Goal: Task Accomplishment & Management: Complete application form

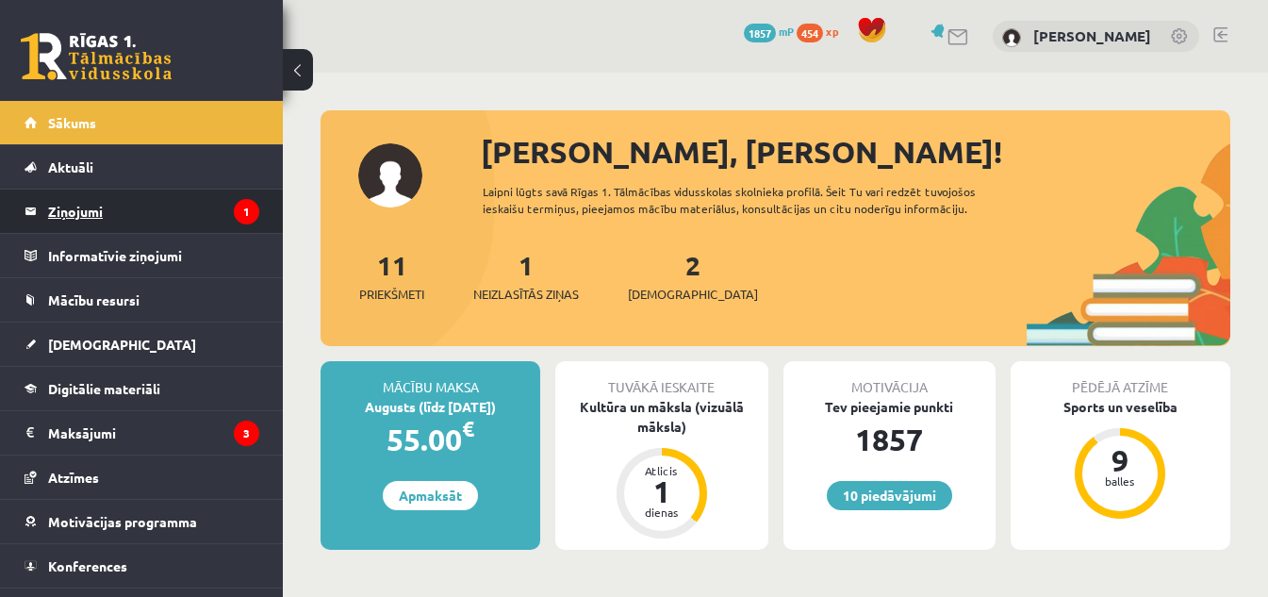
click at [207, 205] on legend "Ziņojumi 1" at bounding box center [153, 211] width 211 height 43
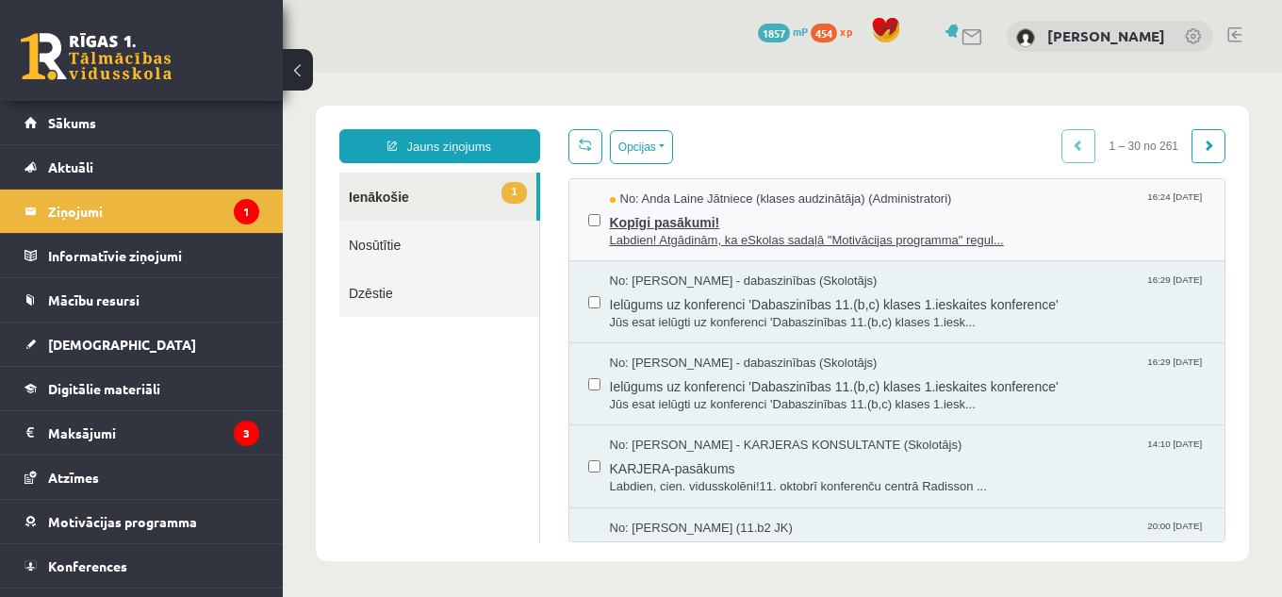
click at [628, 216] on span "Kopīgi pasākumi!" at bounding box center [908, 220] width 597 height 24
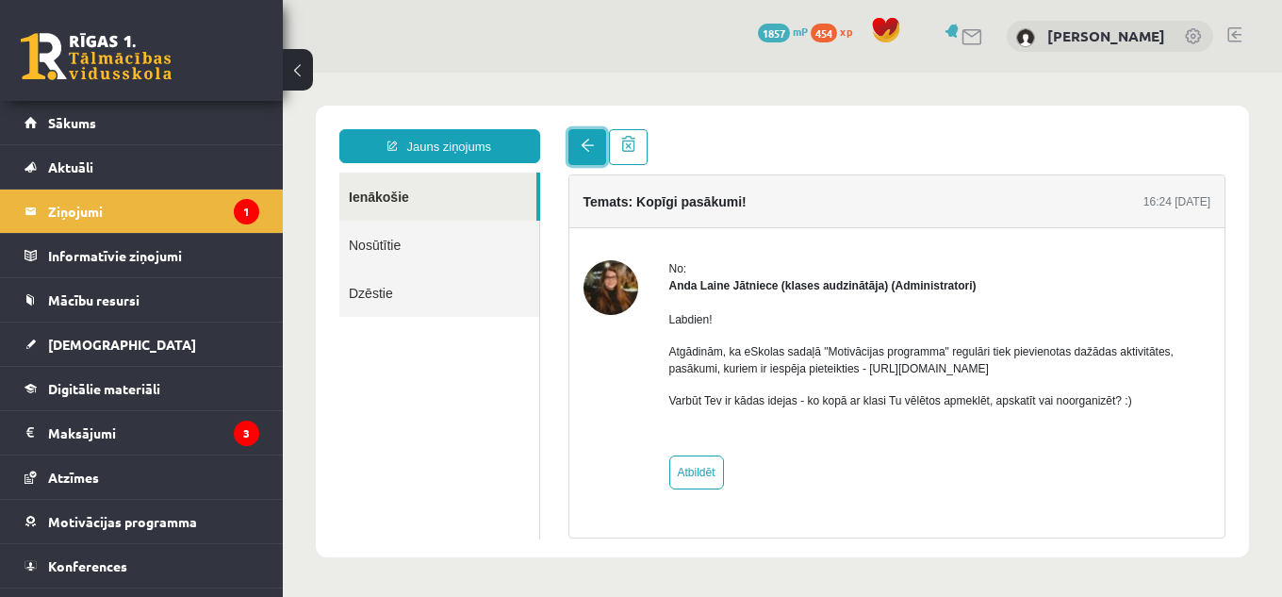
click at [574, 147] on link at bounding box center [588, 147] width 38 height 36
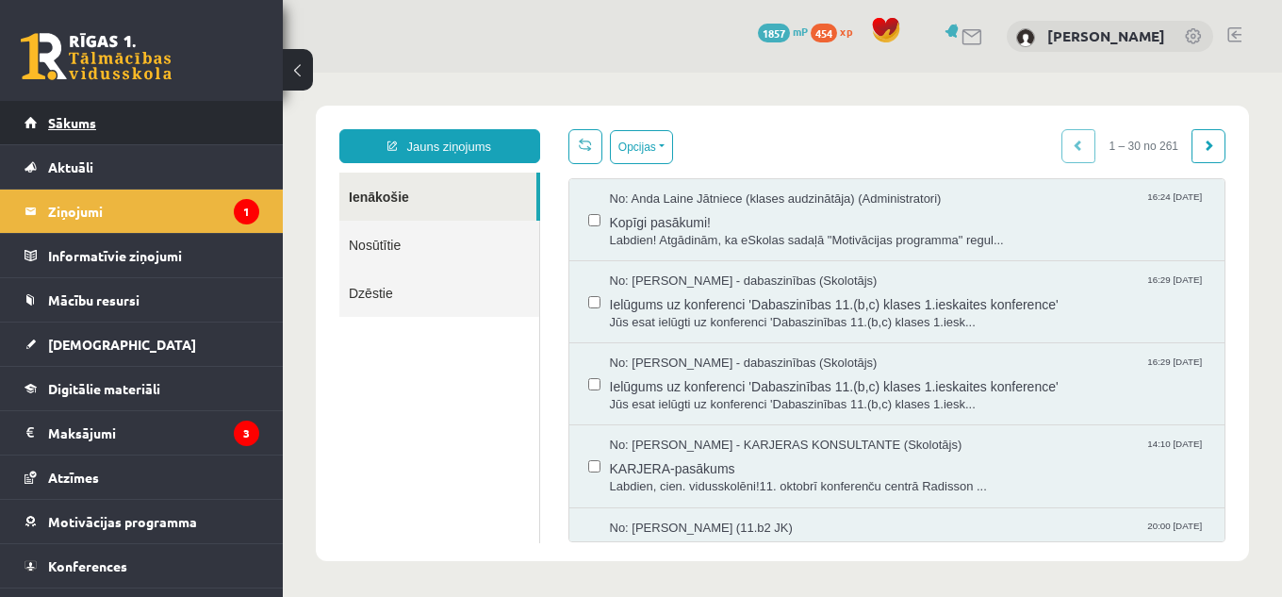
click at [154, 132] on link "Sākums" at bounding box center [142, 122] width 235 height 43
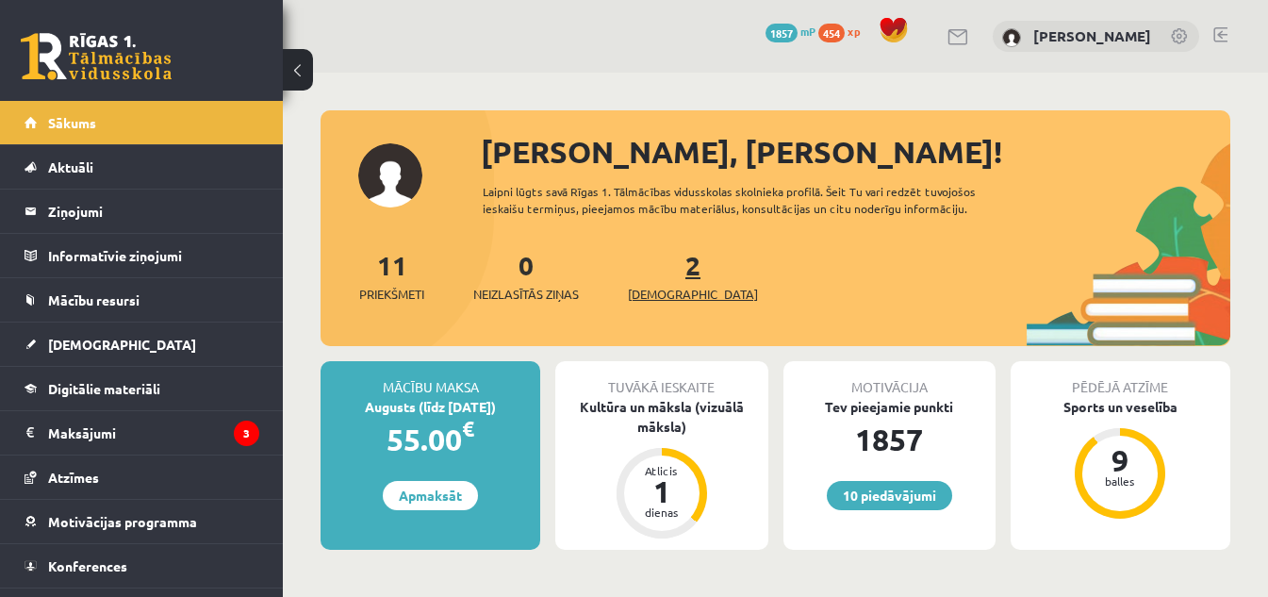
drag, startPoint x: 0, startPoint y: 0, endPoint x: 659, endPoint y: 261, distance: 708.9
click at [659, 261] on link "2 Ieskaites" at bounding box center [693, 276] width 130 height 56
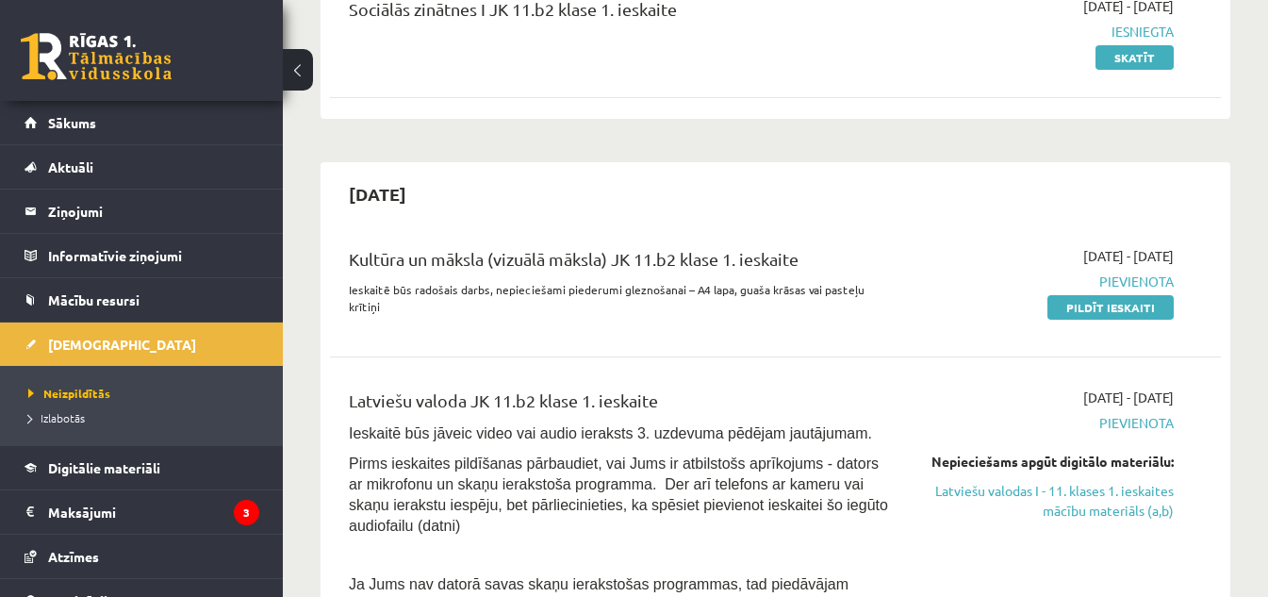
scroll to position [332, 0]
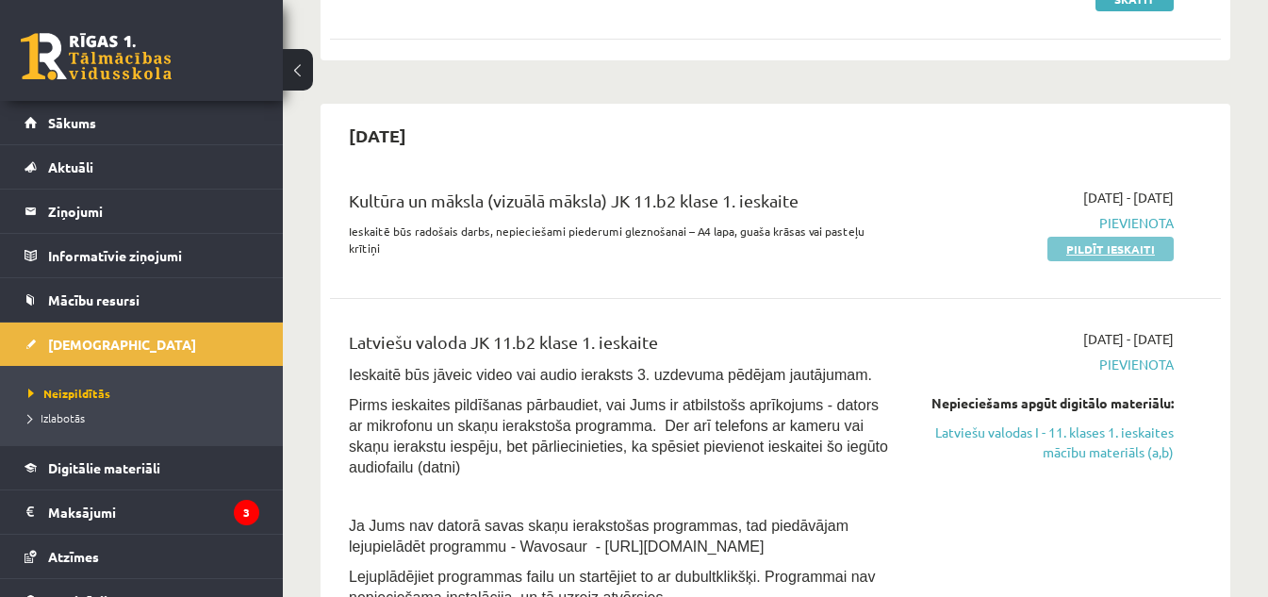
click at [1111, 245] on link "Pildīt ieskaiti" at bounding box center [1110, 249] width 126 height 25
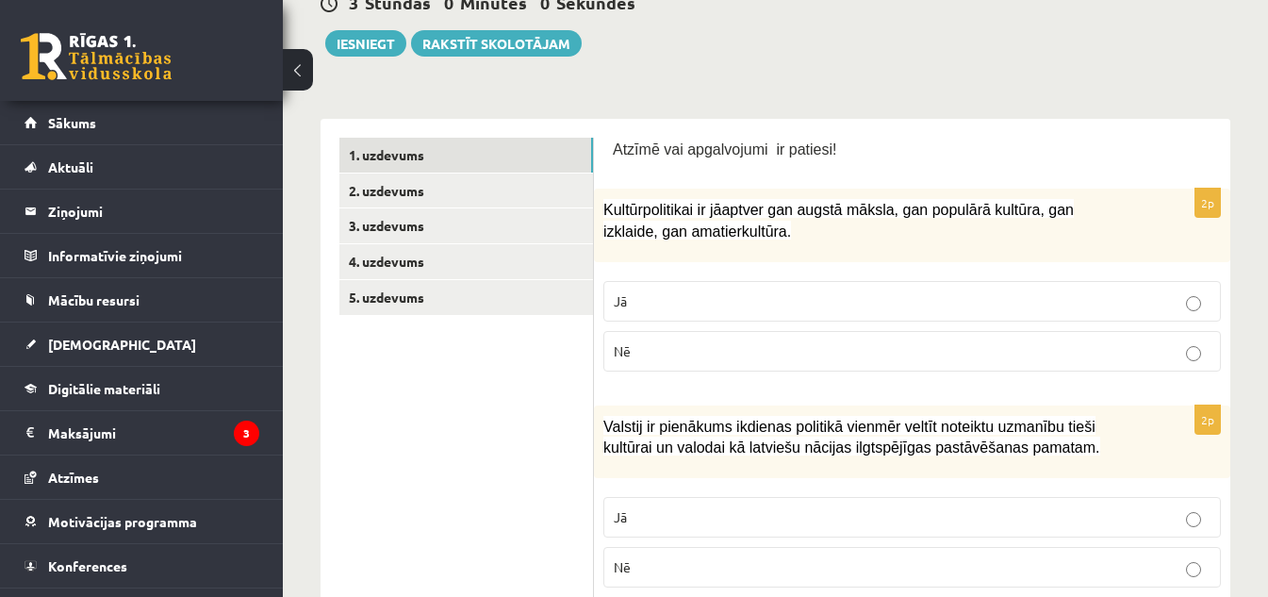
scroll to position [318, 0]
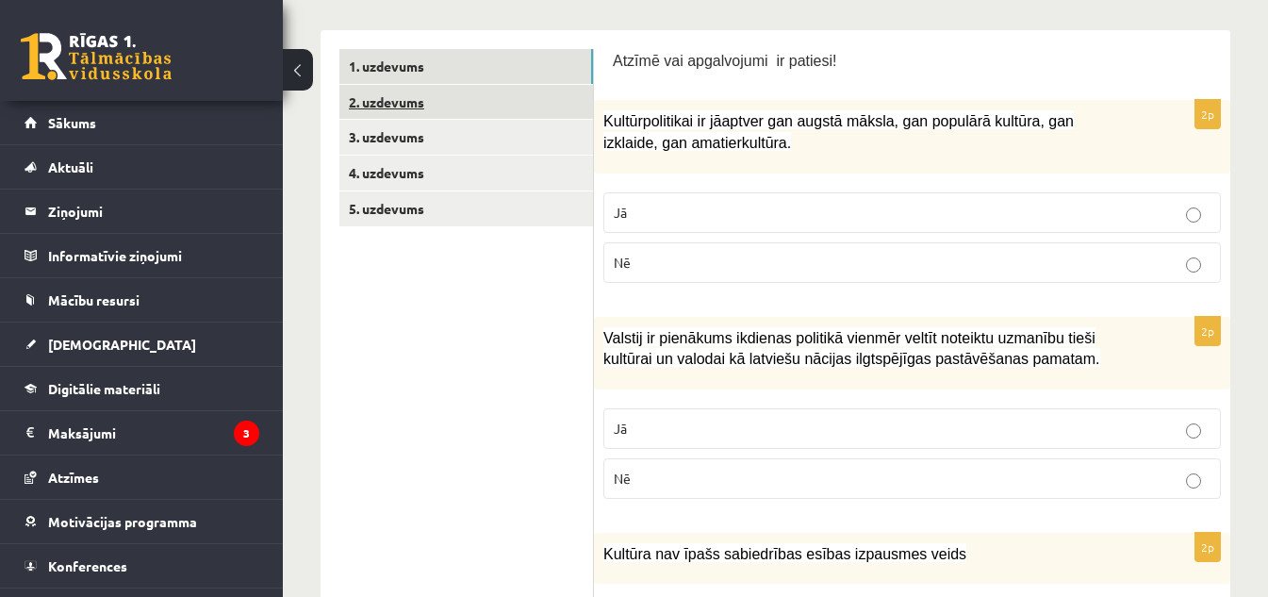
click at [463, 102] on link "2. uzdevums" at bounding box center [466, 102] width 254 height 35
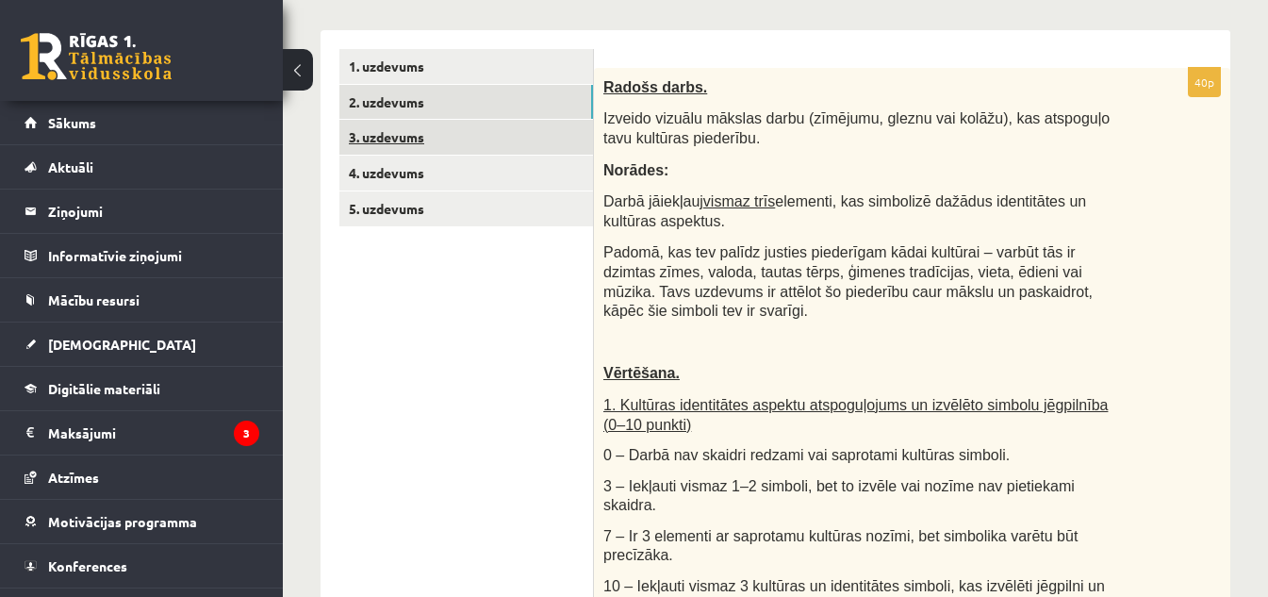
click at [494, 134] on link "3. uzdevums" at bounding box center [466, 137] width 254 height 35
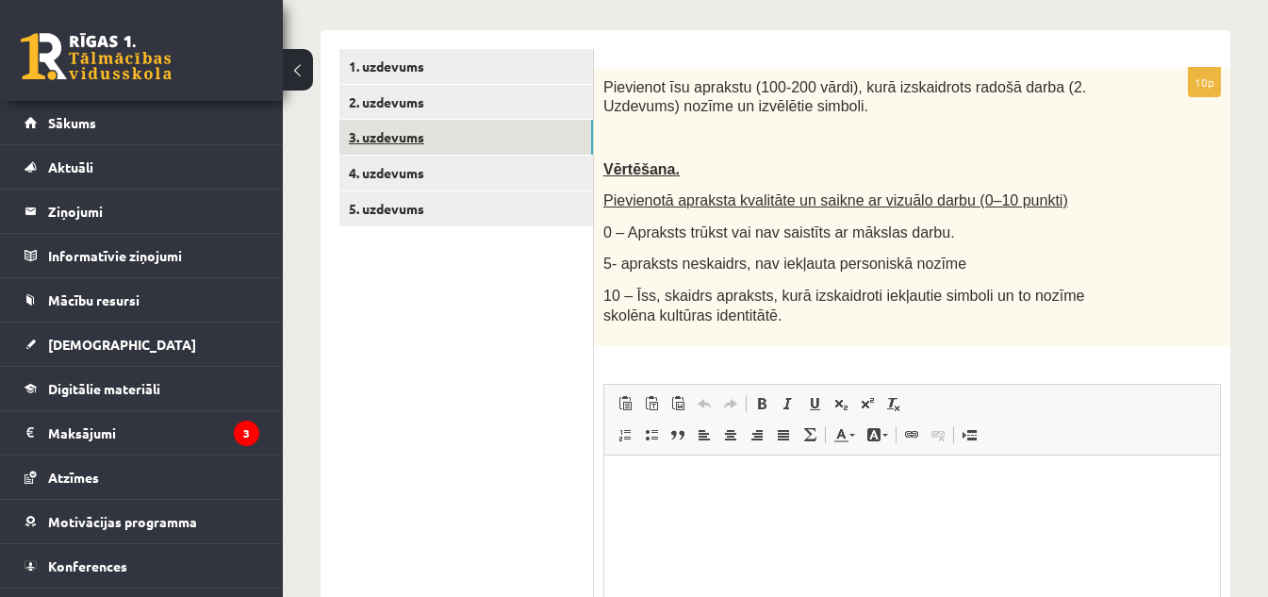
scroll to position [0, 0]
click at [487, 159] on link "4. uzdevums" at bounding box center [466, 173] width 254 height 35
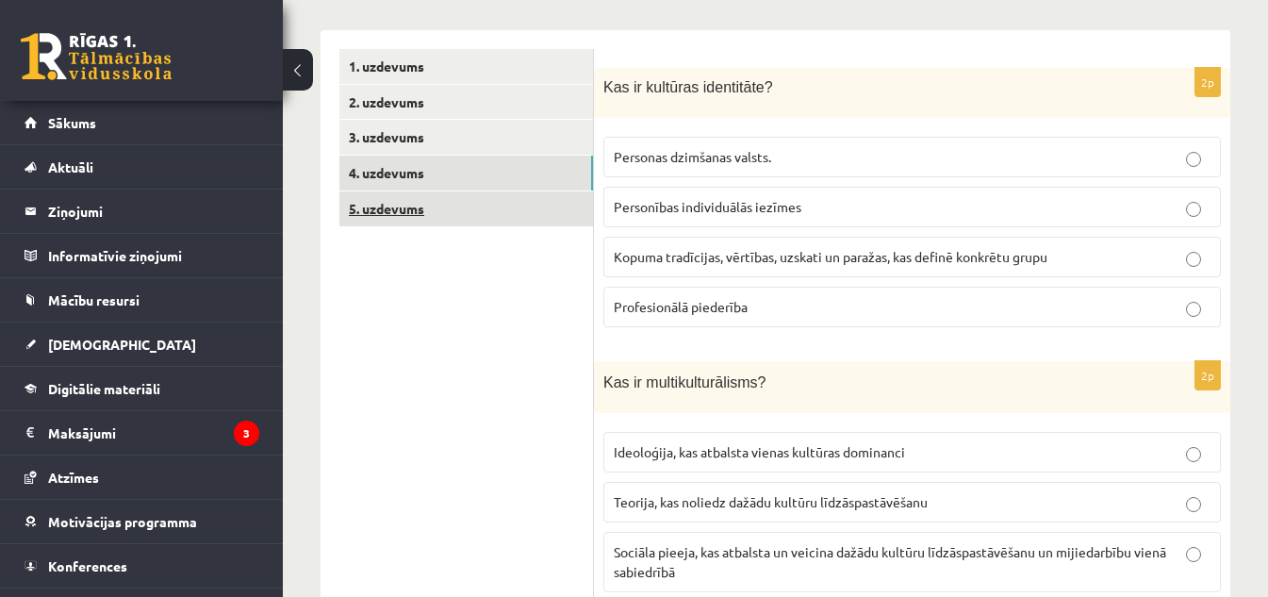
click at [491, 198] on link "5. uzdevums" at bounding box center [466, 208] width 254 height 35
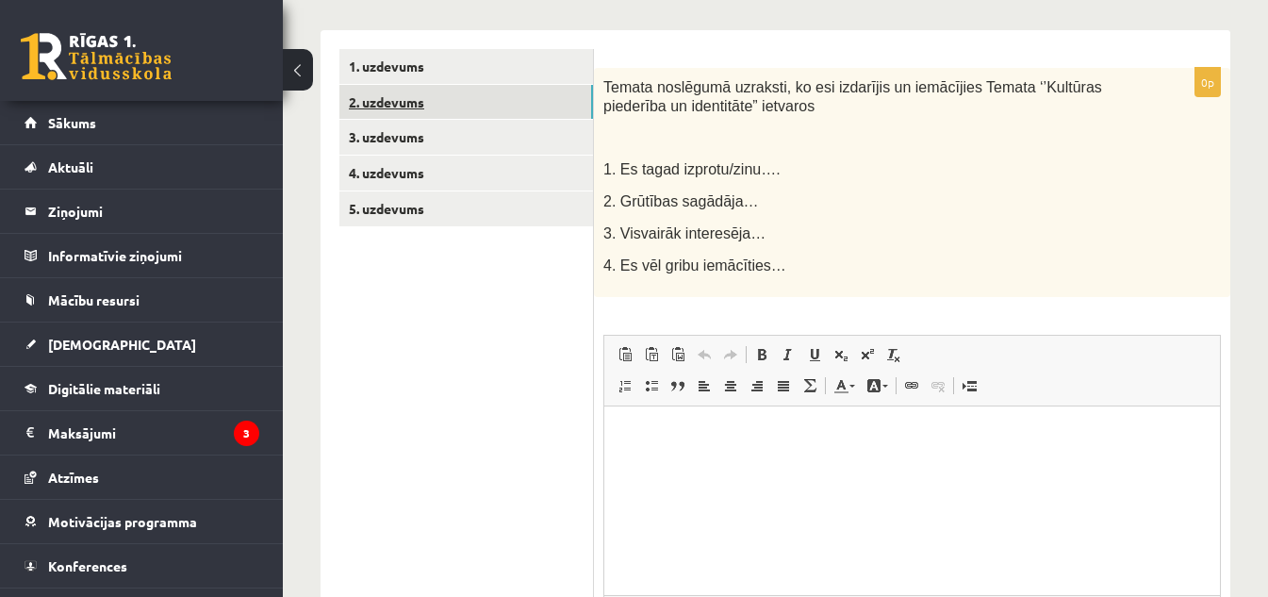
click at [491, 106] on link "2. uzdevums" at bounding box center [466, 102] width 254 height 35
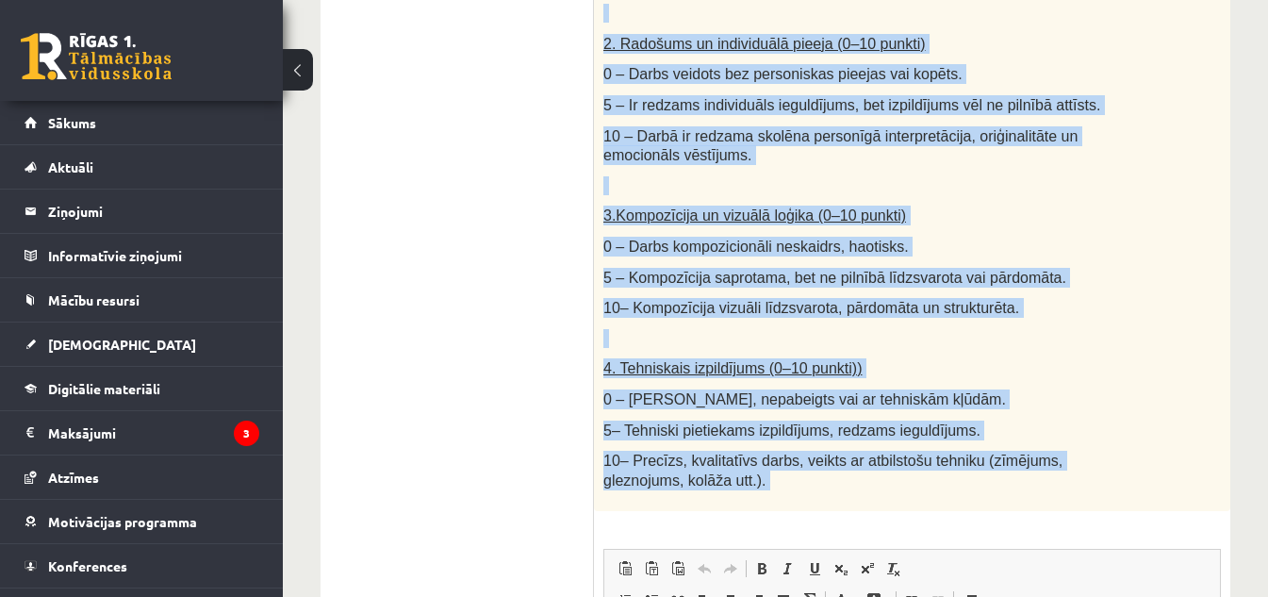
scroll to position [949, 0]
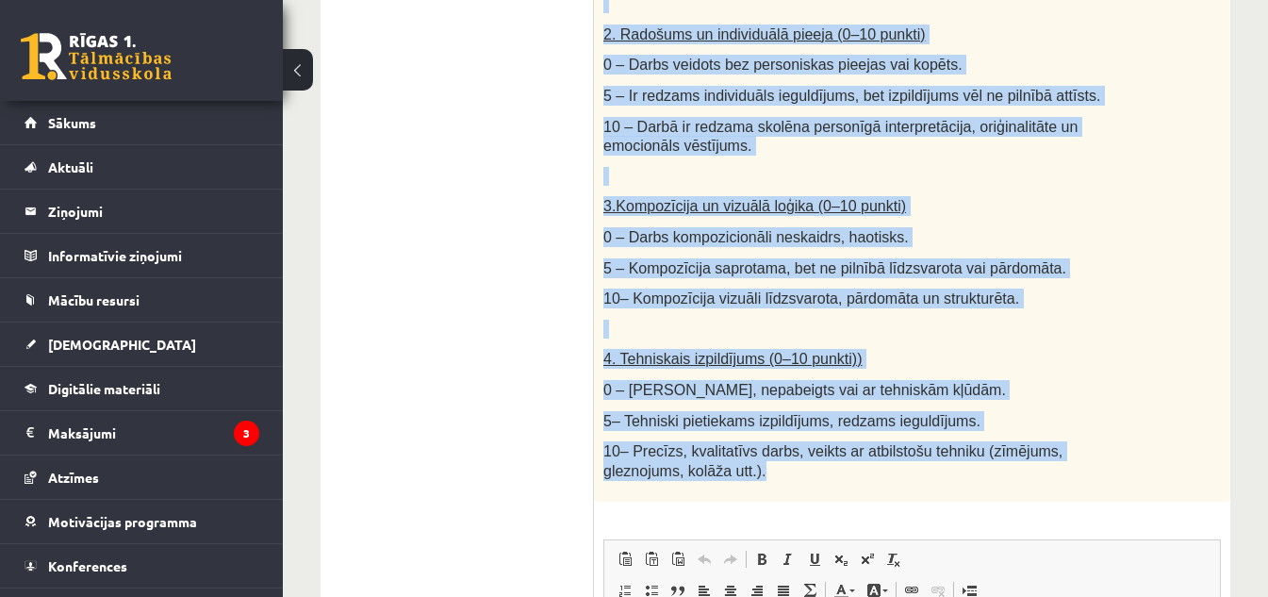
drag, startPoint x: 602, startPoint y: 87, endPoint x: 932, endPoint y: 424, distance: 471.4
copy div "Radošs darbs. Izveido vizuālu mākslas darbu (zīmējumu, gleznu vai kolāžu), kas …"
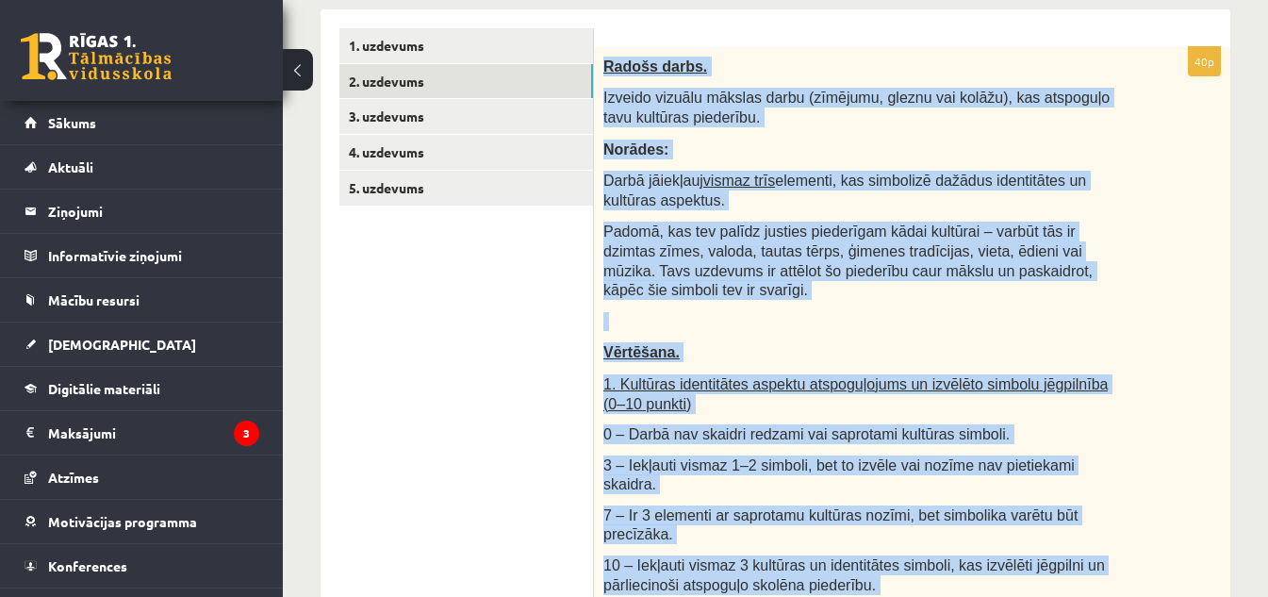
scroll to position [288, 0]
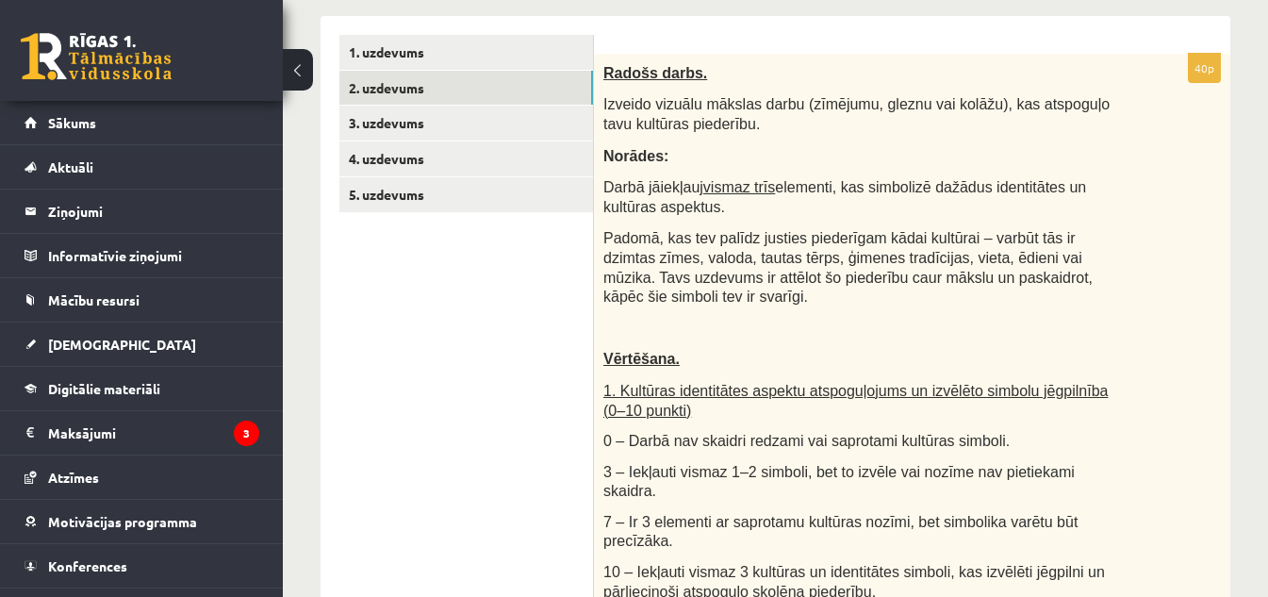
scroll to position [234, 0]
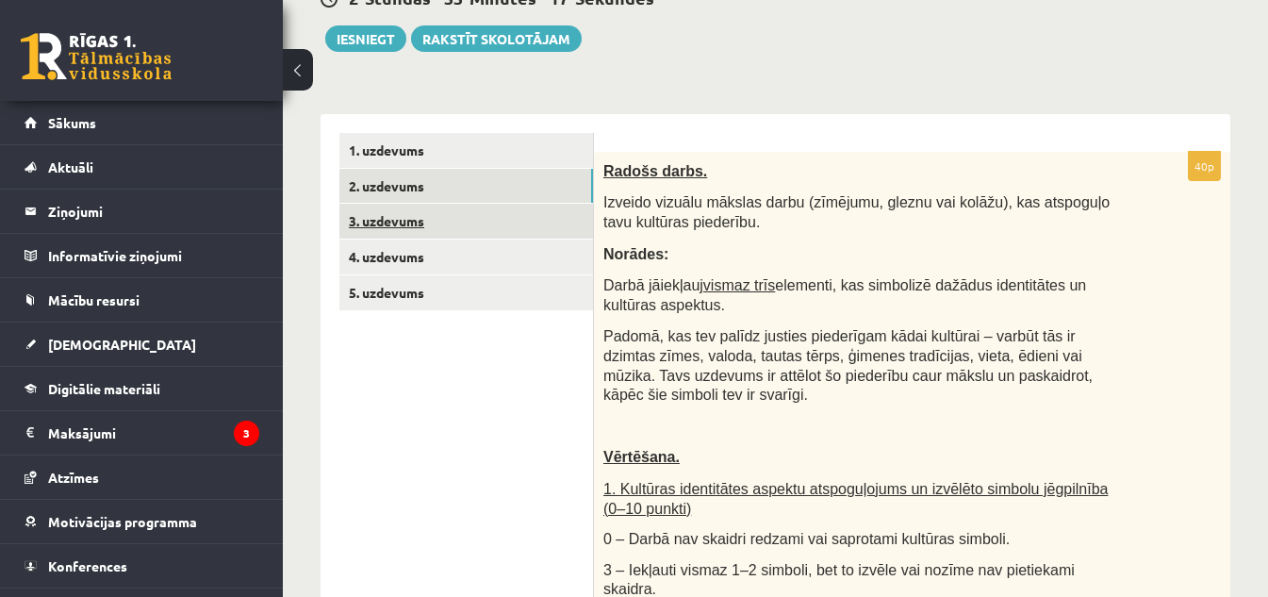
click at [479, 216] on link "3. uzdevums" at bounding box center [466, 221] width 254 height 35
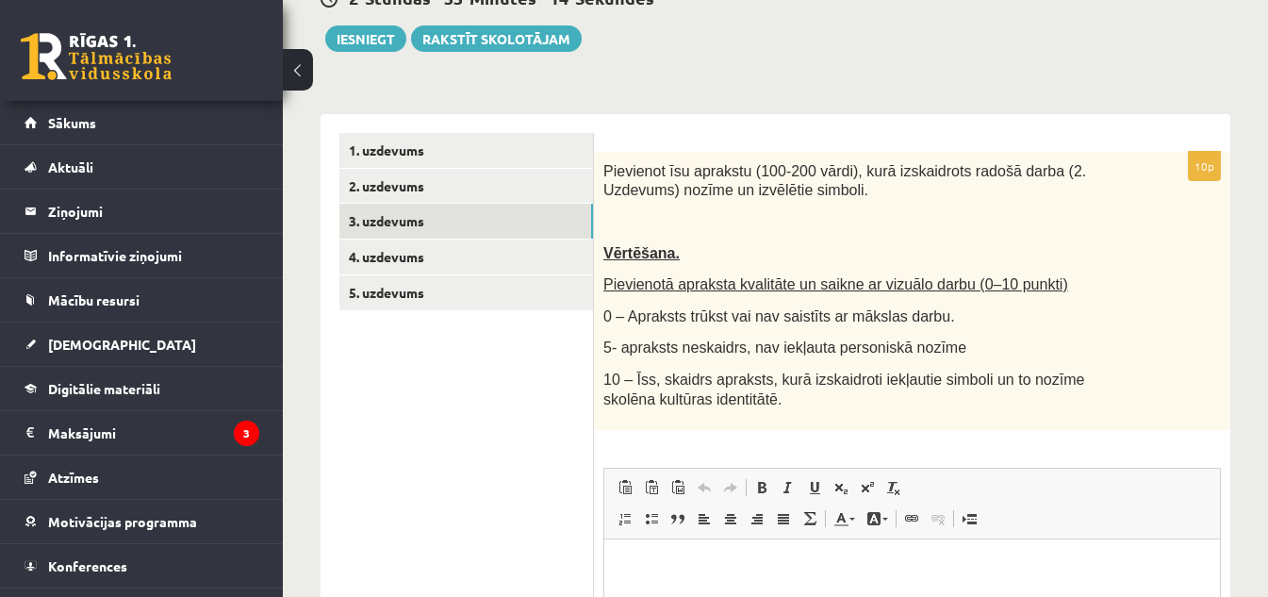
scroll to position [0, 0]
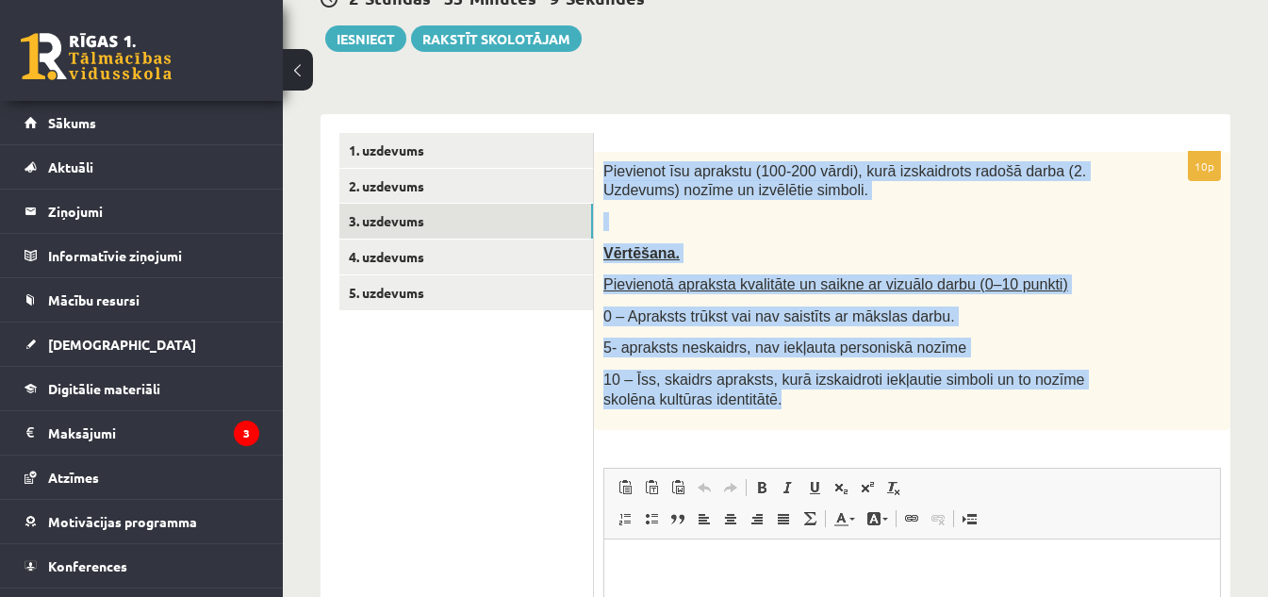
drag, startPoint x: 600, startPoint y: 171, endPoint x: 747, endPoint y: 412, distance: 282.6
click at [747, 412] on div "Pievienot īsu aprakstu (100-200 vārdi), kurā izskaidrots radošā darba (2. Uzdev…" at bounding box center [912, 291] width 636 height 278
copy div "Pievienot īsu aprakstu (100-200 vārdi), kurā izskaidrots radošā darba (2. Uzdev…"
click at [894, 420] on div "Pievienot īsu aprakstu (100-200 vārdi), kurā izskaidrots radošā darba (2. Uzdev…" at bounding box center [912, 291] width 636 height 278
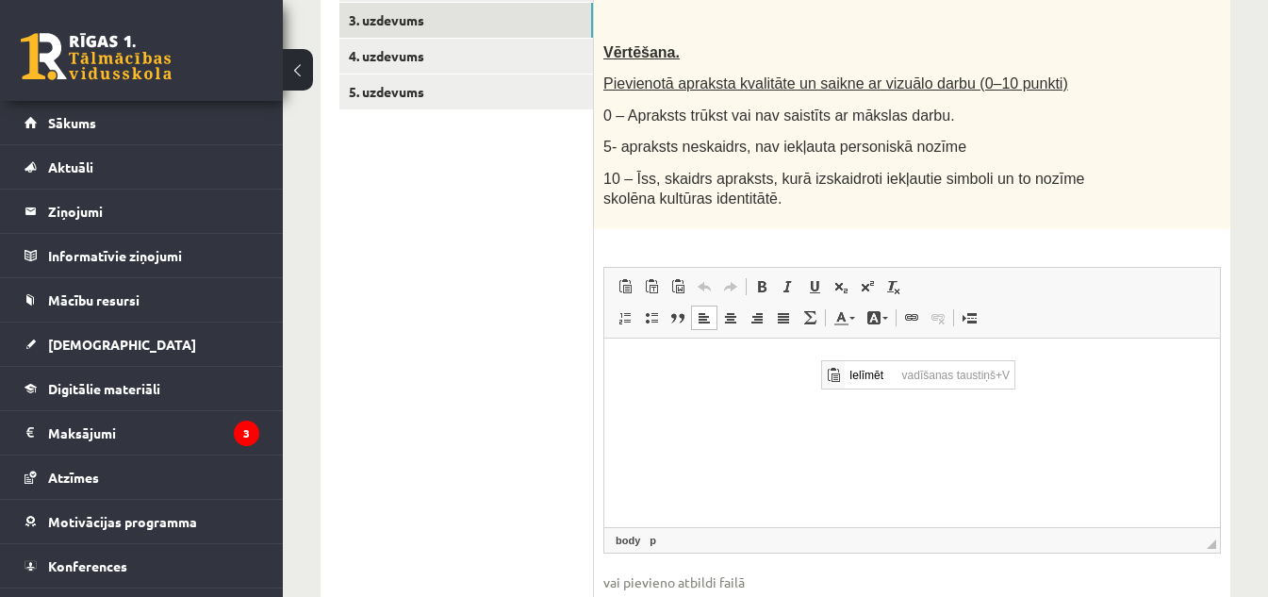
scroll to position [536, 0]
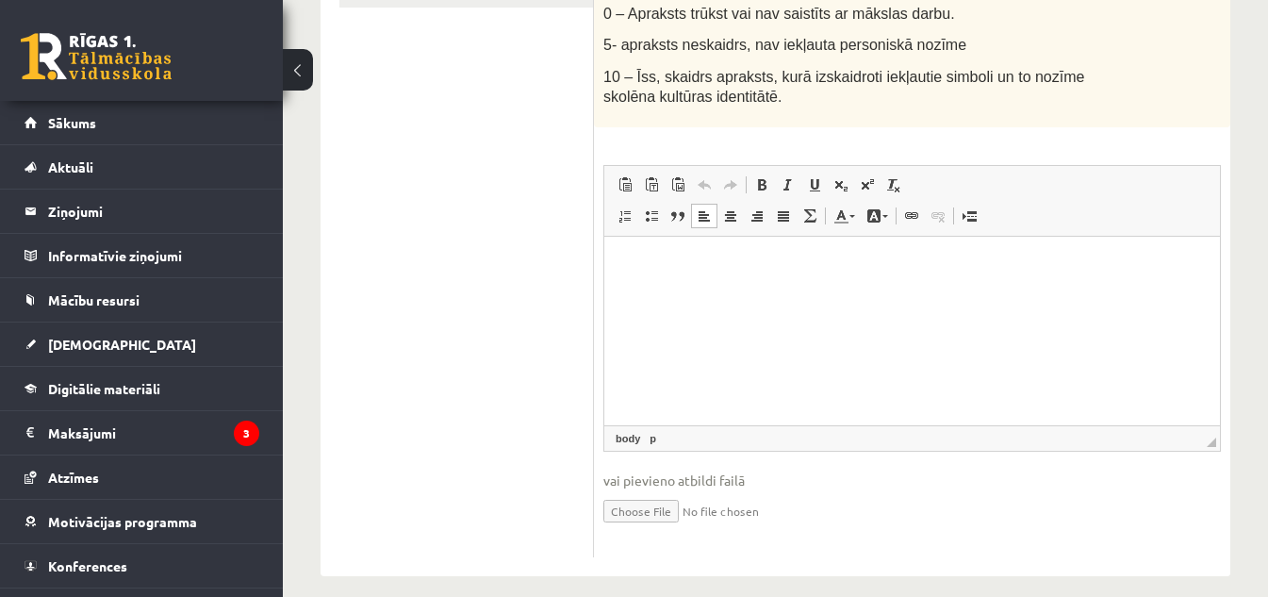
click at [638, 256] on p "Bagātinātā teksta redaktors, wiswyg-editor-user-answer-47433803762220" at bounding box center [912, 266] width 578 height 20
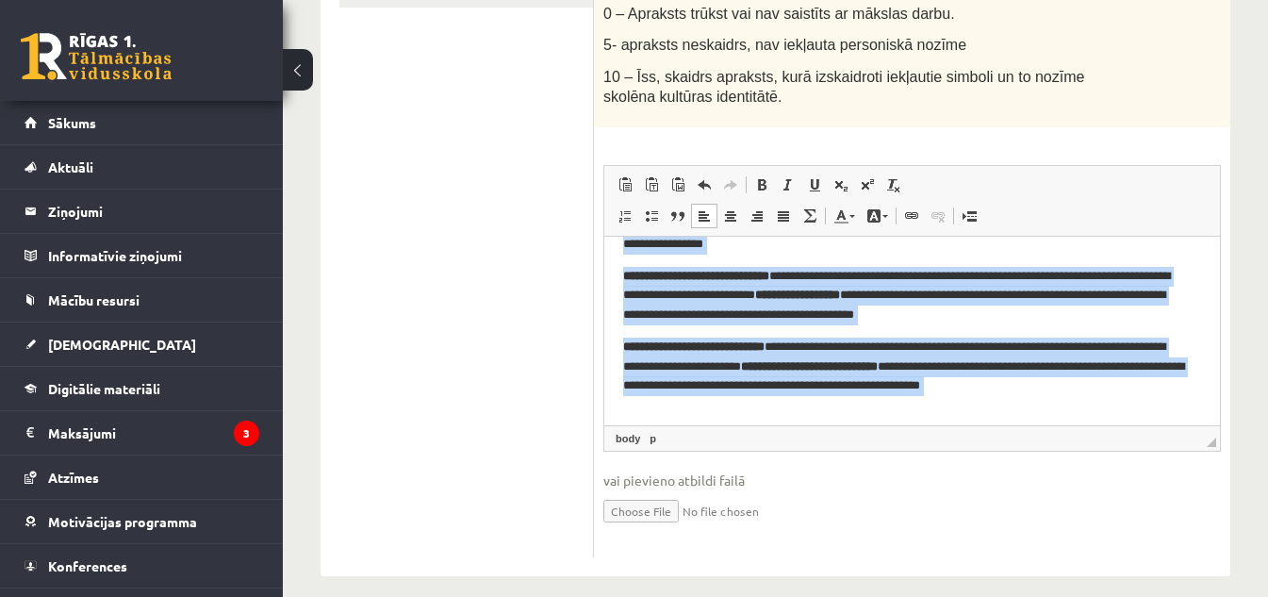
scroll to position [192, 0]
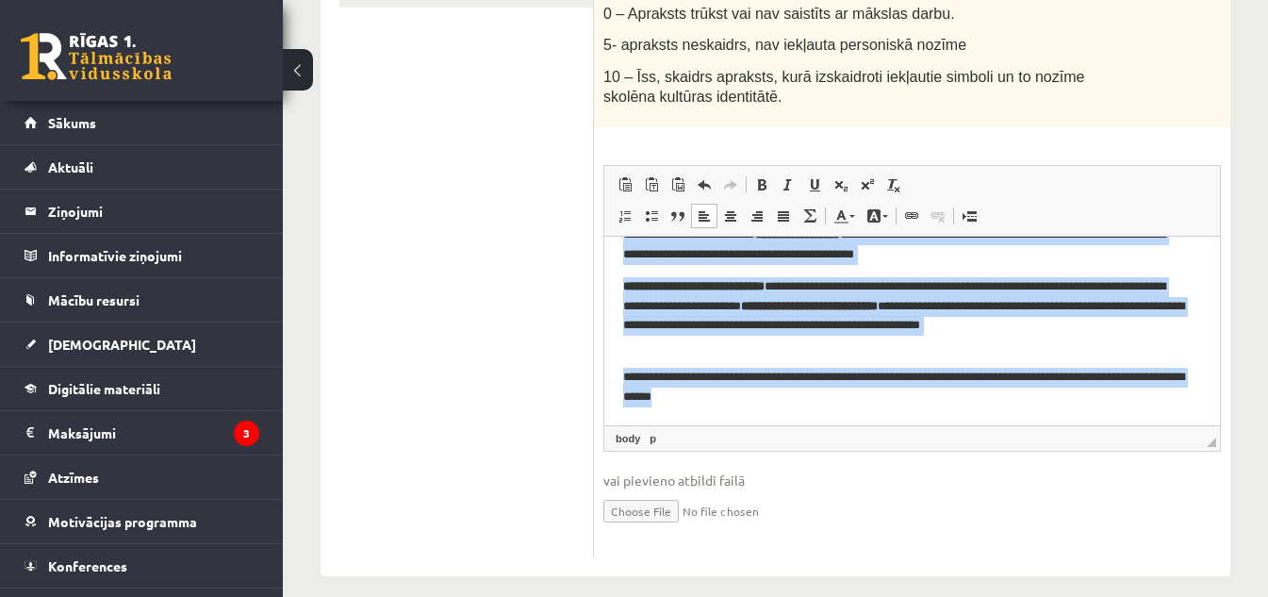
drag, startPoint x: 625, startPoint y: 259, endPoint x: 873, endPoint y: 437, distance: 305.4
click at [873, 425] on html "**********" at bounding box center [912, 235] width 616 height 380
click at [754, 181] on span at bounding box center [761, 184] width 15 height 15
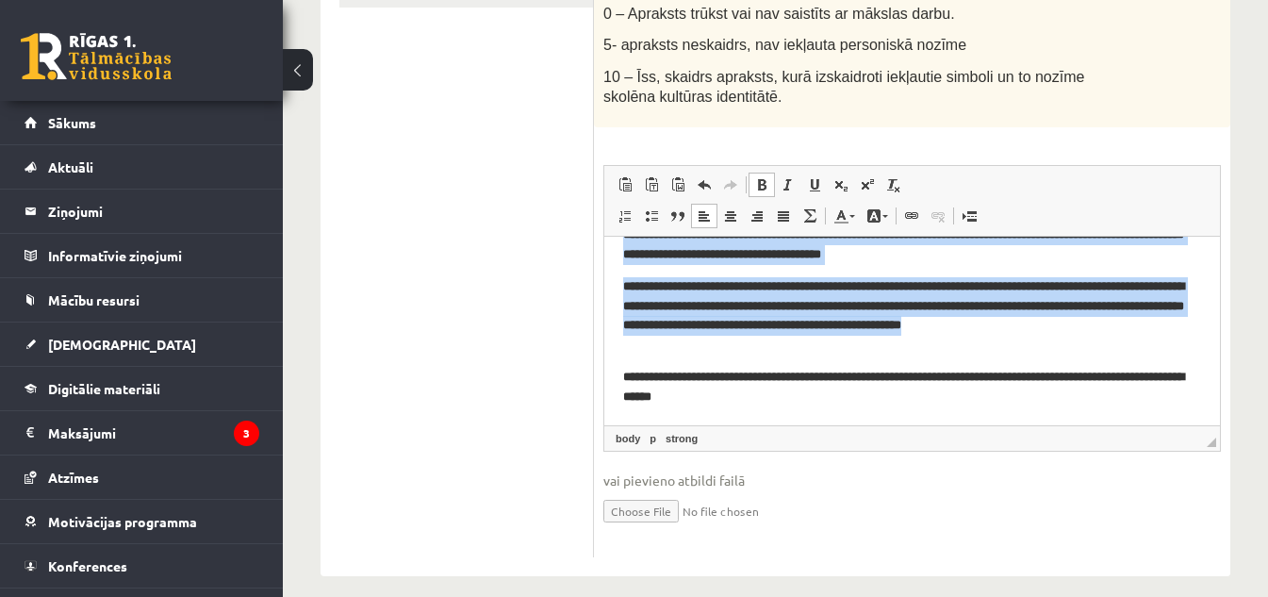
click at [758, 180] on span at bounding box center [761, 184] width 15 height 15
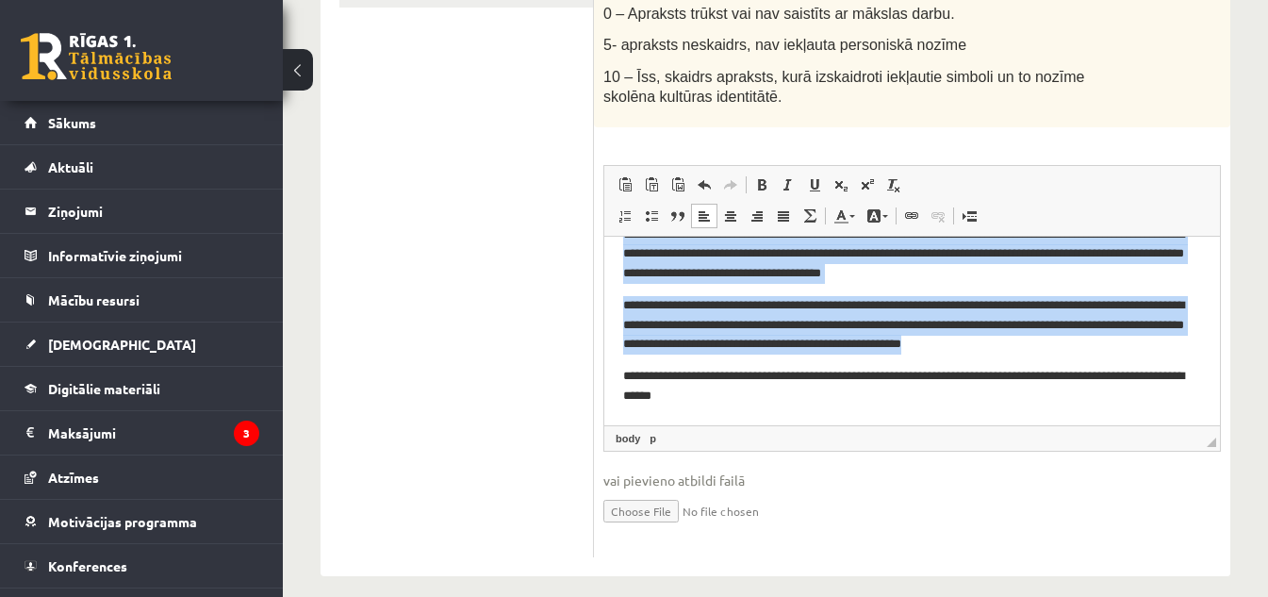
click at [1170, 380] on p "**********" at bounding box center [905, 387] width 564 height 40
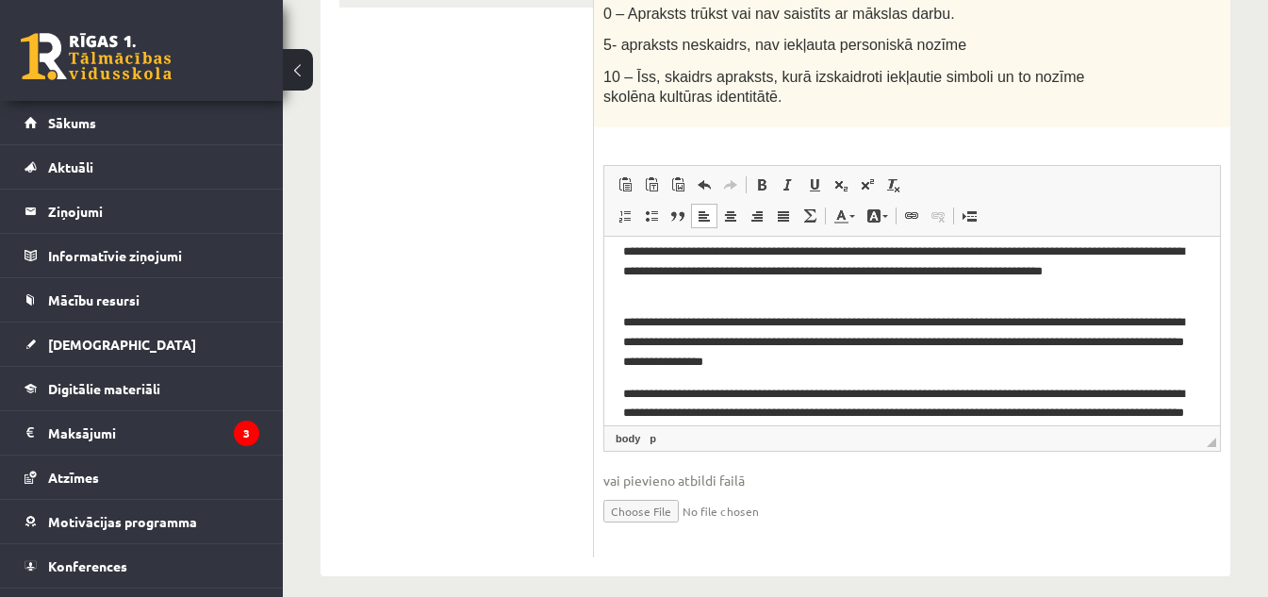
scroll to position [0, 0]
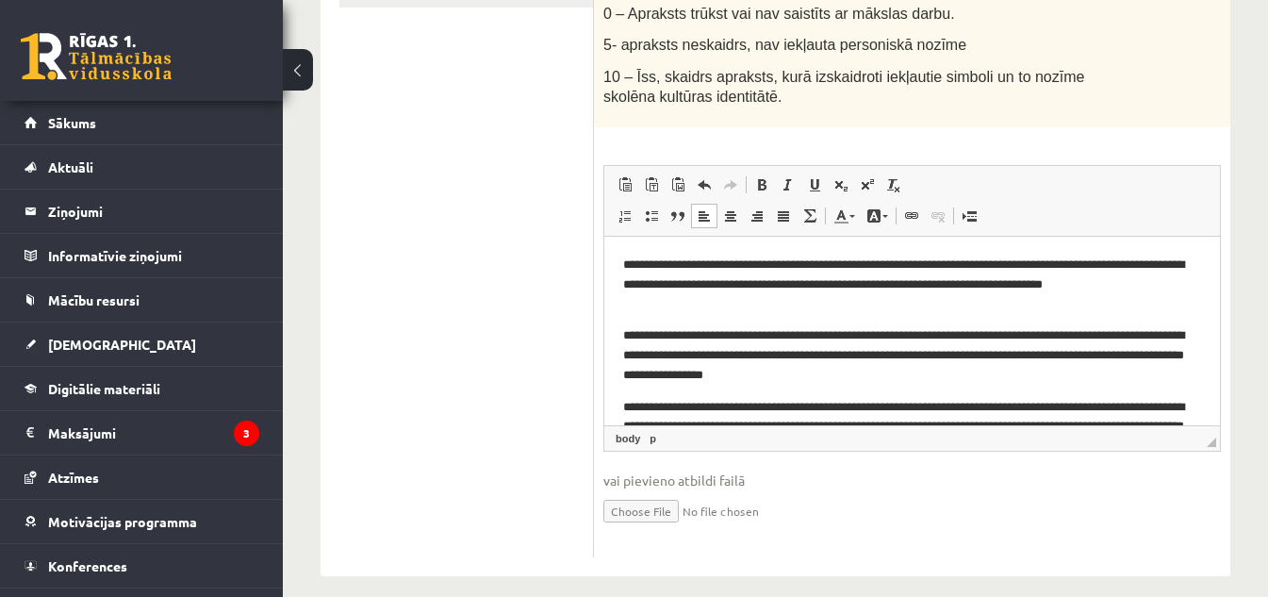
click at [823, 262] on p "**********" at bounding box center [905, 285] width 564 height 58
click at [824, 262] on p "**********" at bounding box center [905, 285] width 564 height 58
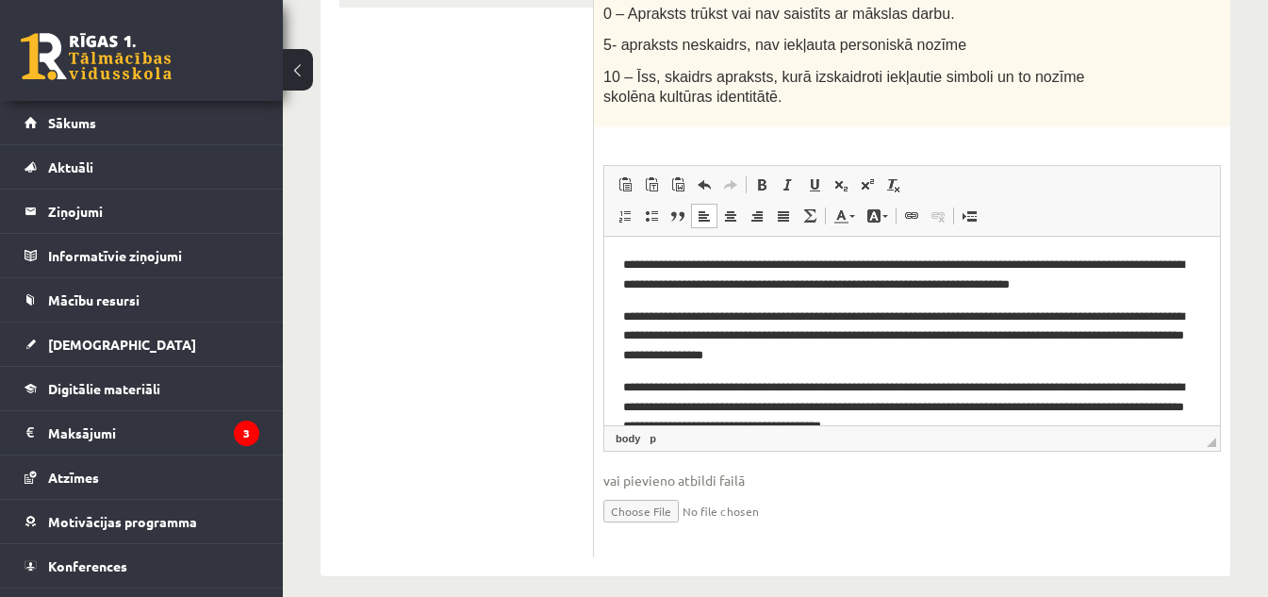
click at [815, 287] on p "**********" at bounding box center [905, 276] width 564 height 40
click at [635, 316] on p "**********" at bounding box center [905, 336] width 564 height 58
drag, startPoint x: 743, startPoint y: 316, endPoint x: 663, endPoint y: 317, distance: 80.1
click at [663, 317] on p "**********" at bounding box center [905, 336] width 564 height 58
click at [690, 318] on p "**********" at bounding box center [905, 336] width 564 height 58
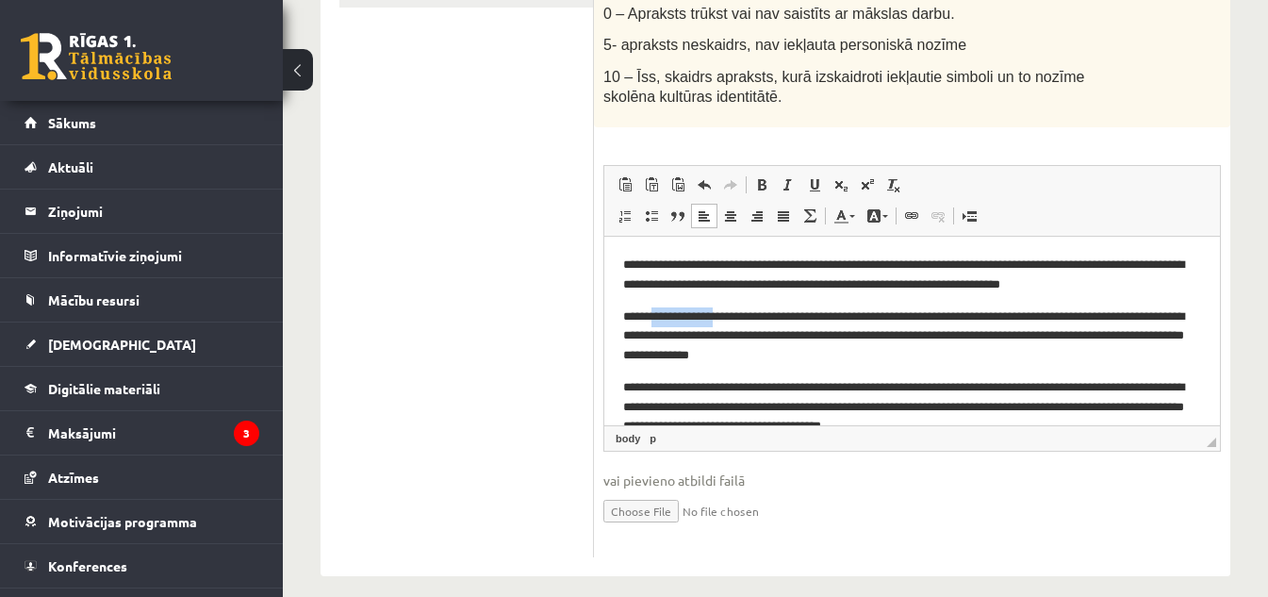
drag, startPoint x: 742, startPoint y: 315, endPoint x: 662, endPoint y: 314, distance: 80.1
click at [662, 314] on p "**********" at bounding box center [905, 336] width 564 height 58
click at [666, 316] on p "**********" at bounding box center [905, 336] width 564 height 58
click at [1224, 311] on div "10p Pievienot īsu aprakstu (100-200 vārdi), kurā izskaidrots radošā darba (2. U…" at bounding box center [912, 203] width 636 height 708
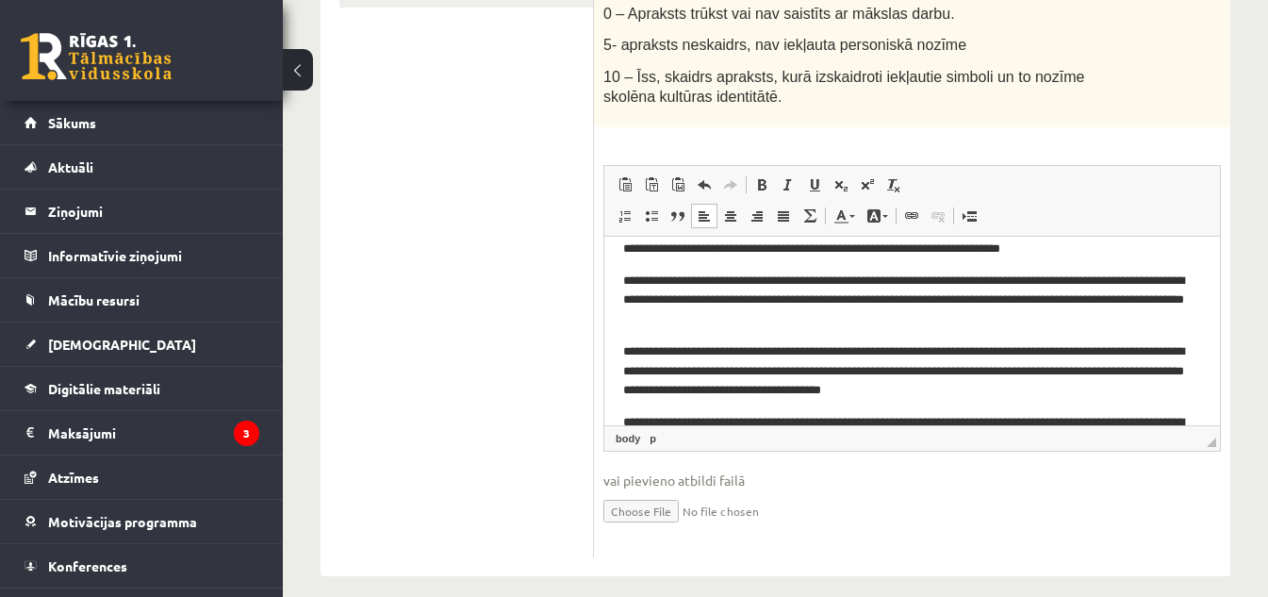
click at [641, 349] on p "**********" at bounding box center [905, 371] width 564 height 58
click at [634, 355] on p "**********" at bounding box center [905, 371] width 564 height 58
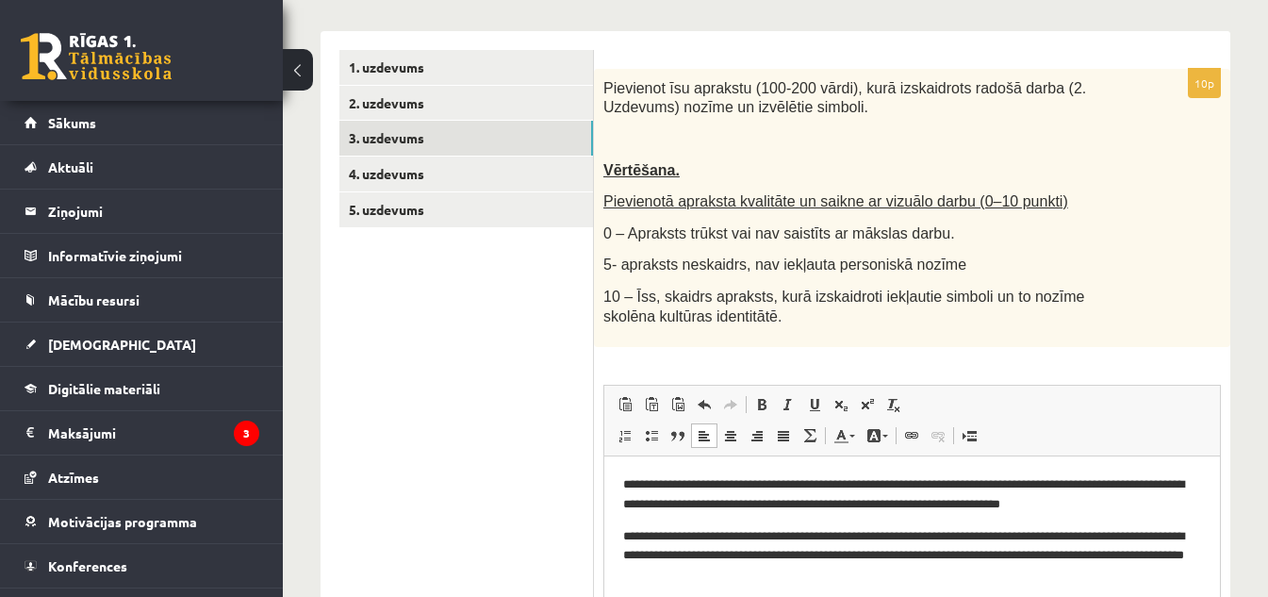
scroll to position [250, 0]
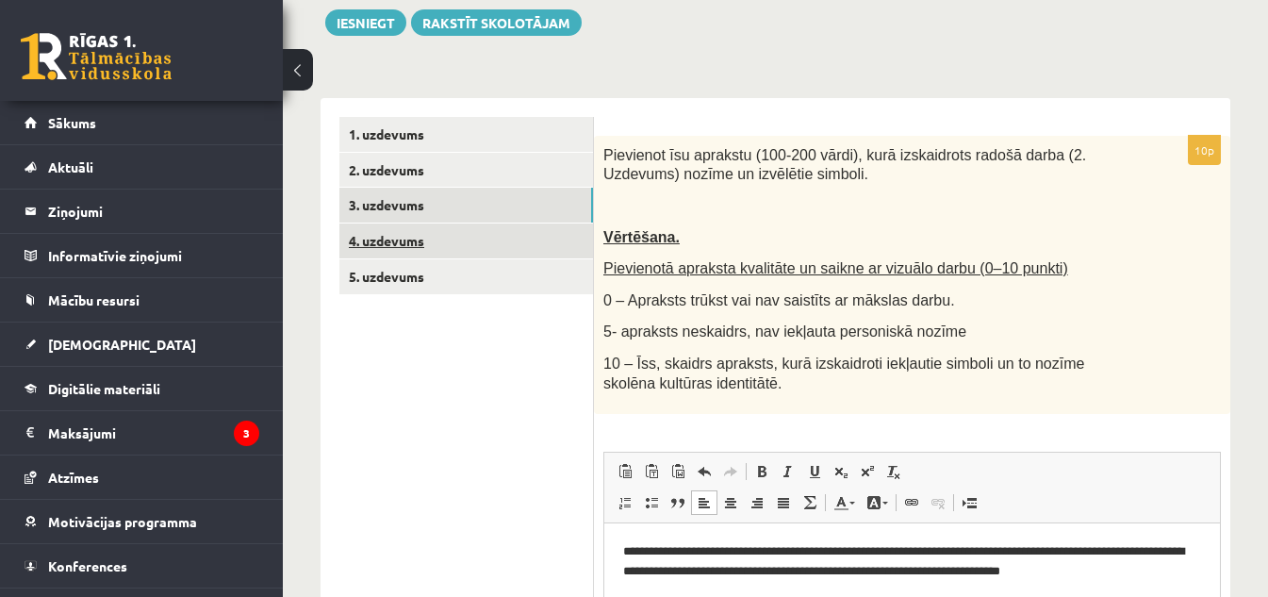
click at [399, 245] on link "4. uzdevums" at bounding box center [466, 240] width 254 height 35
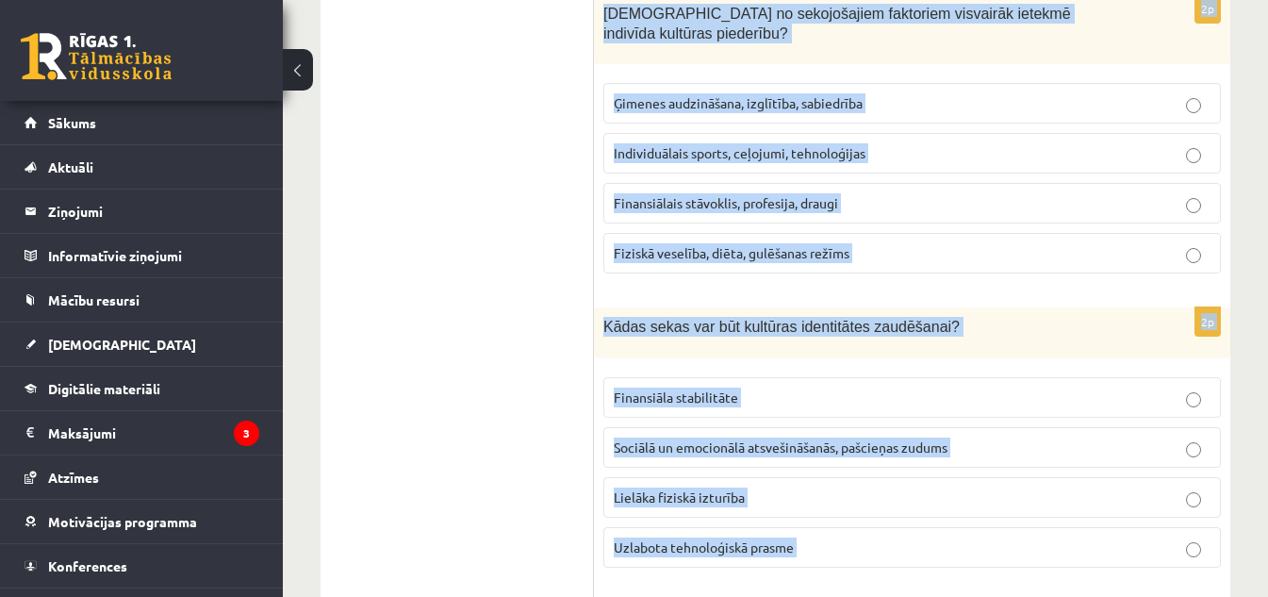
scroll to position [2809, 0]
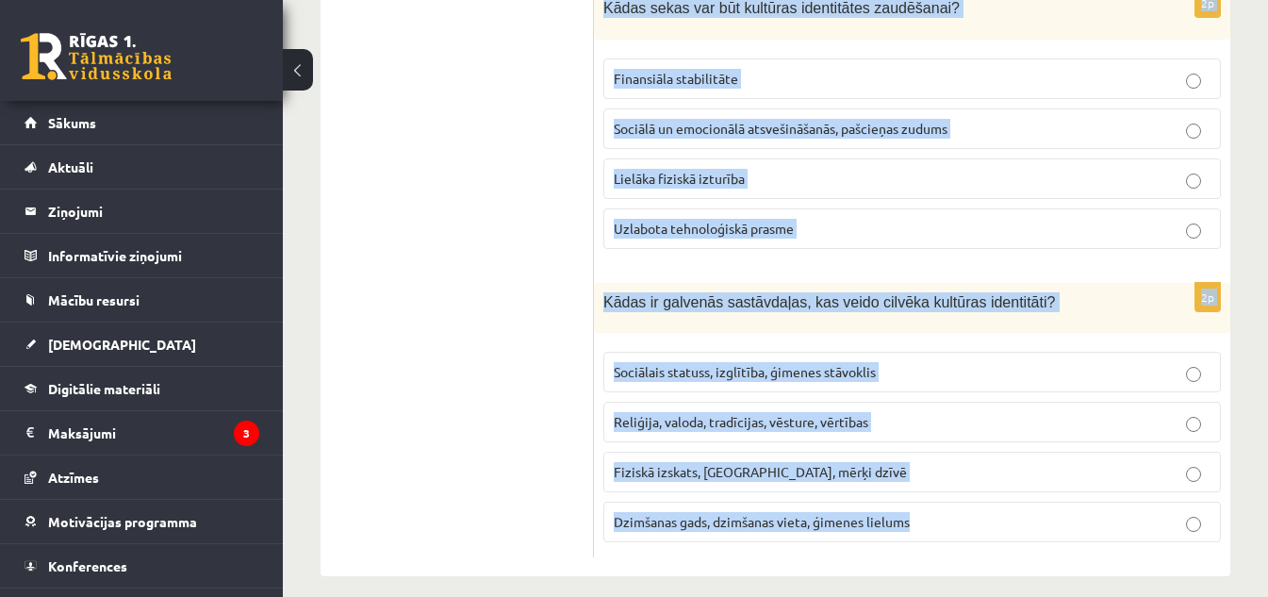
drag, startPoint x: 602, startPoint y: 157, endPoint x: 959, endPoint y: 541, distance: 525.0
copy form "Kas ir kultūras identitāte? Personas dzimšanas valsts. Personības individuālās …"
click at [932, 244] on div "2p Kādas sekas var būt kultūras identitātes zaudēšanai? Finansiāla stabilitāte …" at bounding box center [912, 126] width 636 height 275
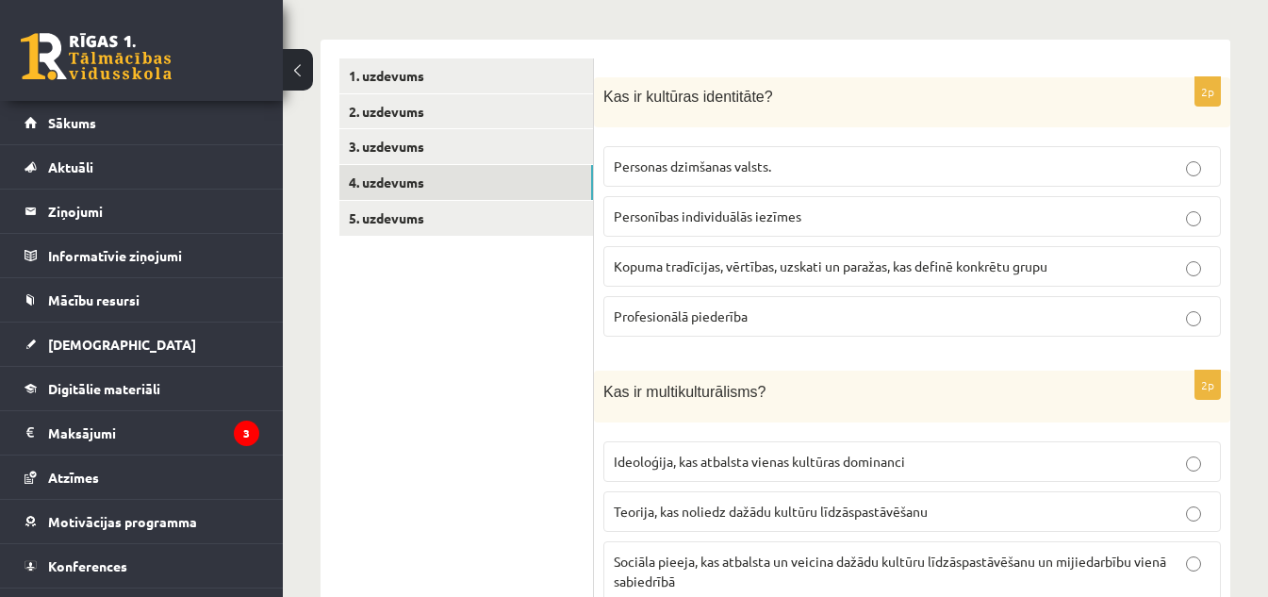
scroll to position [251, 0]
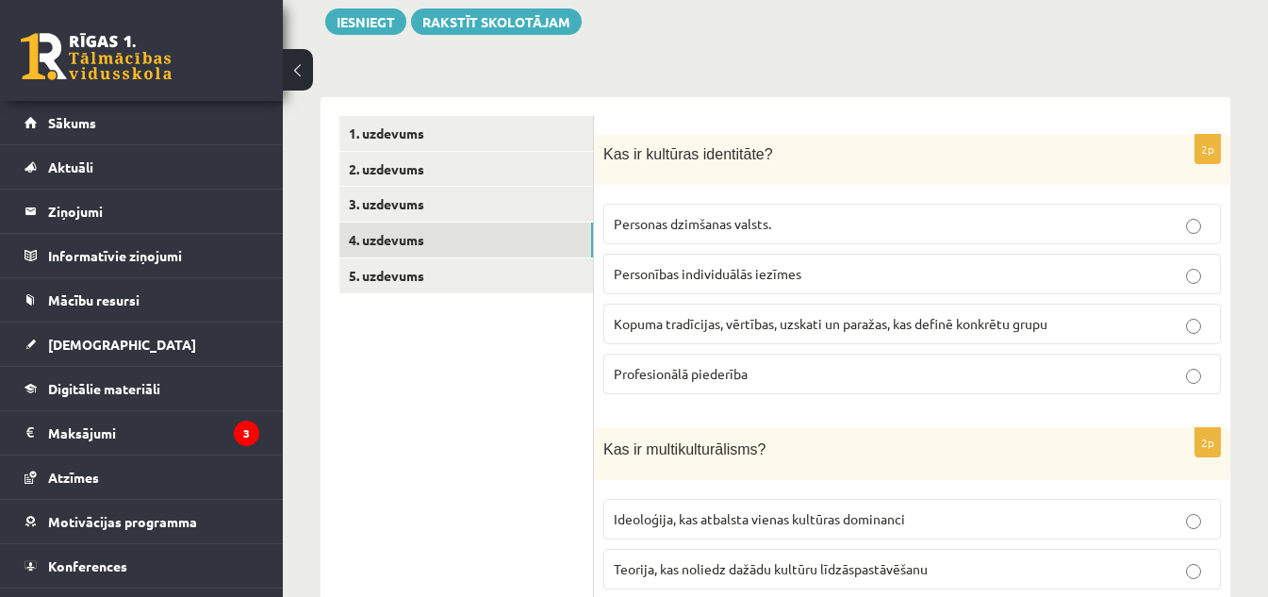
click at [623, 309] on label "Kopuma tradīcijas, vērtības, uzskati un paražas, kas definē konkrētu grupu" at bounding box center [912, 324] width 618 height 41
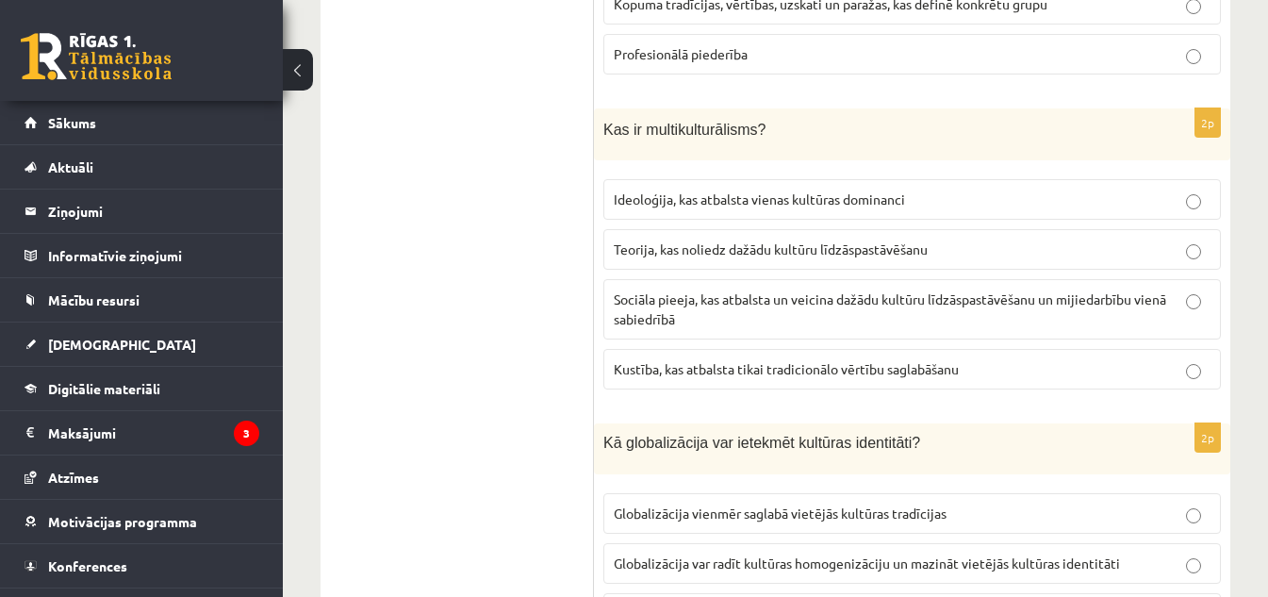
scroll to position [576, 0]
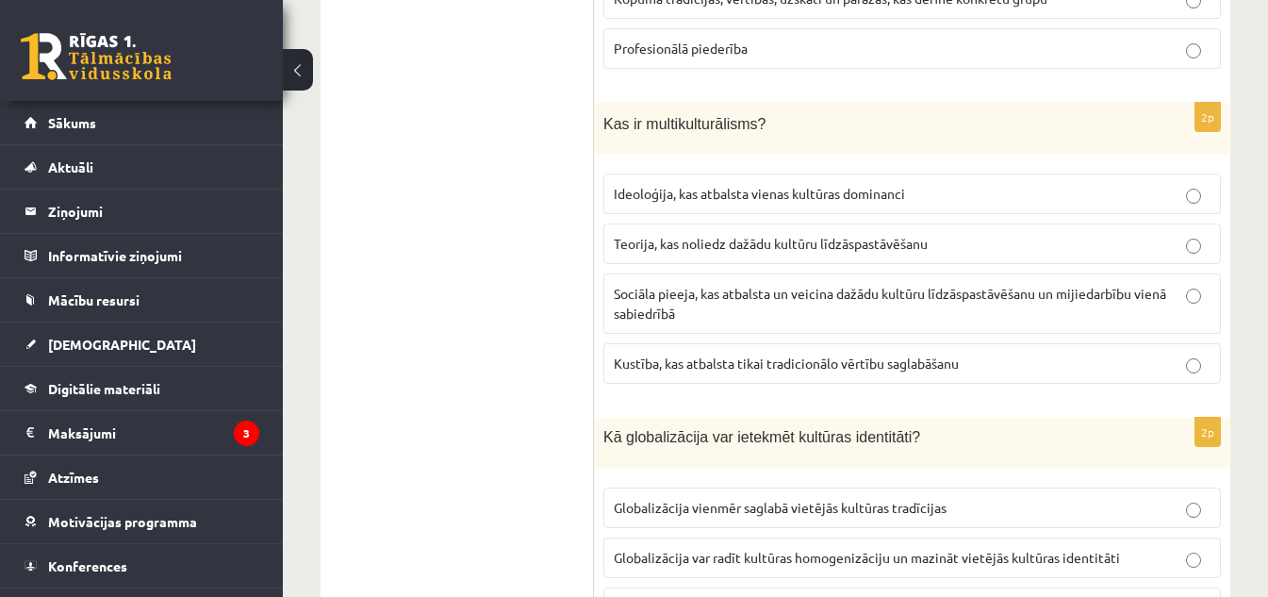
click at [669, 297] on span "Sociāla pieeja, kas atbalsta un veicina dažādu kultūru līdzāspastāvēšanu un mij…" at bounding box center [890, 303] width 552 height 37
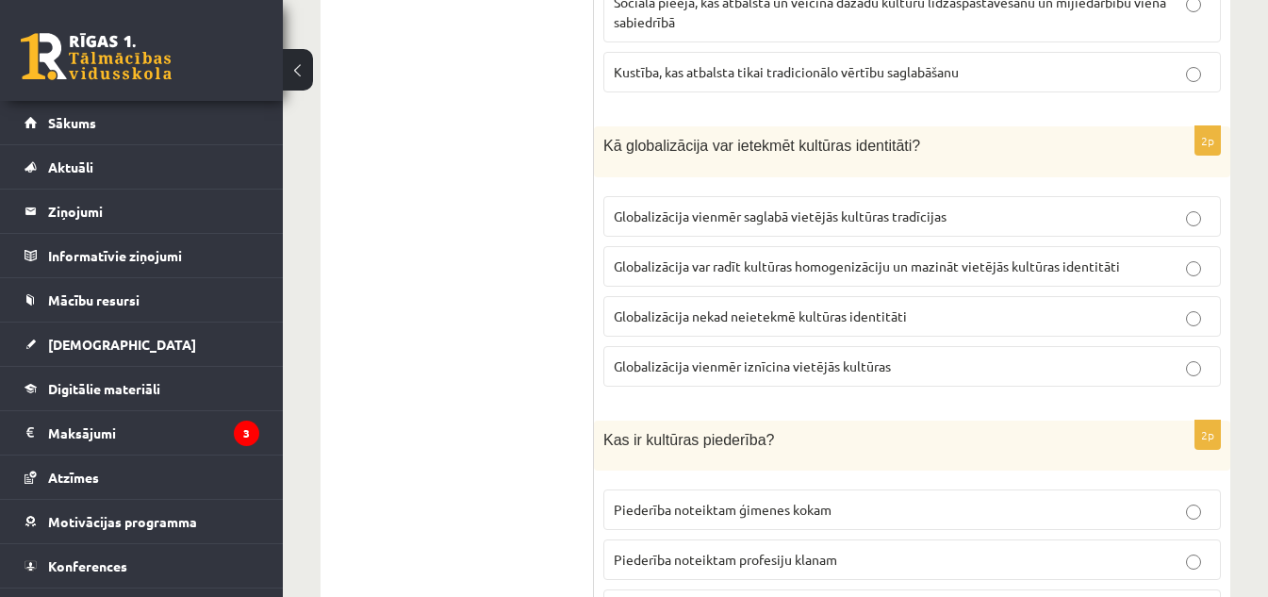
scroll to position [970, 0]
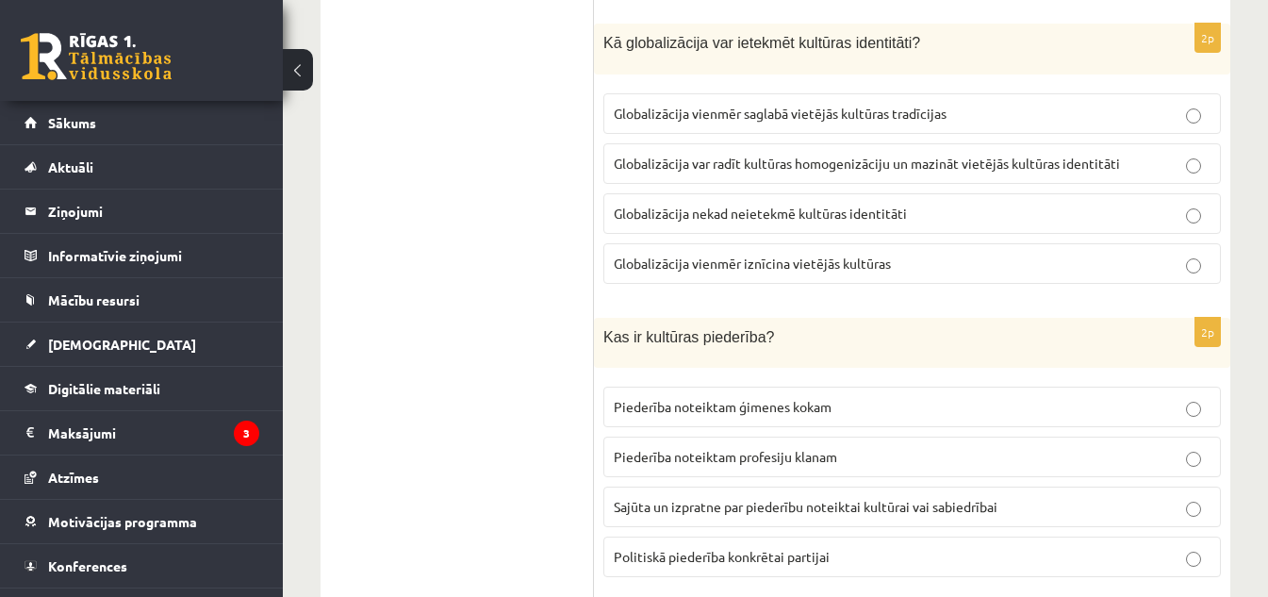
click at [741, 149] on label "Globalizācija var radīt kultūras homogenizāciju un mazināt vietējās kultūras id…" at bounding box center [912, 163] width 618 height 41
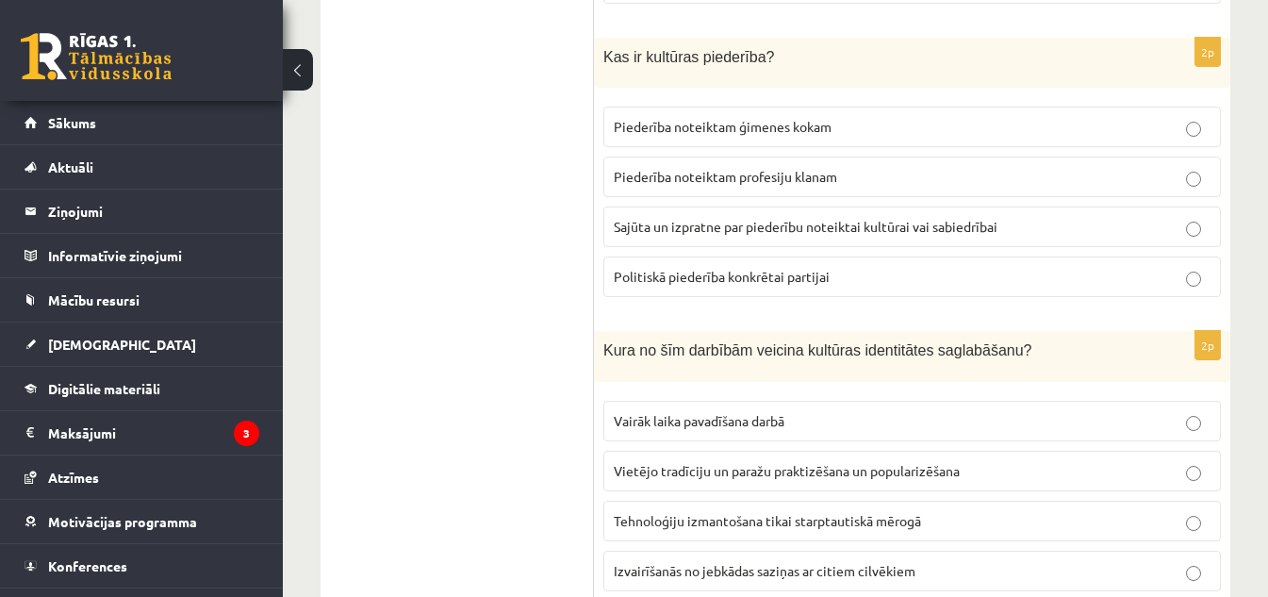
scroll to position [1301, 0]
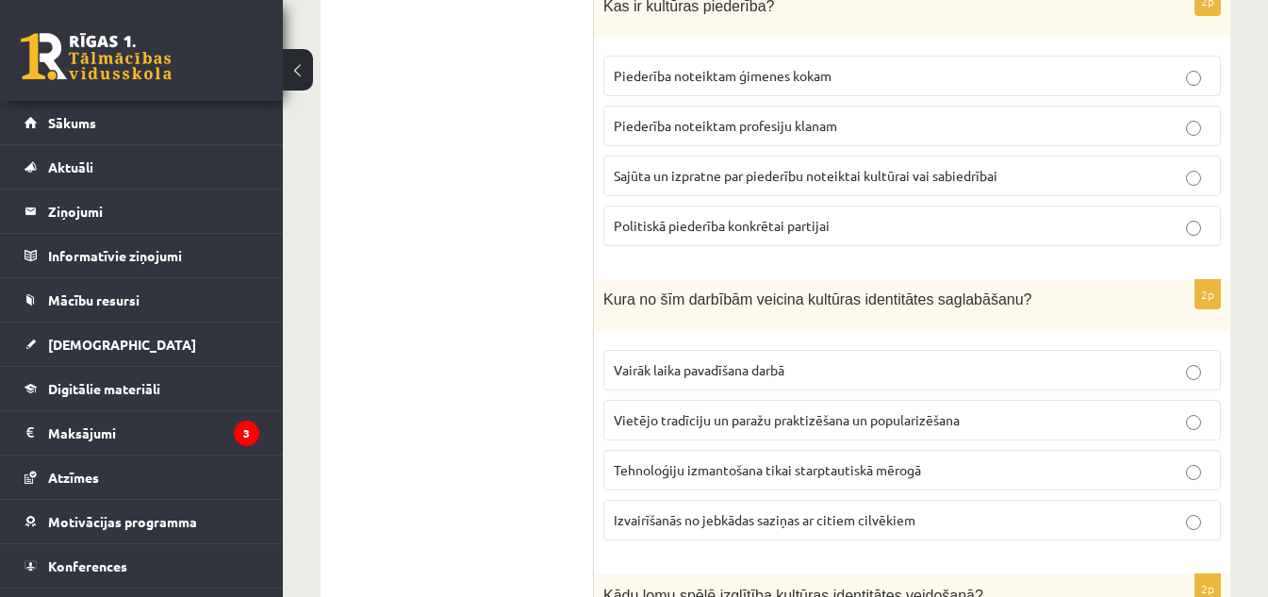
click at [717, 174] on span "Sajūta un izpratne par piederību noteiktai kultūrai vai sabiedrībai" at bounding box center [806, 175] width 384 height 17
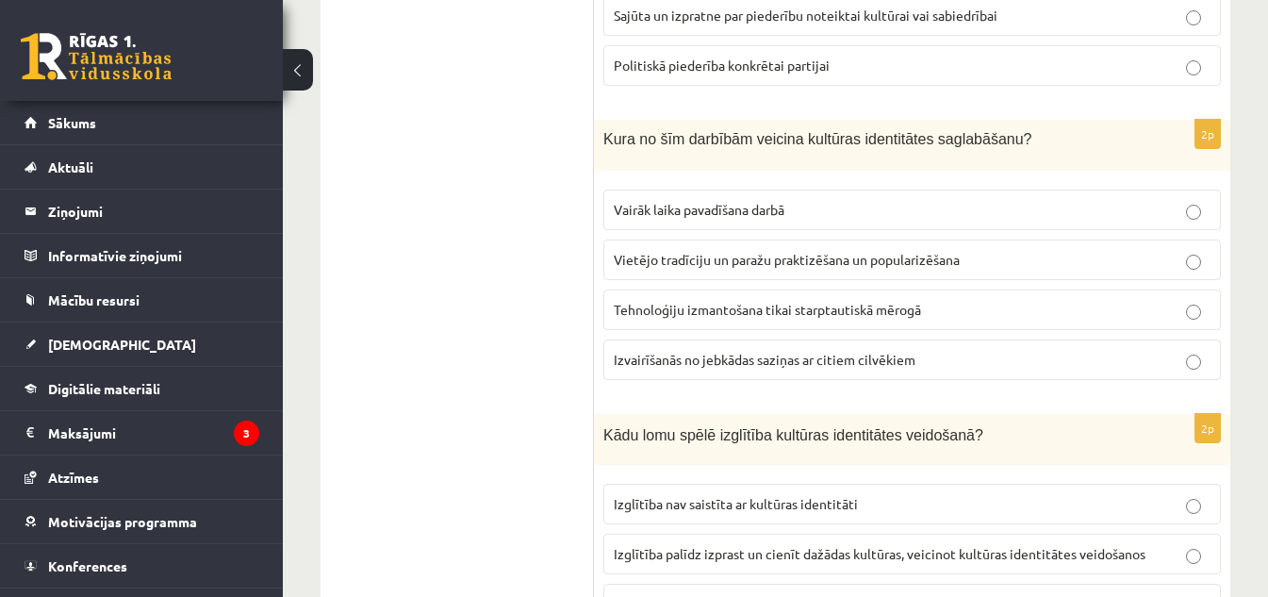
scroll to position [1518, 0]
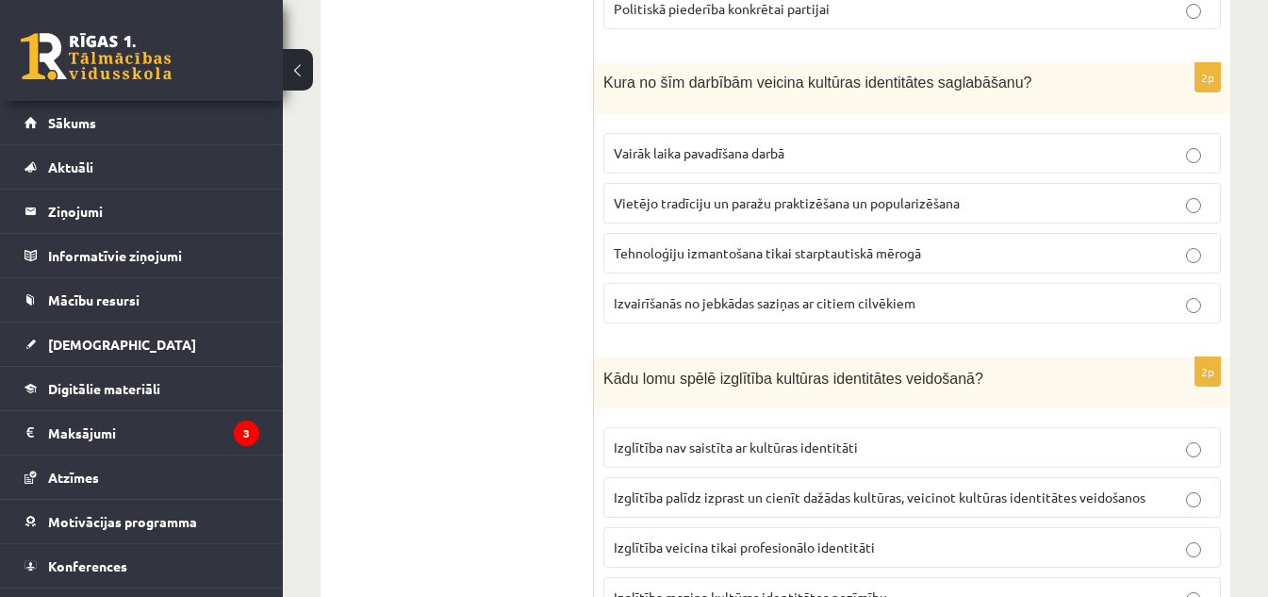
click at [687, 194] on p "Vietējo tradīciju un paražu praktizēšana un popularizēšana" at bounding box center [912, 203] width 597 height 20
click at [736, 487] on label "Izglītība palīdz izprast un cienīt dažādas kultūras, veicinot kultūras identitā…" at bounding box center [912, 497] width 618 height 41
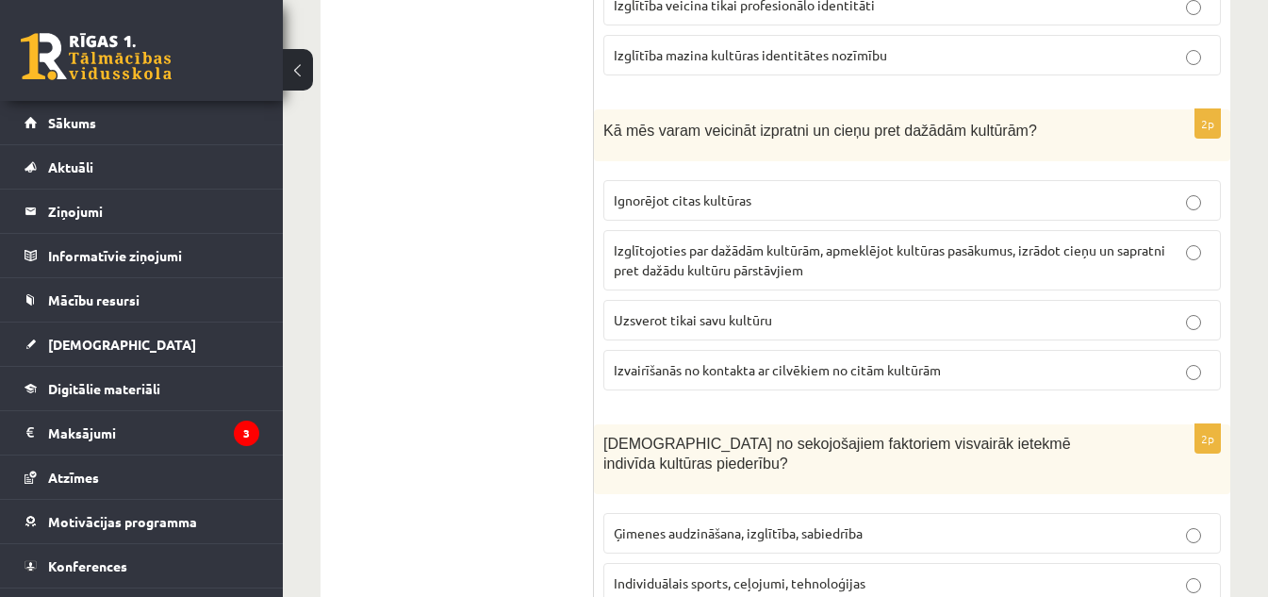
scroll to position [2106, 0]
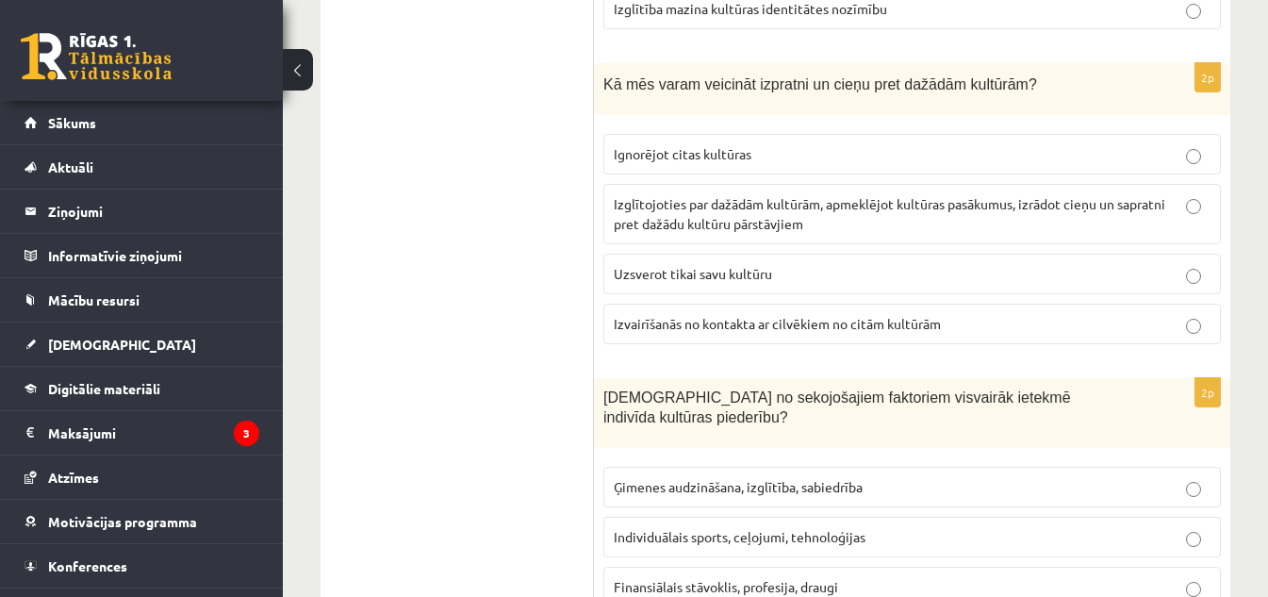
click at [796, 212] on p "Izglītojoties par dažādām kultūrām, apmeklējot kultūras pasākumus, izrādot cieņ…" at bounding box center [912, 214] width 597 height 40
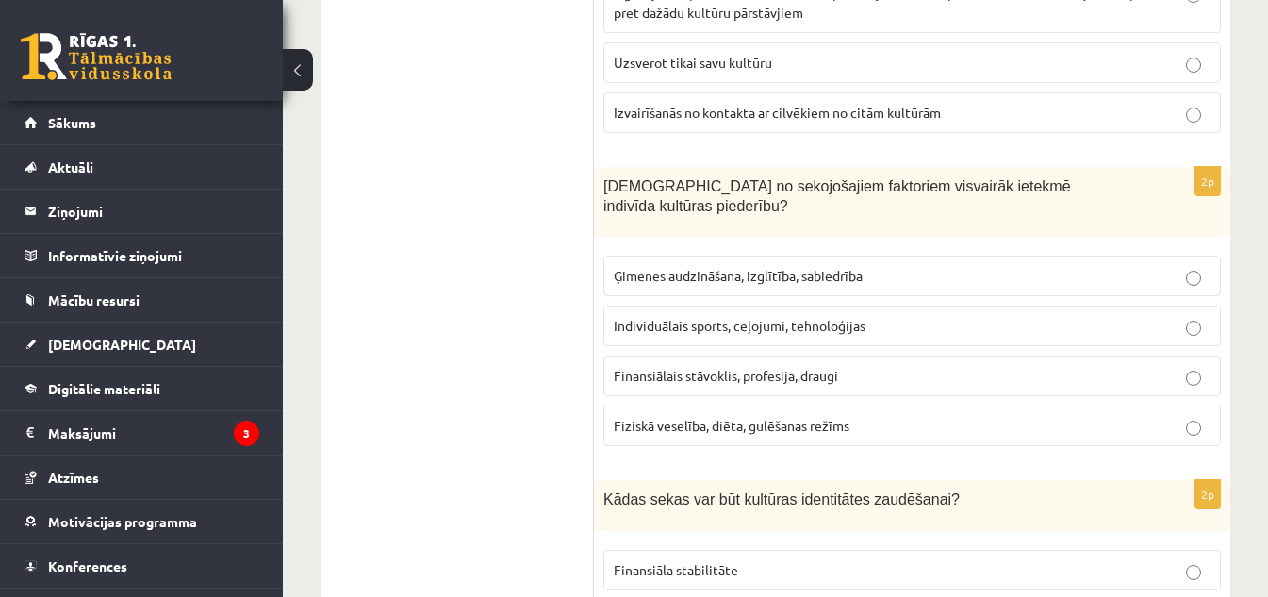
scroll to position [2386, 0]
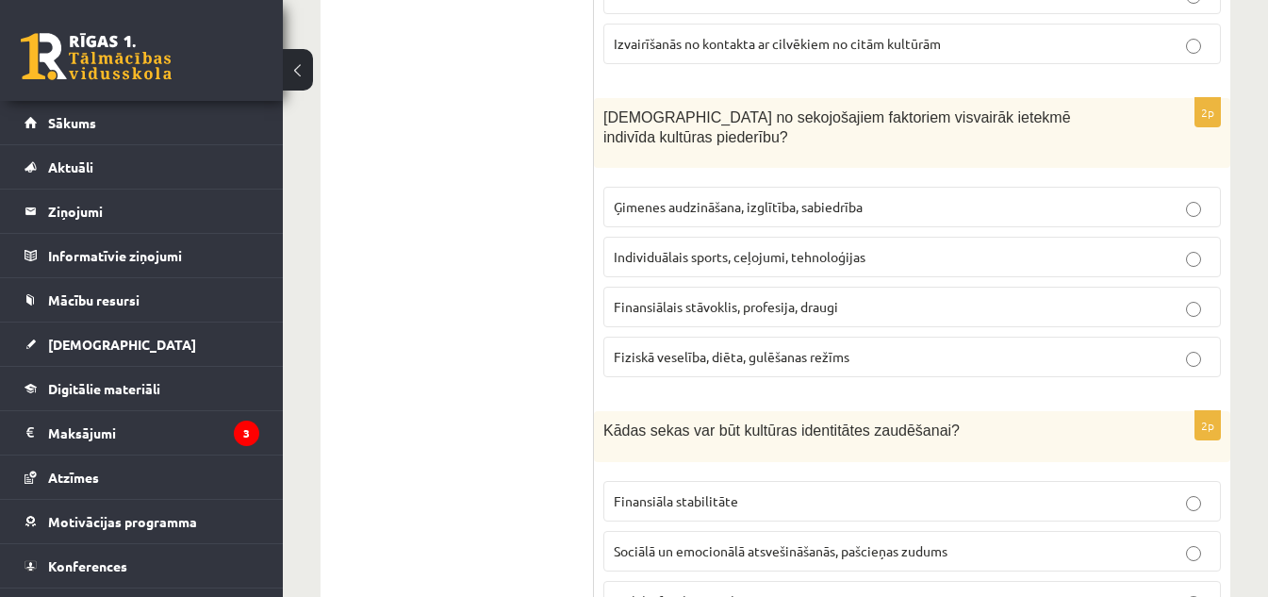
click at [679, 198] on p "Ģimenes audzināšana, izglītība, sabiedrība" at bounding box center [912, 207] width 597 height 20
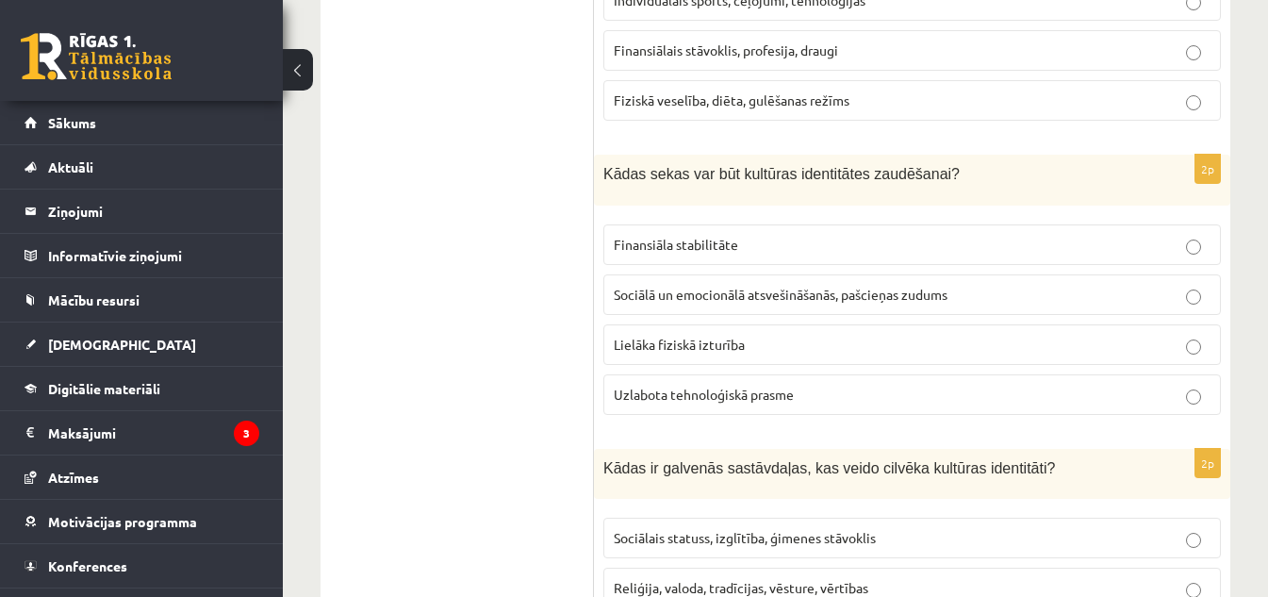
scroll to position [2734, 0]
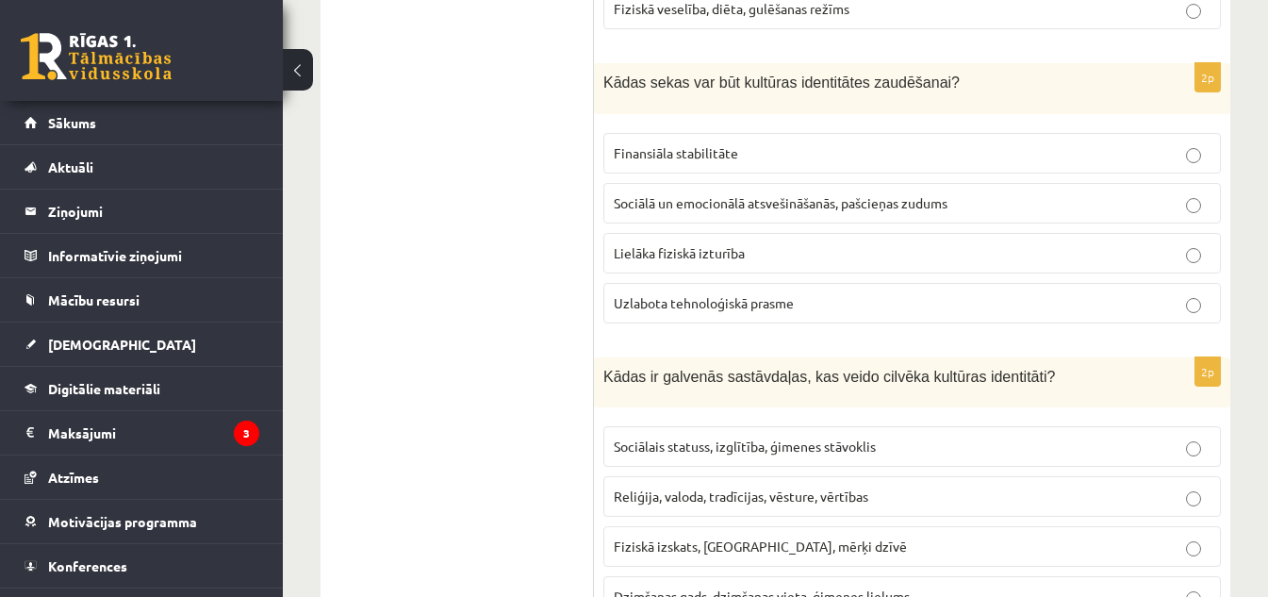
click at [704, 183] on label "Sociālā un emocionālā atsvešināšanās, pašcieņas zudums" at bounding box center [912, 203] width 618 height 41
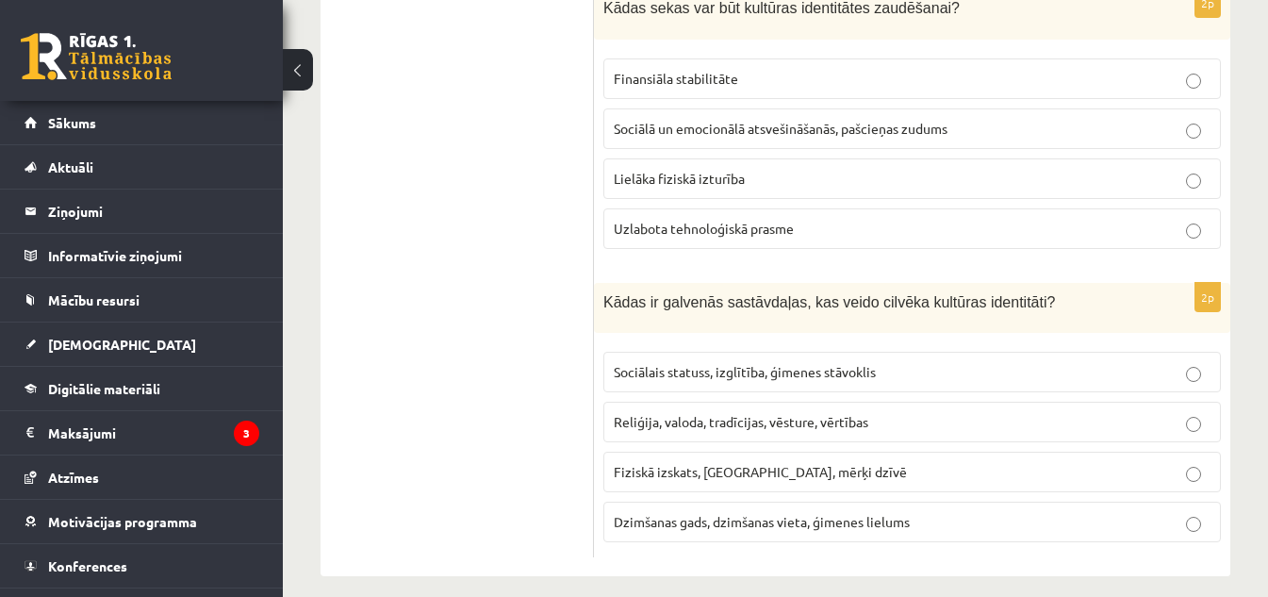
click at [722, 413] on span "Reliģija, valoda, tradīcijas, vēsture, vērtības" at bounding box center [741, 421] width 255 height 17
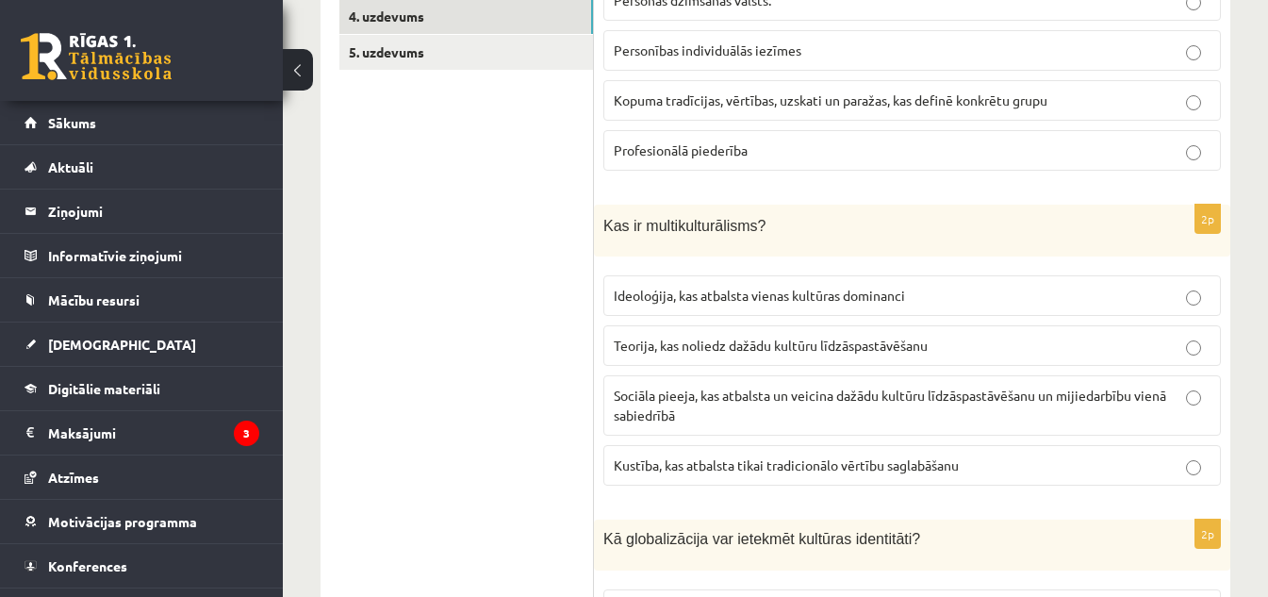
scroll to position [194, 0]
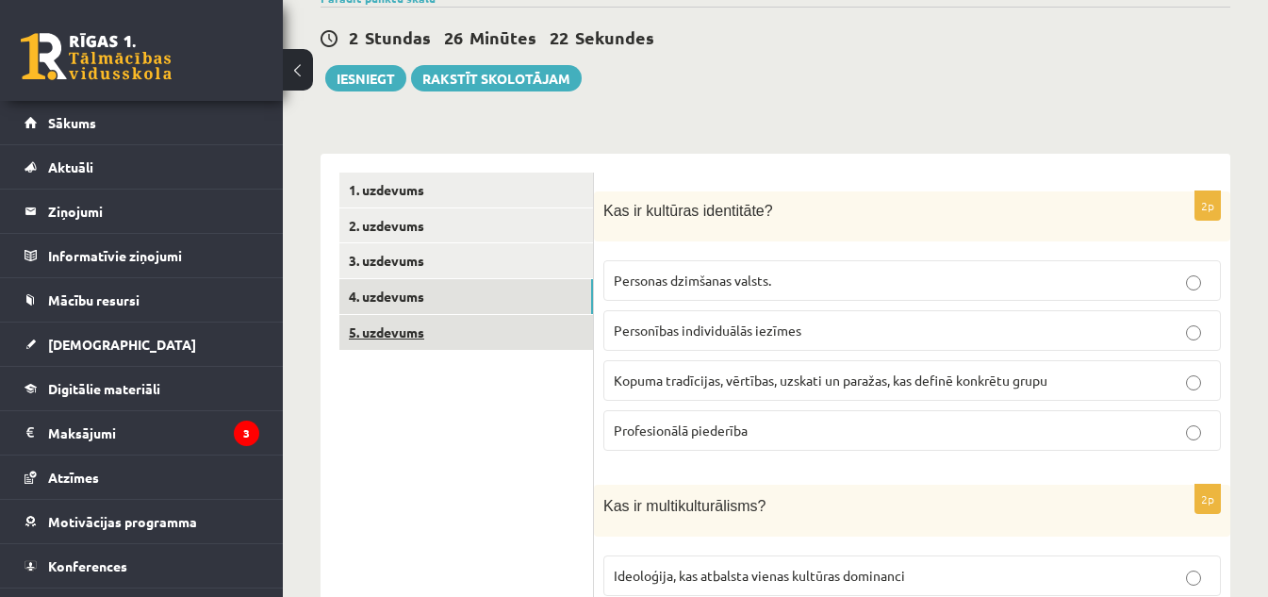
click at [488, 336] on link "5. uzdevums" at bounding box center [466, 332] width 254 height 35
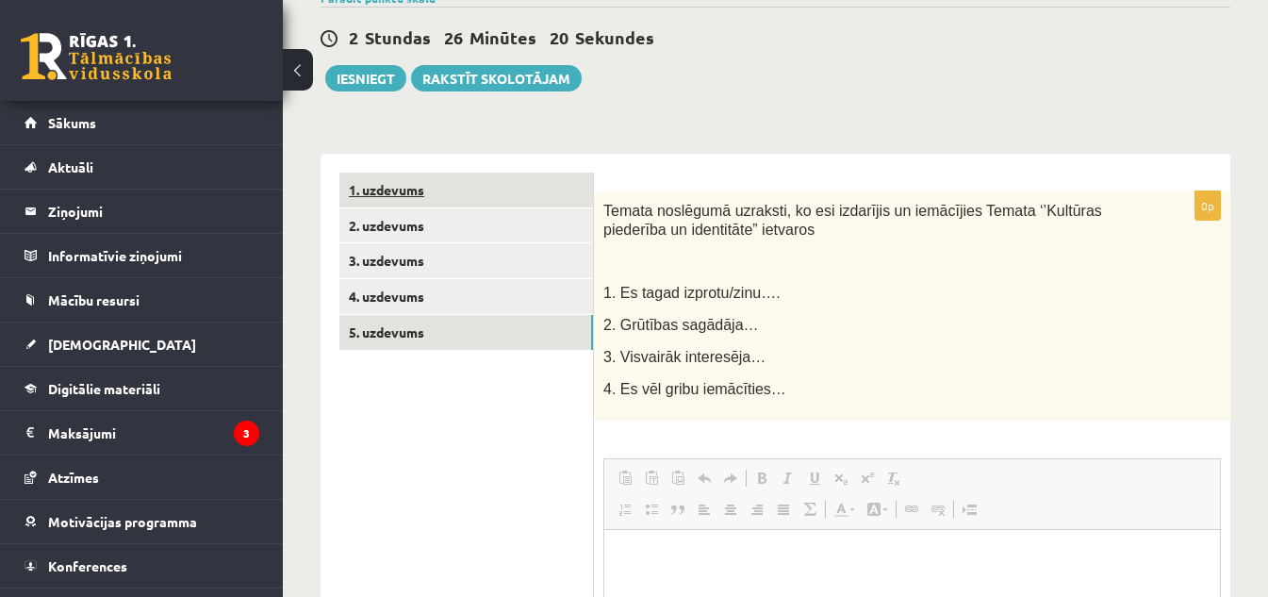
scroll to position [0, 0]
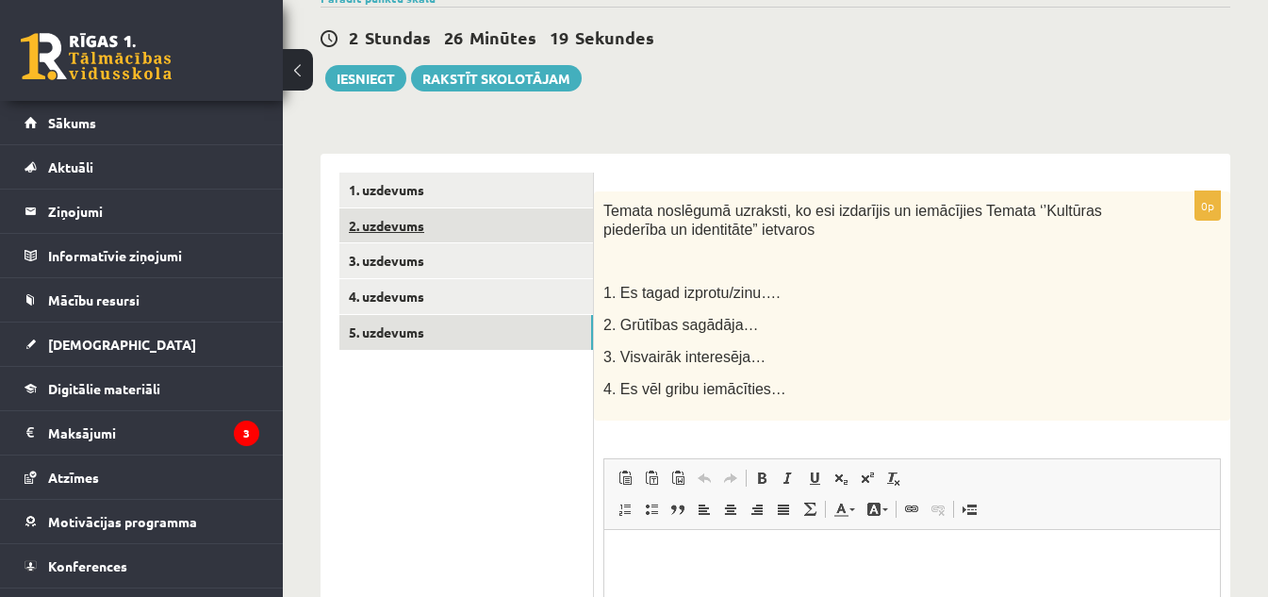
click at [466, 224] on link "2. uzdevums" at bounding box center [466, 225] width 254 height 35
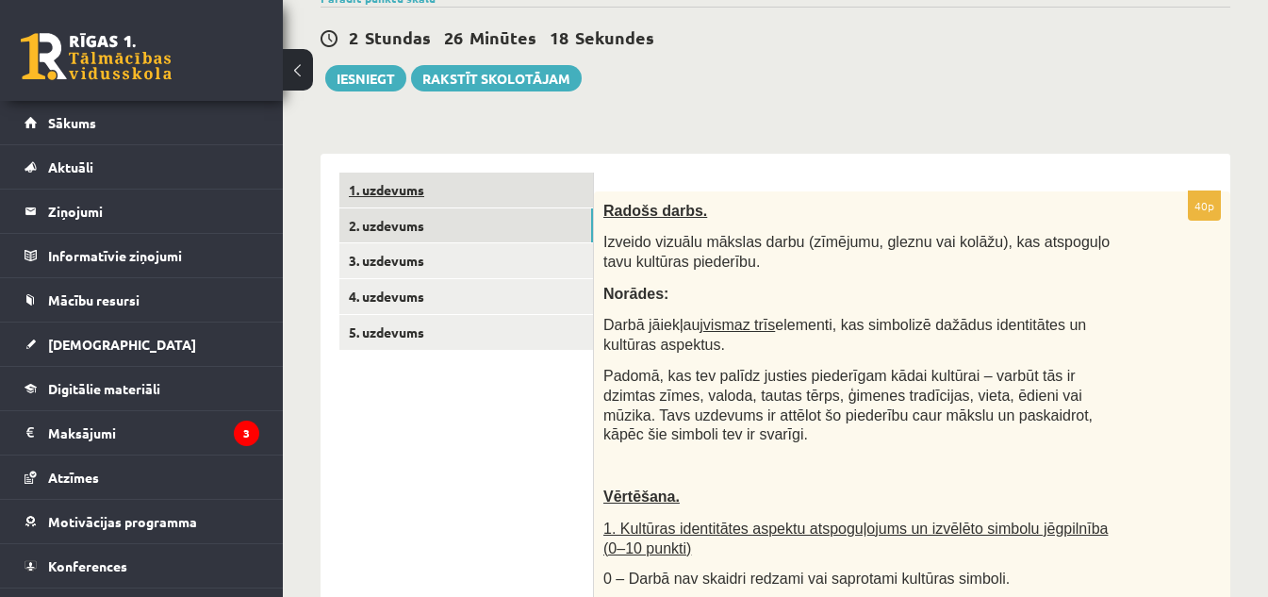
click at [451, 197] on link "1. uzdevums" at bounding box center [466, 190] width 254 height 35
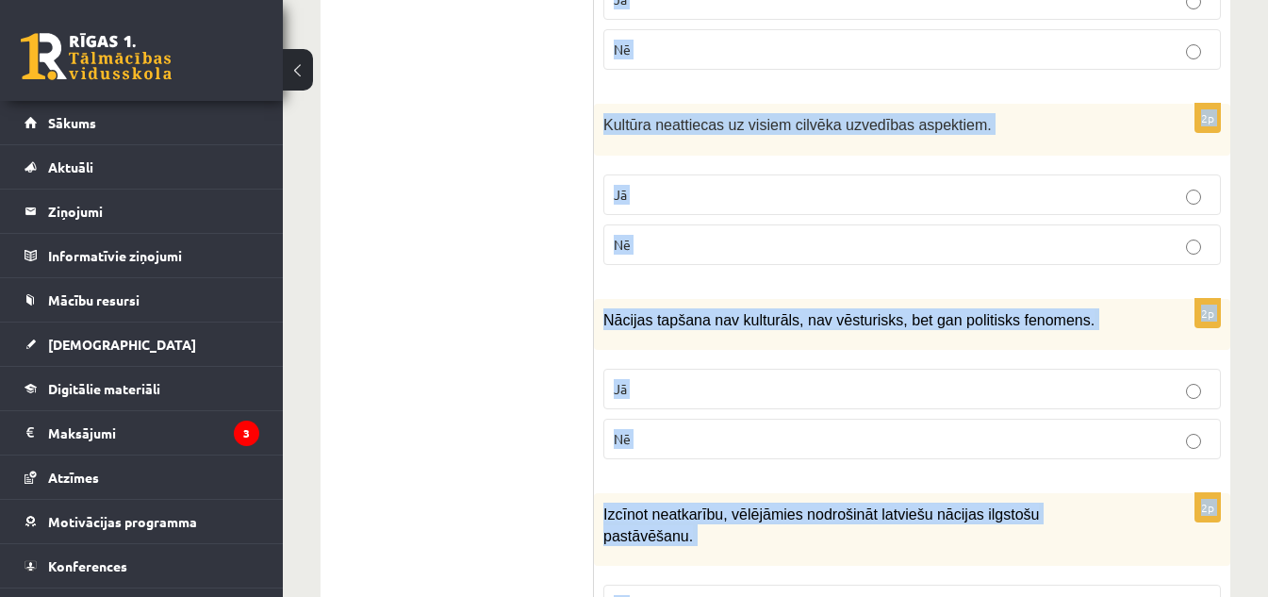
scroll to position [2911, 0]
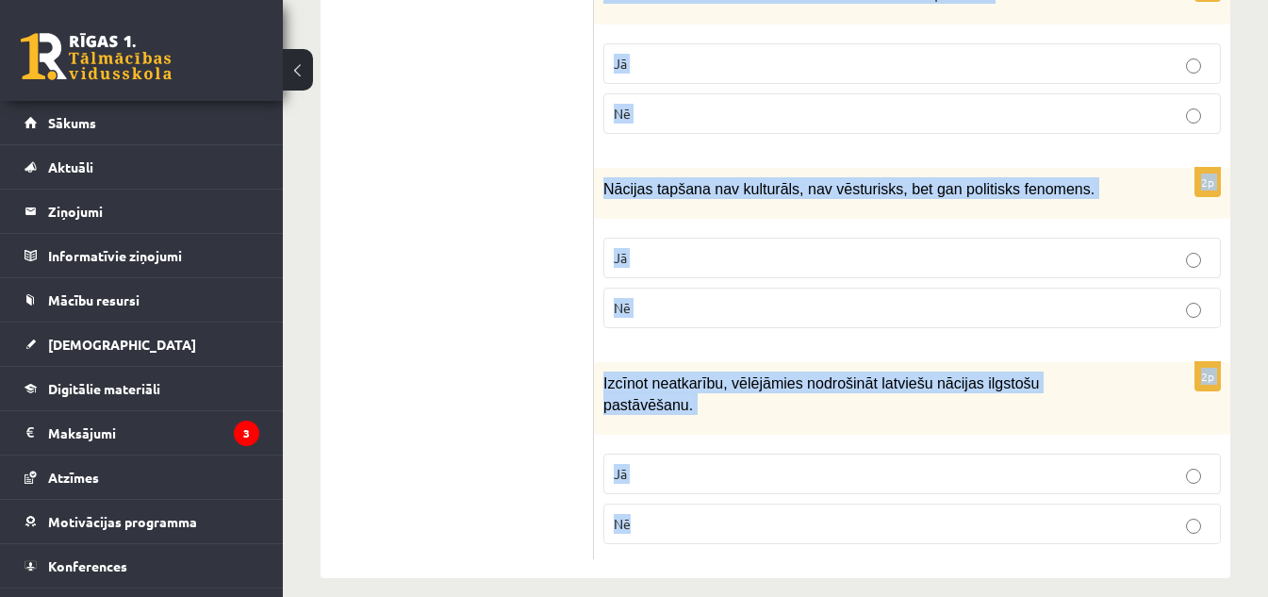
drag, startPoint x: 612, startPoint y: 187, endPoint x: 816, endPoint y: 541, distance: 408.8
copy form "Atzīmē vai apgalvojumi ir patiesi! 2p Kultūrpolitikai ir jāaptver gan augstā mā…"
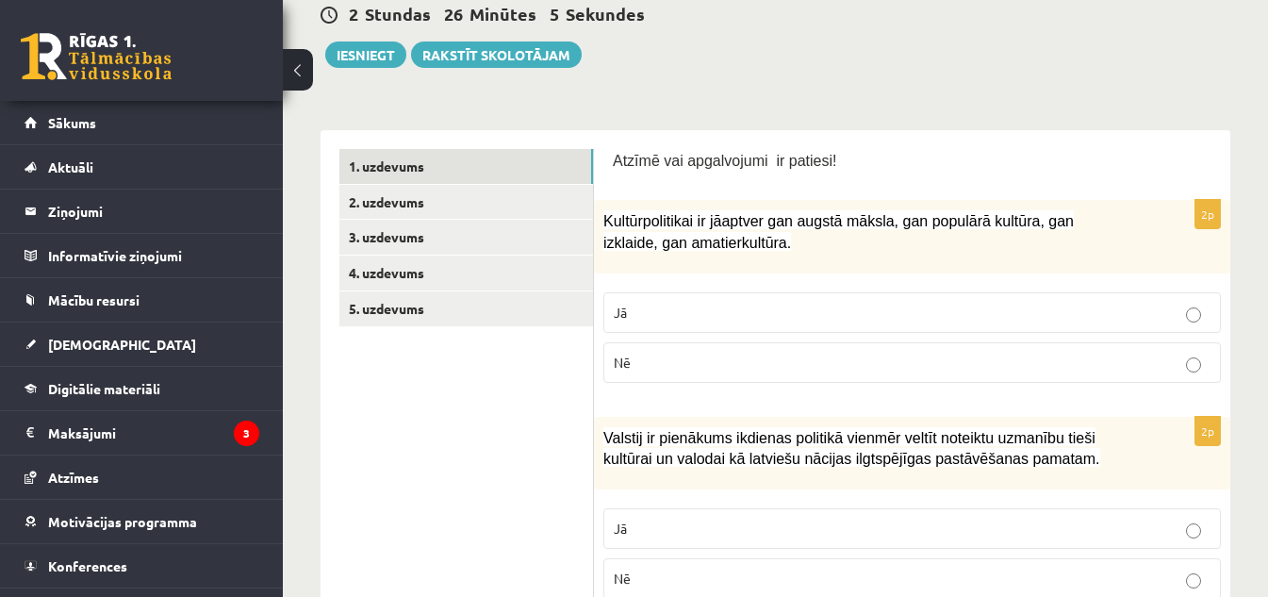
scroll to position [276, 0]
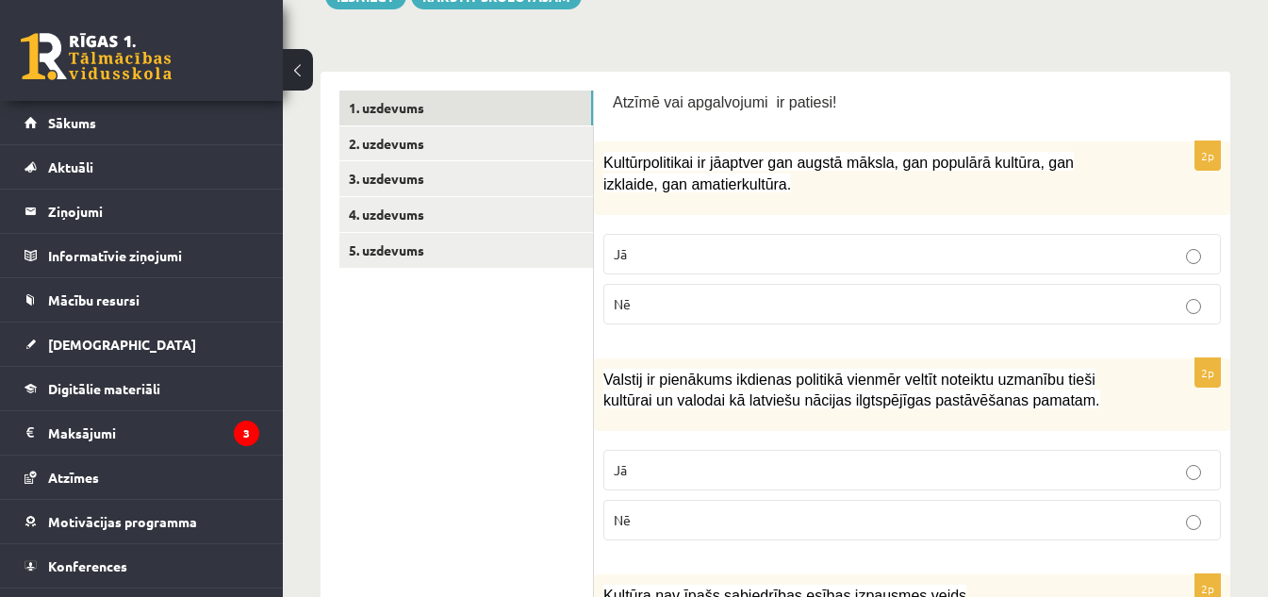
click at [713, 238] on label "Jā" at bounding box center [912, 254] width 618 height 41
click at [753, 465] on p "Jā" at bounding box center [912, 470] width 597 height 20
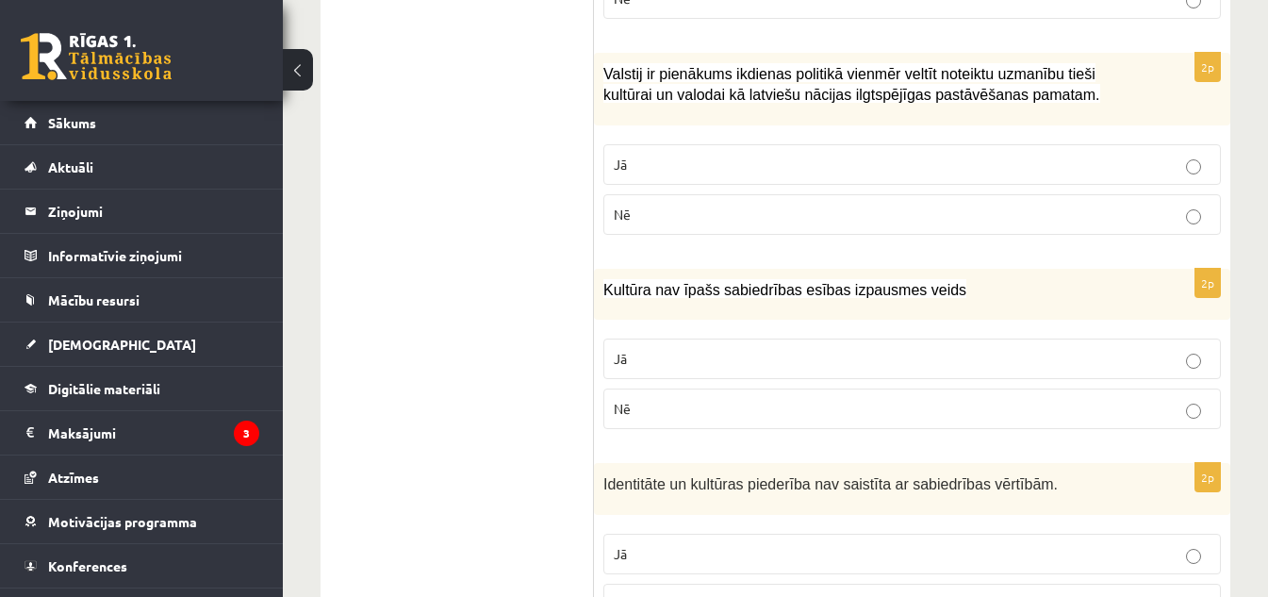
scroll to position [752, 0]
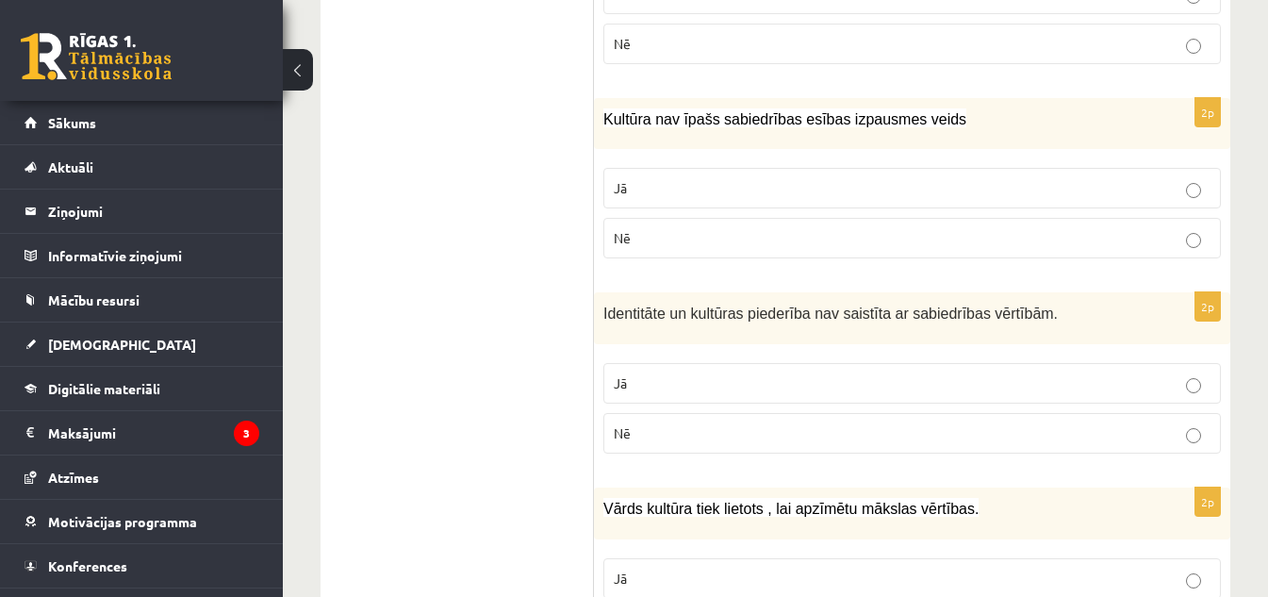
click at [691, 248] on p "Nē" at bounding box center [912, 238] width 597 height 20
click at [771, 429] on p "Nē" at bounding box center [912, 433] width 597 height 20
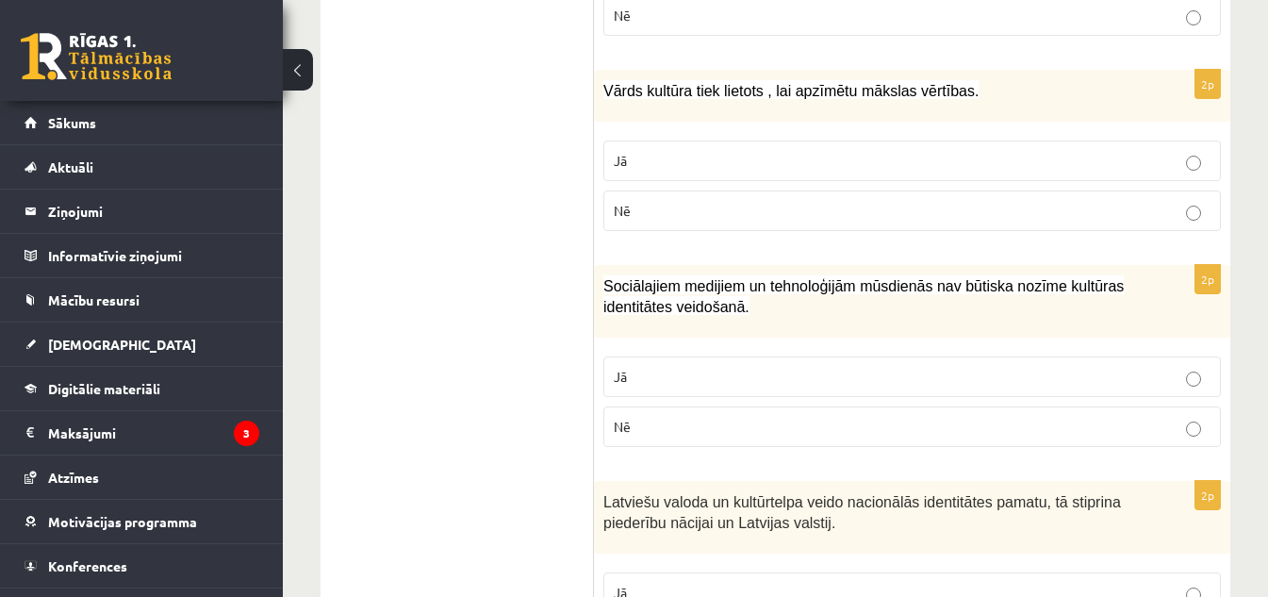
scroll to position [1176, 0]
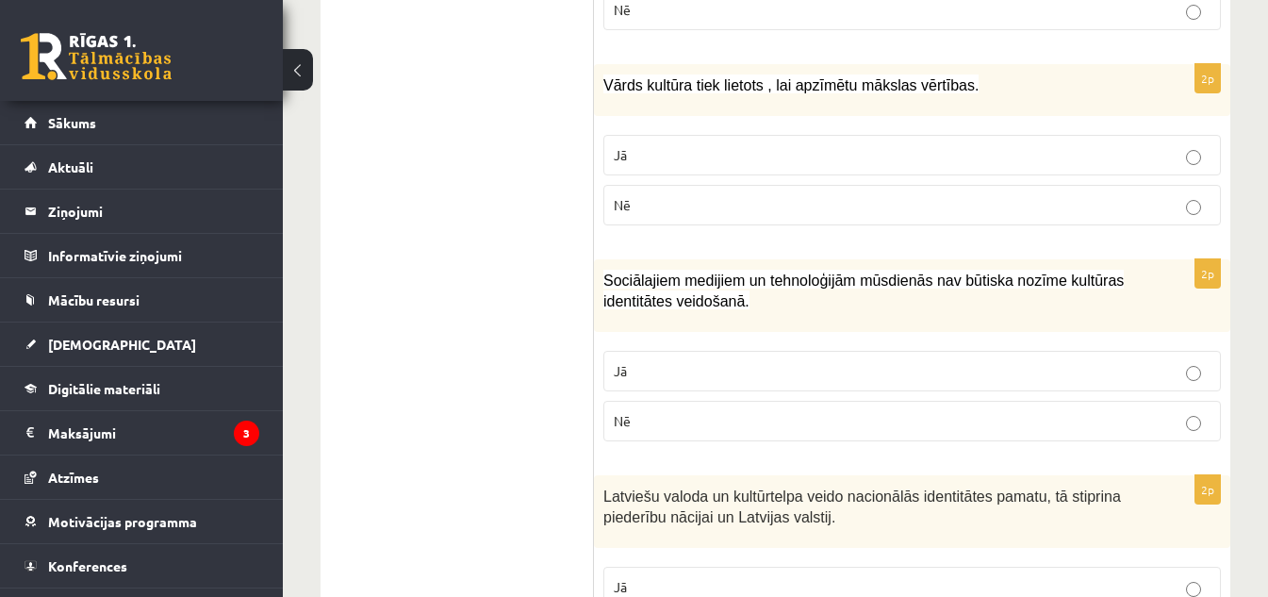
click at [645, 144] on label "Jā" at bounding box center [912, 155] width 618 height 41
click at [688, 421] on p "Nē" at bounding box center [912, 421] width 597 height 20
click at [706, 580] on p "Jā" at bounding box center [912, 587] width 597 height 20
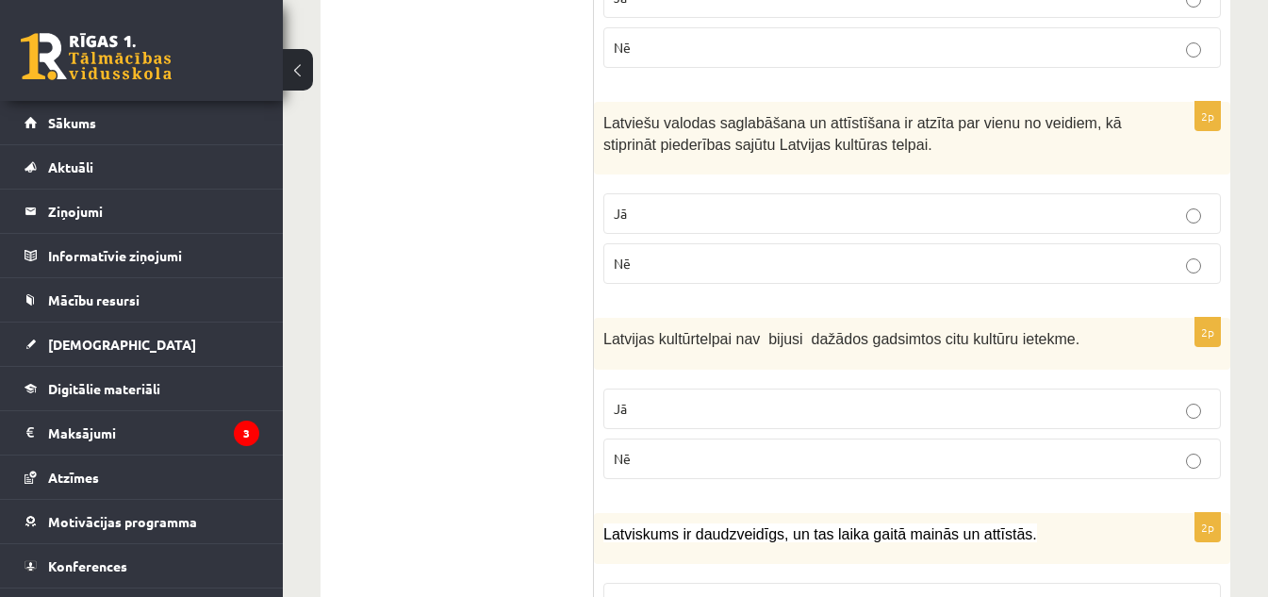
scroll to position [1789, 0]
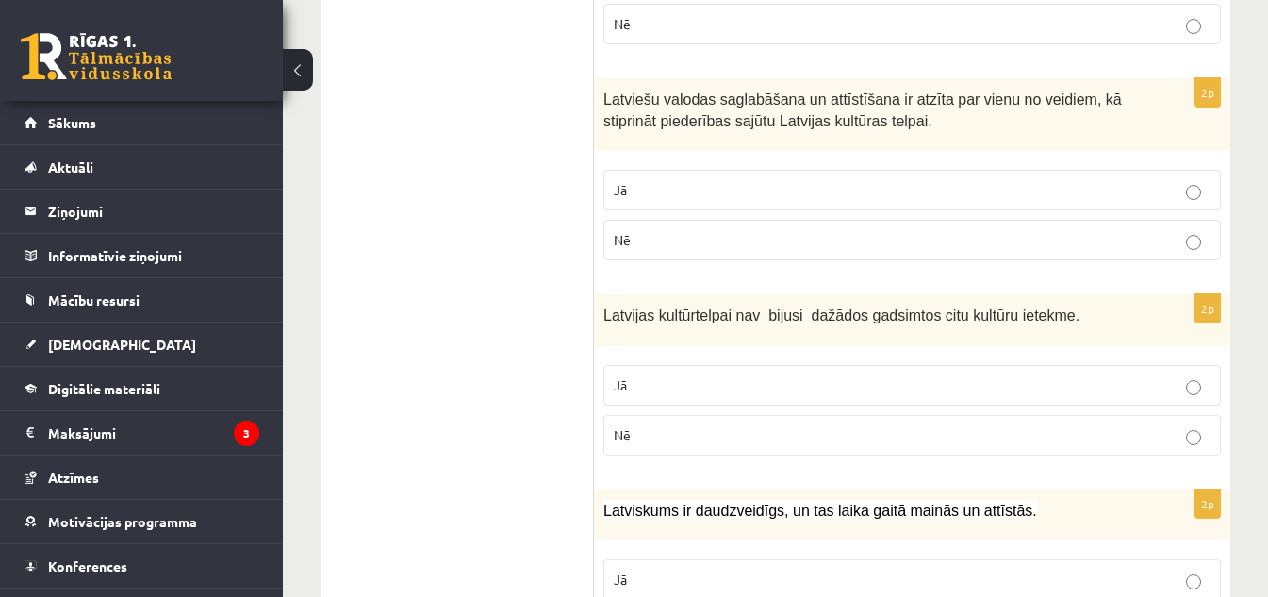
click at [884, 177] on label "Jā" at bounding box center [912, 190] width 618 height 41
click at [957, 366] on label "Jā" at bounding box center [912, 385] width 618 height 41
click at [1031, 573] on p "Jā" at bounding box center [912, 579] width 597 height 20
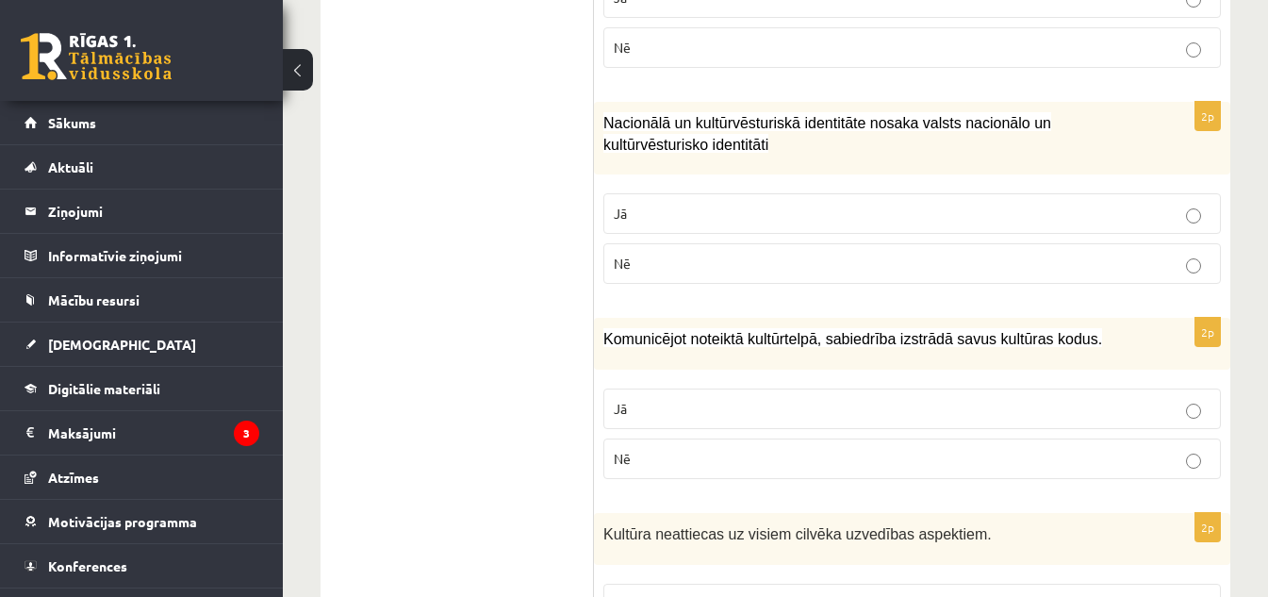
scroll to position [2412, 0]
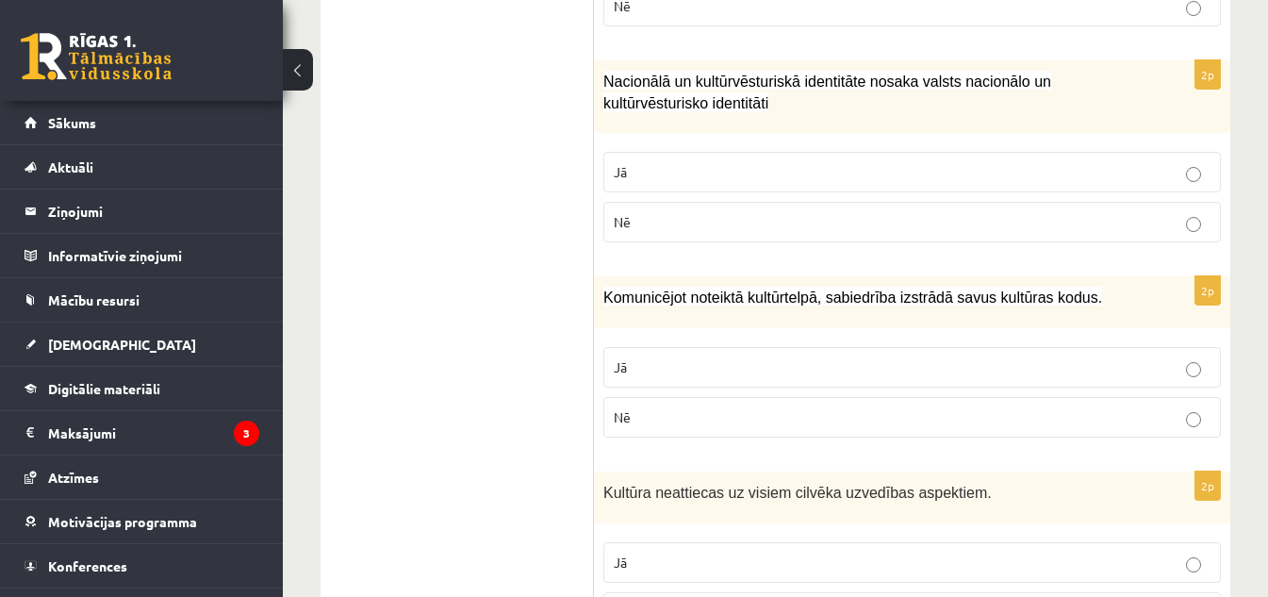
click at [642, 170] on p "Jā" at bounding box center [912, 172] width 597 height 20
click at [675, 361] on p "Jā" at bounding box center [912, 367] width 597 height 20
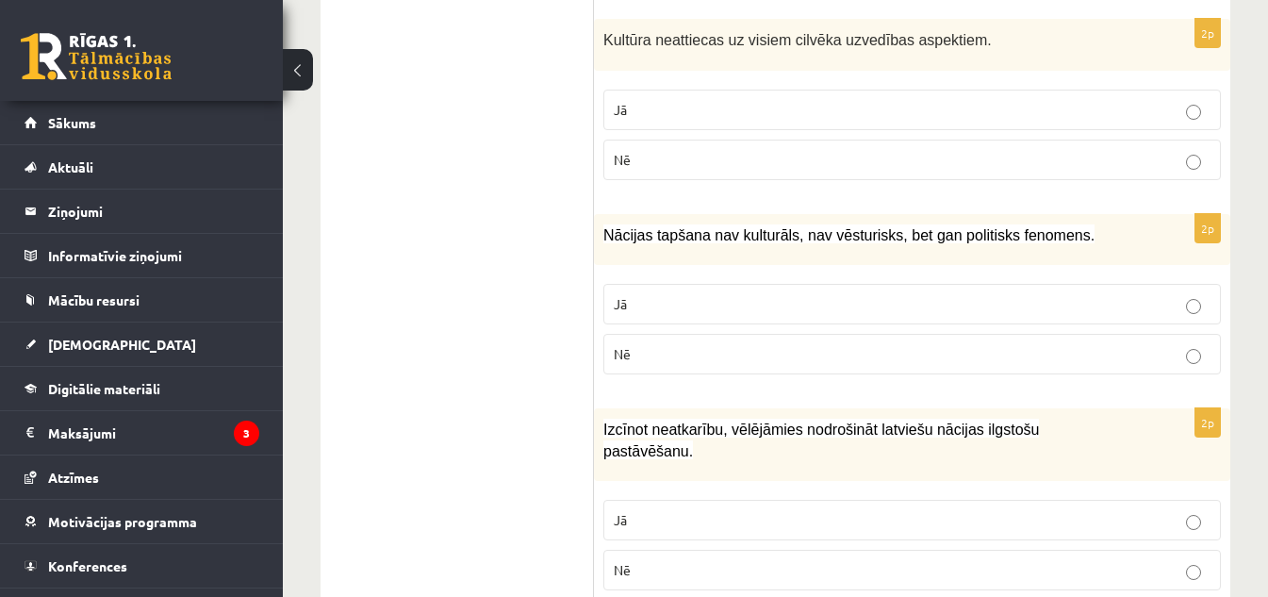
scroll to position [2911, 0]
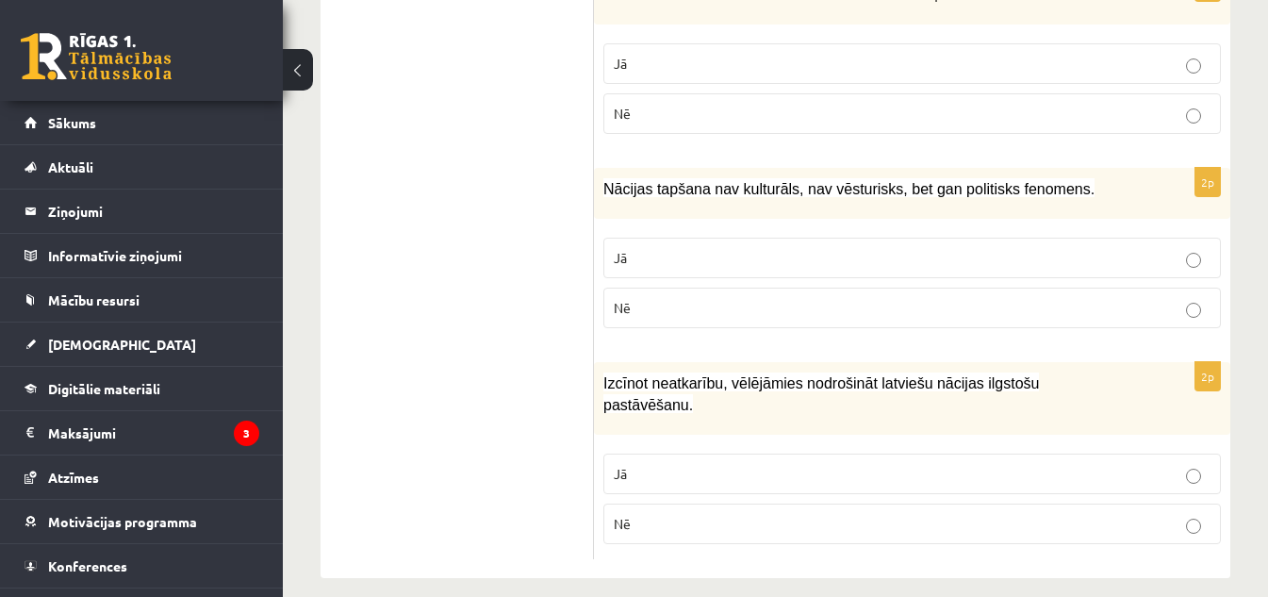
click at [736, 299] on p "Nē" at bounding box center [912, 308] width 597 height 20
click at [827, 514] on p "Nē" at bounding box center [912, 524] width 597 height 20
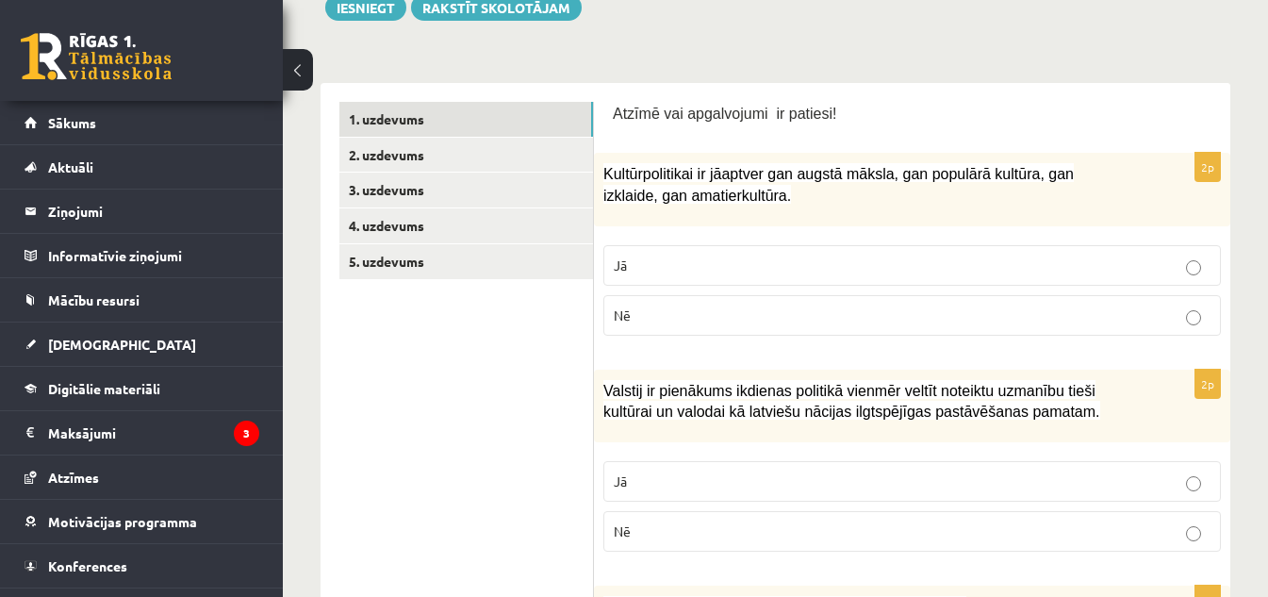
scroll to position [206, 0]
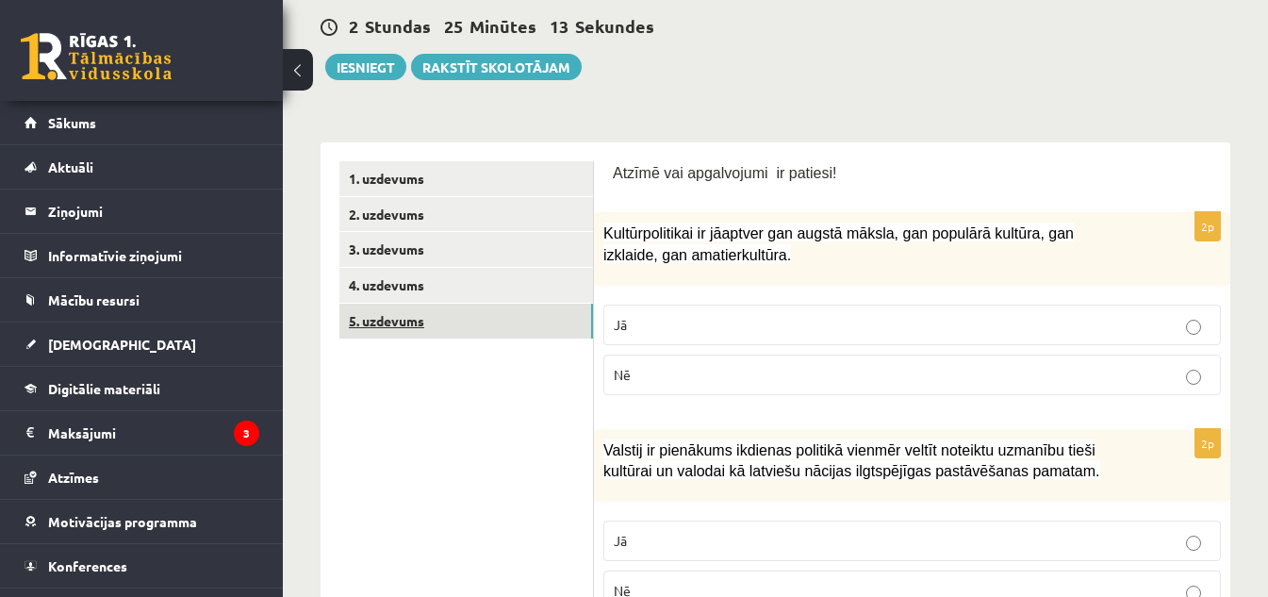
click at [392, 328] on link "5. uzdevums" at bounding box center [466, 321] width 254 height 35
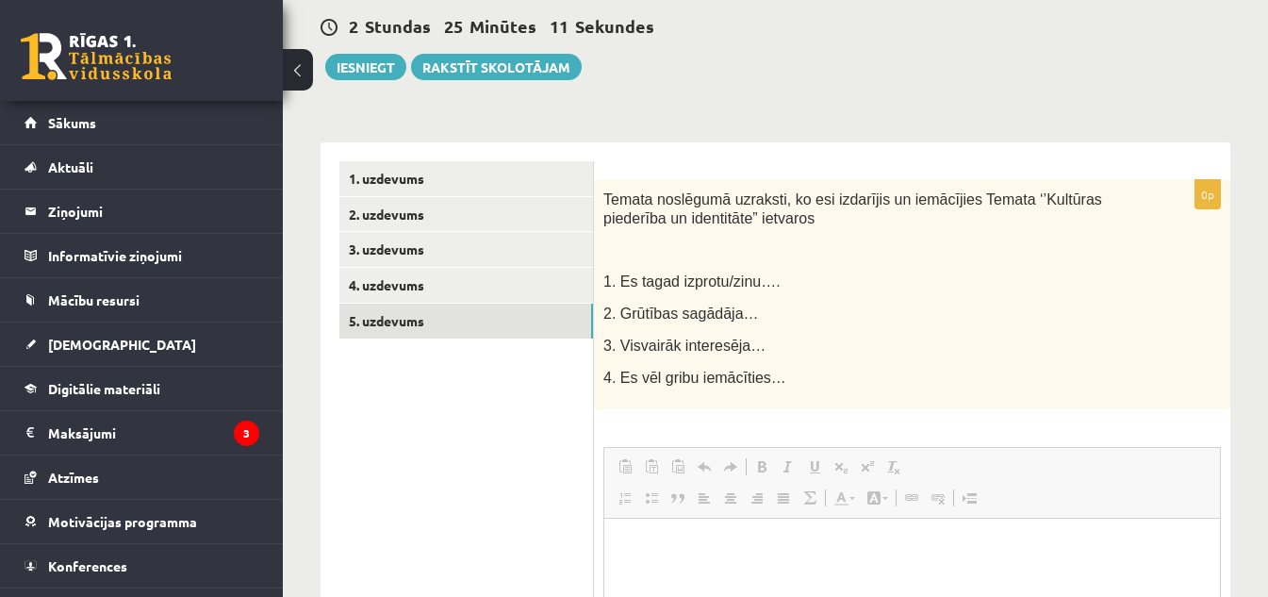
scroll to position [0, 0]
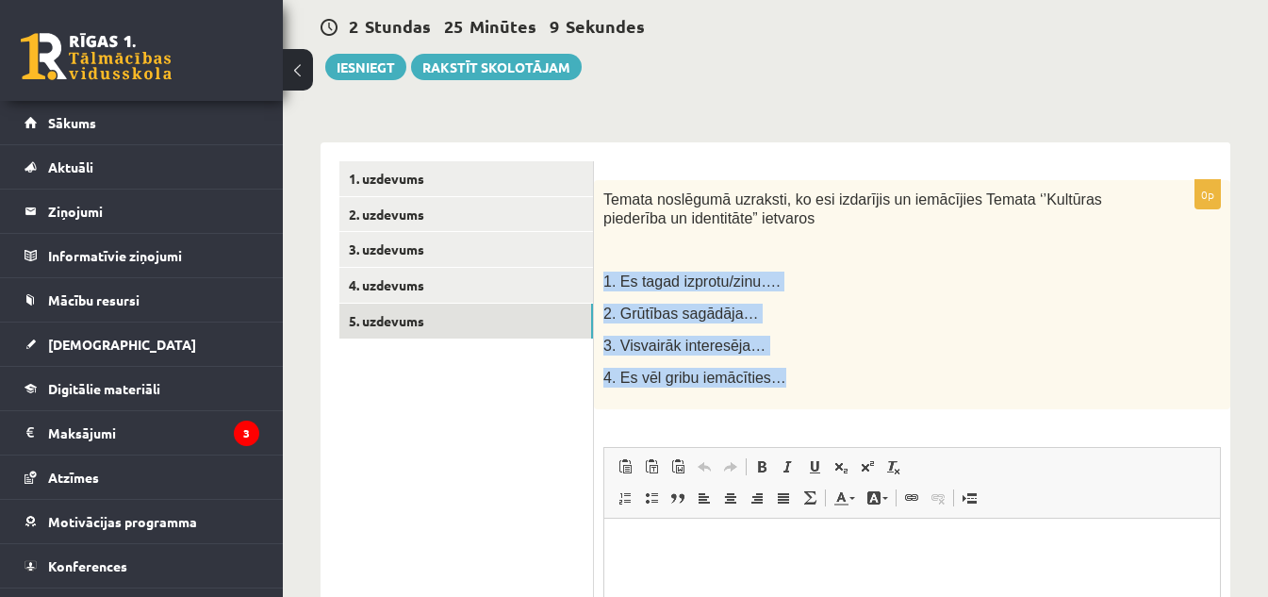
drag, startPoint x: 605, startPoint y: 283, endPoint x: 785, endPoint y: 379, distance: 204.2
click at [785, 379] on div "Temata noslēgumā uzraksti, ko esi izdarījis un iemācījies Temata ‘’Kultūras pie…" at bounding box center [912, 294] width 636 height 229
copy div "1. Es tagad izprotu/zinu…. 2. Grūtības sagādāja… 3. Visvairāk interesēja… 4. Es…"
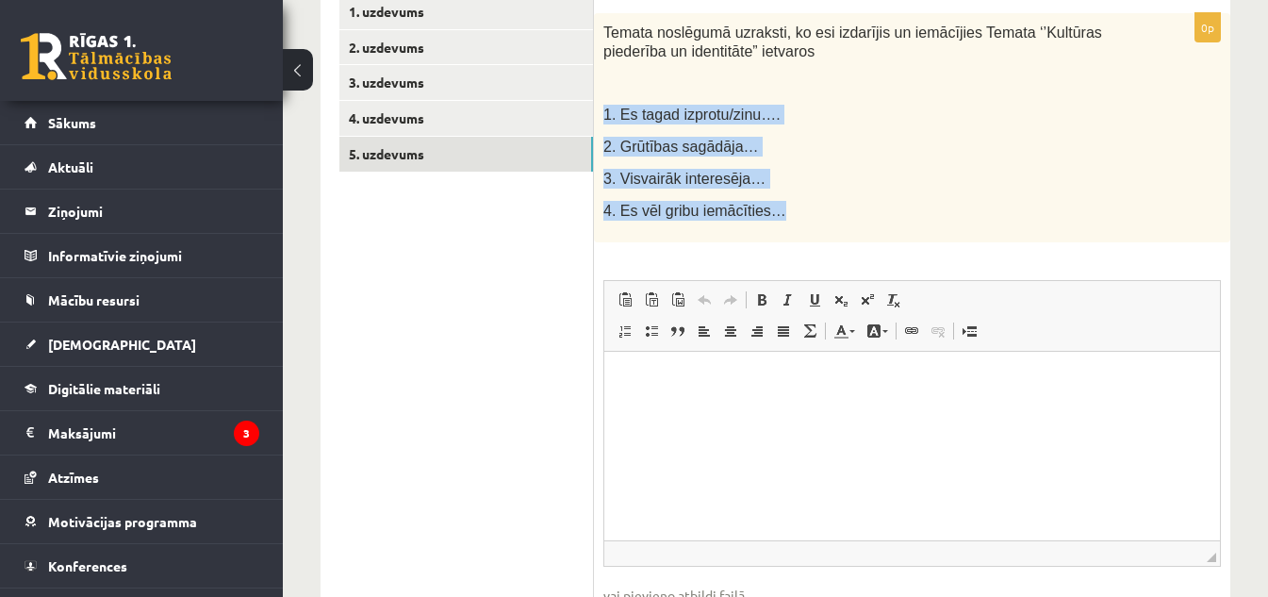
scroll to position [374, 0]
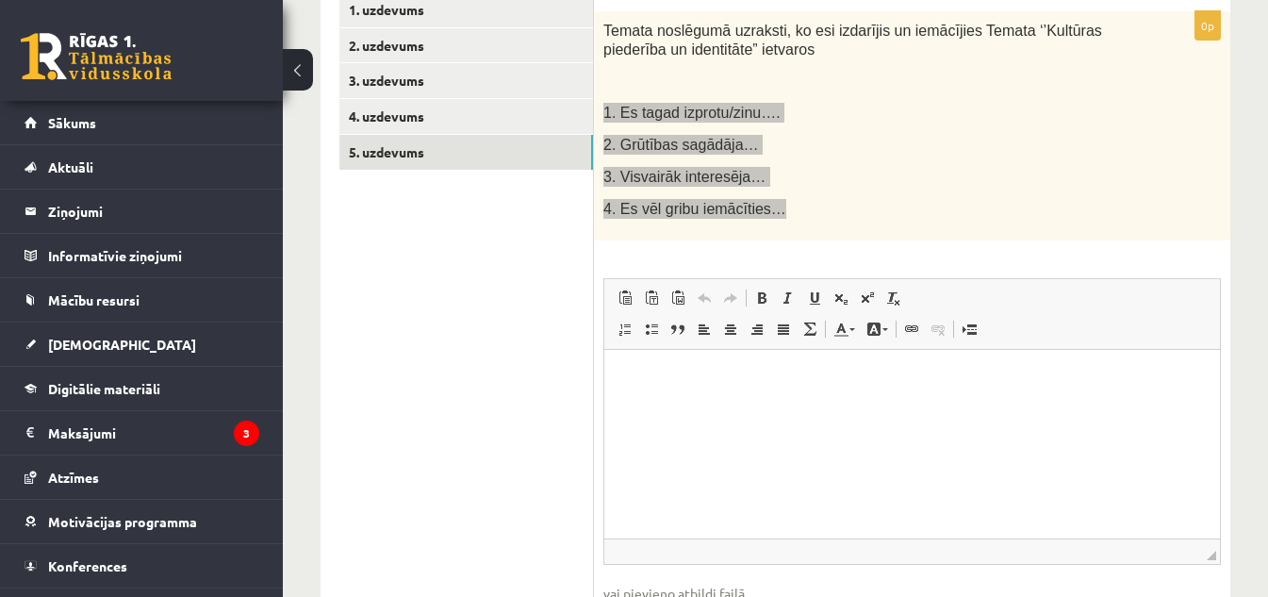
click at [1041, 390] on html at bounding box center [912, 378] width 616 height 58
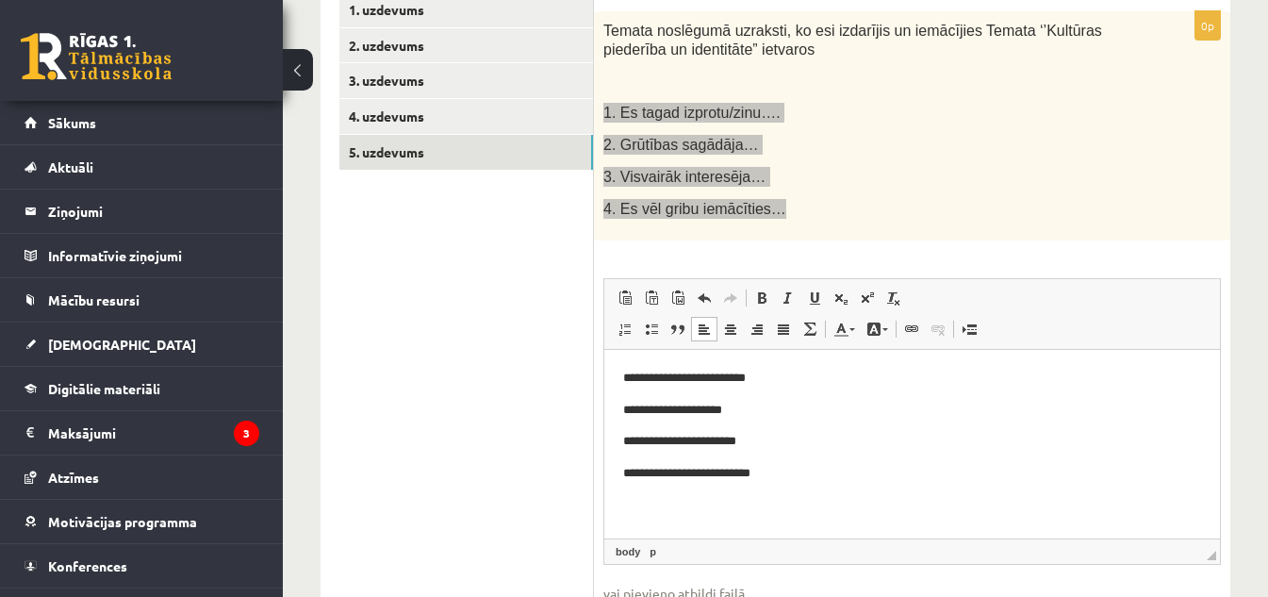
click at [729, 379] on p "**********" at bounding box center [912, 378] width 578 height 20
click at [731, 377] on p "**********" at bounding box center [912, 378] width 578 height 20
click at [759, 411] on p "**********" at bounding box center [912, 410] width 578 height 20
click at [772, 446] on p "**********" at bounding box center [912, 441] width 578 height 20
click at [800, 478] on p "**********" at bounding box center [912, 473] width 578 height 20
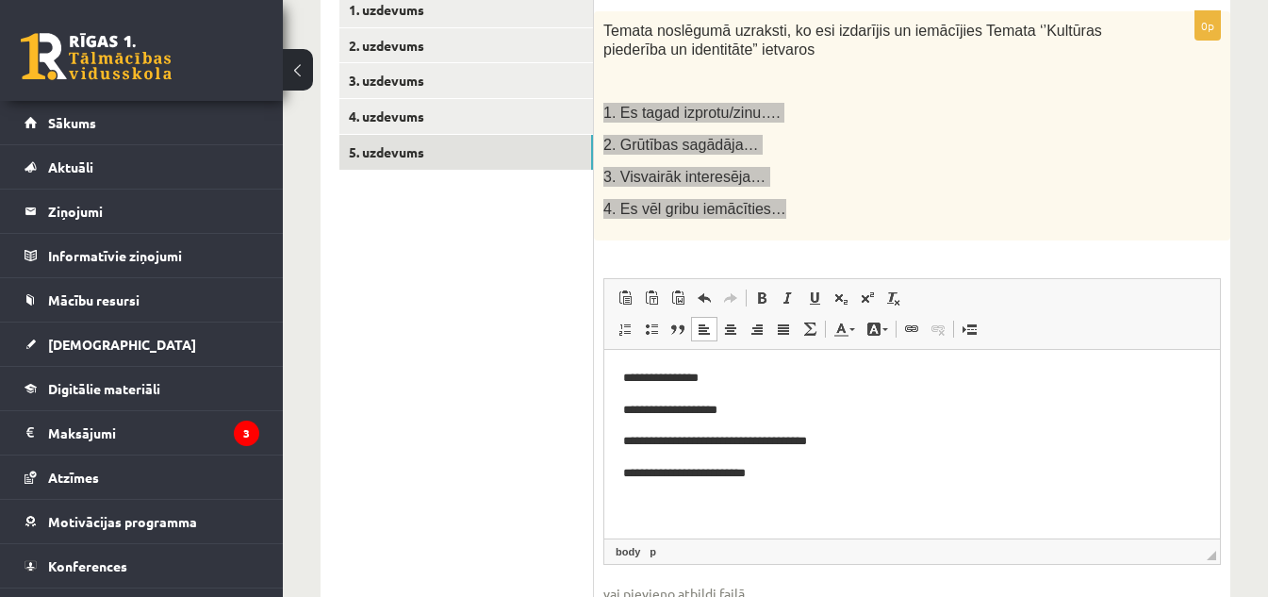
click at [800, 403] on p "**********" at bounding box center [912, 410] width 578 height 20
click at [754, 371] on p "**********" at bounding box center [912, 378] width 578 height 20
click at [801, 473] on p "**********" at bounding box center [912, 473] width 578 height 20
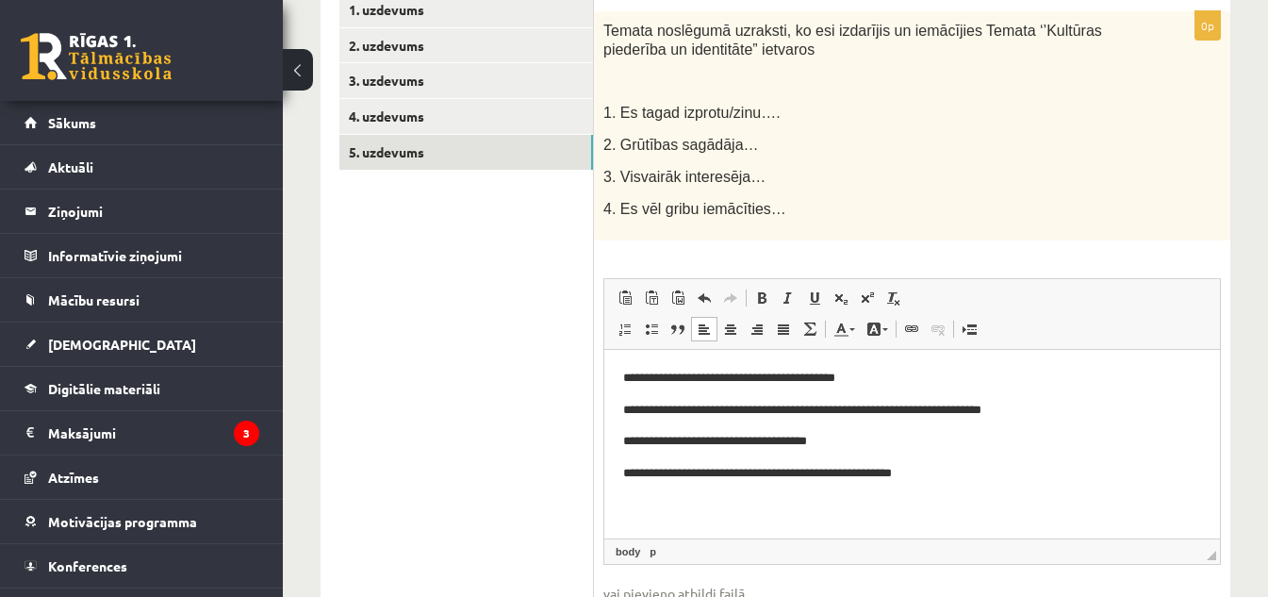
click at [800, 56] on p "Temata noslēgumā uzraksti, ko esi izdarījis un iemācījies Temata ‘’Kultūras pie…" at bounding box center [864, 40] width 523 height 39
click at [393, 39] on link "2. uzdevums" at bounding box center [466, 45] width 254 height 35
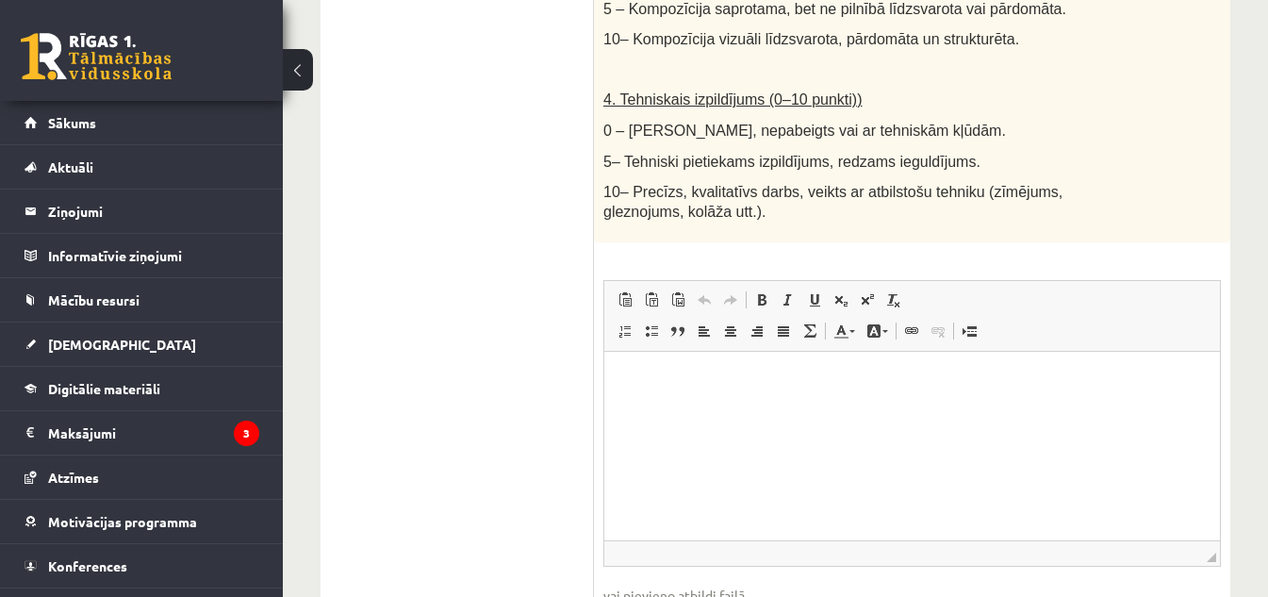
scroll to position [1285, 0]
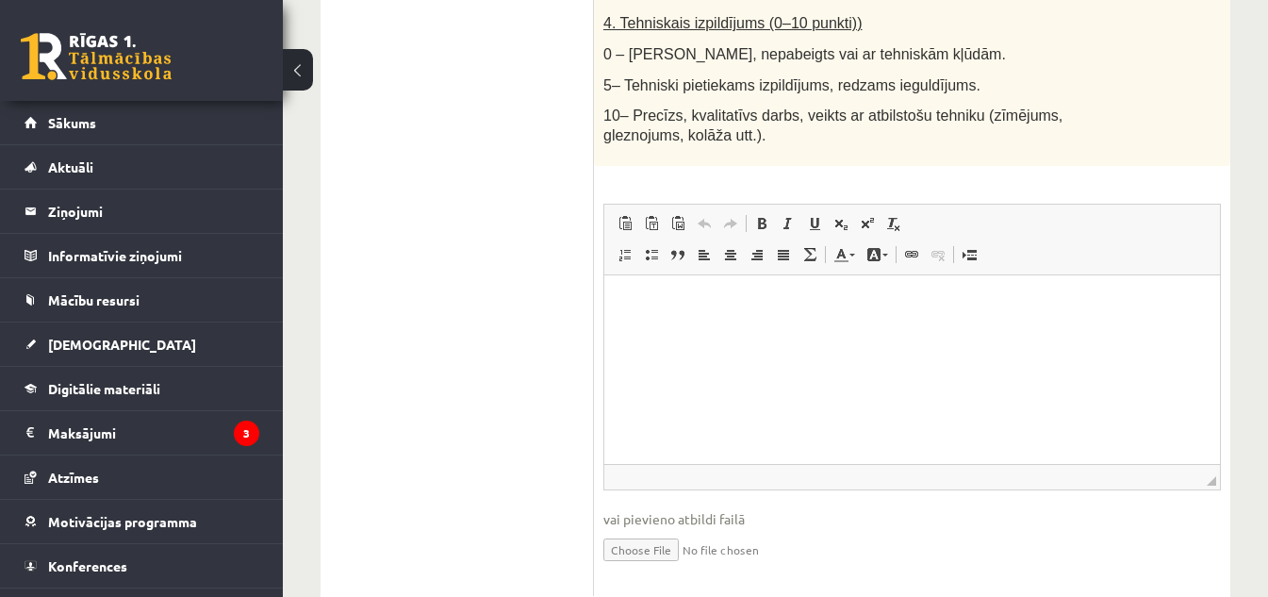
click at [666, 529] on input "file" at bounding box center [912, 548] width 618 height 39
type input "**********"
click at [670, 568] on link "Iesniegtā atbilde" at bounding box center [653, 578] width 101 height 20
click at [653, 568] on link "Iesniegtā atbilde" at bounding box center [653, 578] width 101 height 20
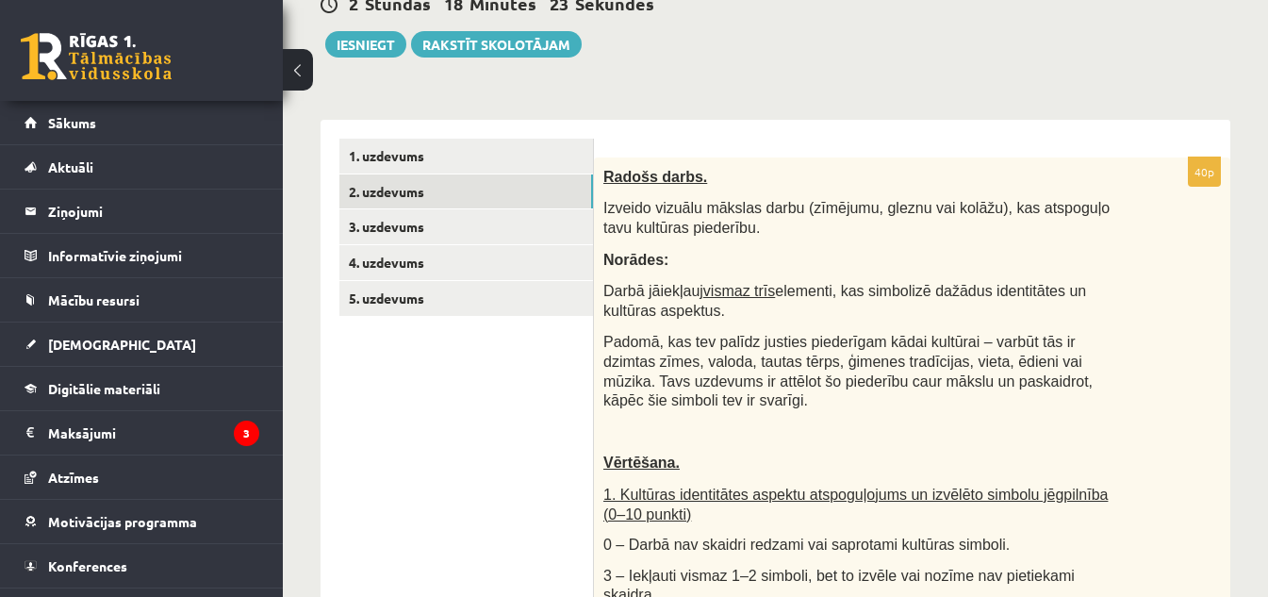
scroll to position [146, 0]
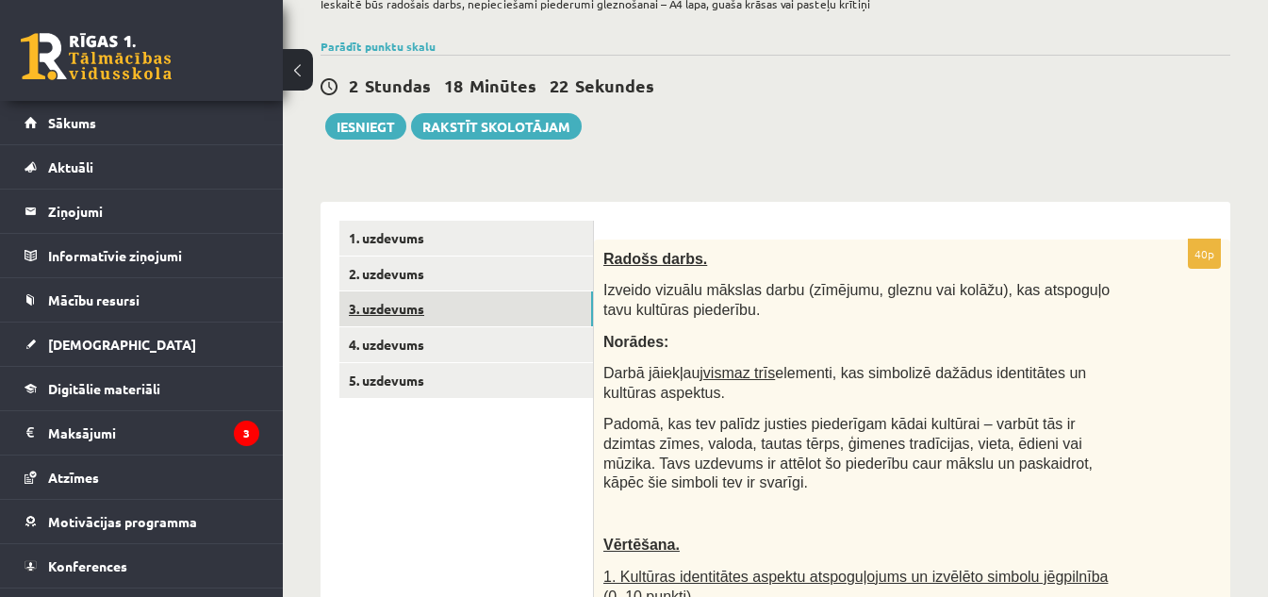
click at [435, 305] on link "3. uzdevums" at bounding box center [466, 308] width 254 height 35
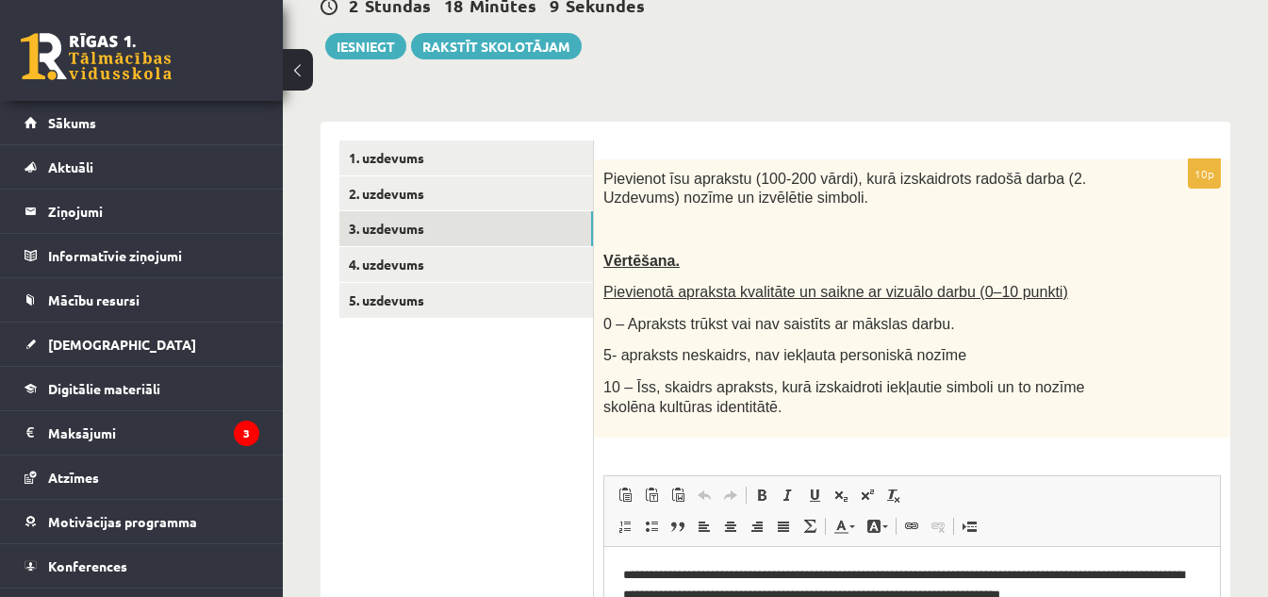
scroll to position [184, 0]
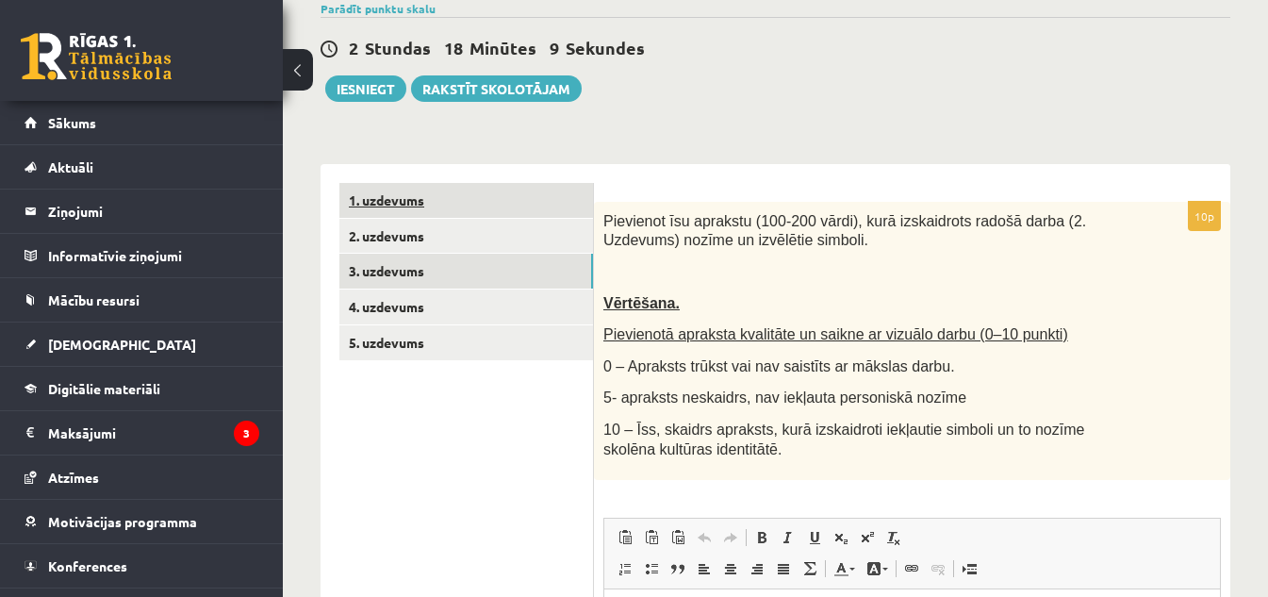
click at [447, 195] on link "1. uzdevums" at bounding box center [466, 200] width 254 height 35
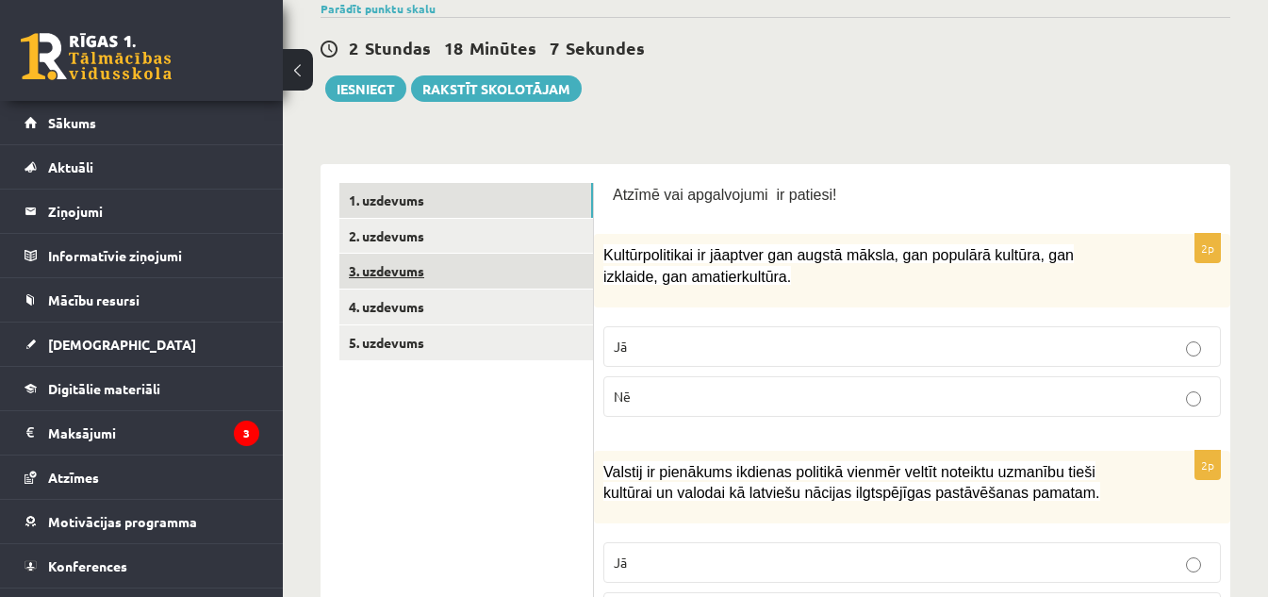
click at [463, 275] on link "3. uzdevums" at bounding box center [466, 271] width 254 height 35
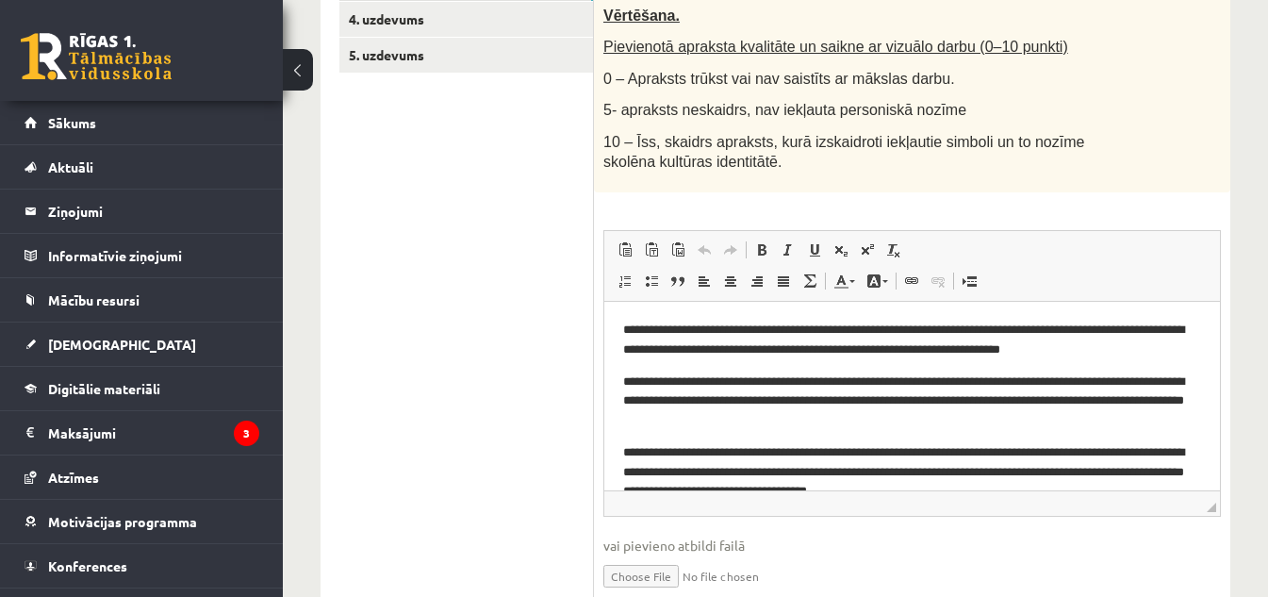
scroll to position [318, 0]
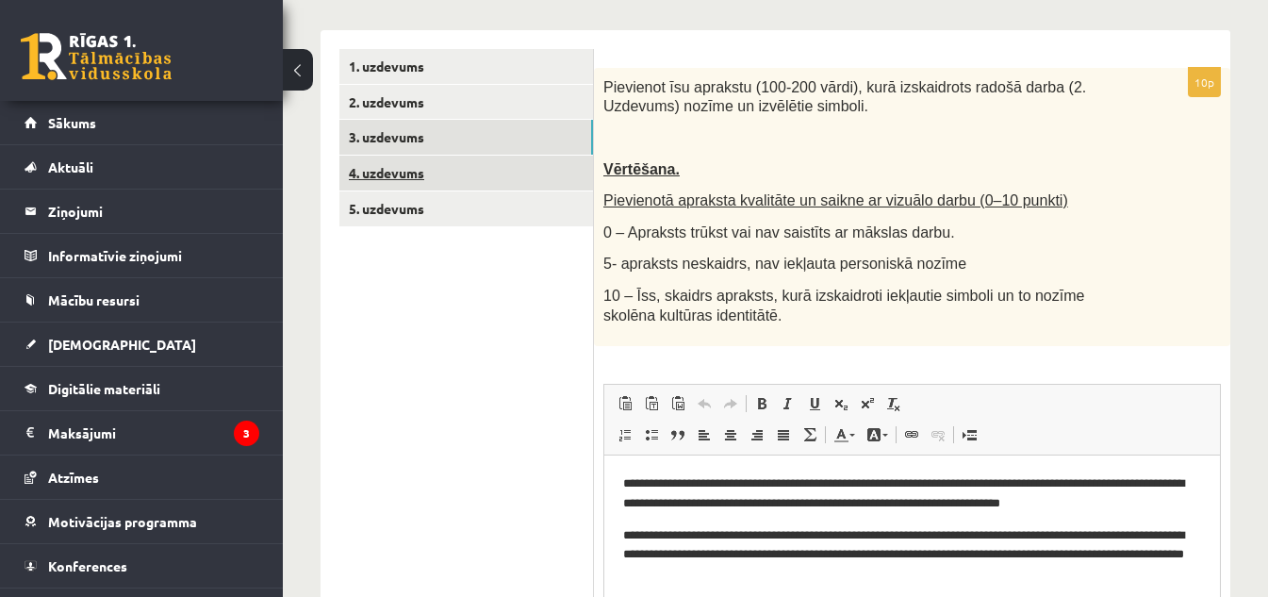
click at [486, 173] on link "4. uzdevums" at bounding box center [466, 173] width 254 height 35
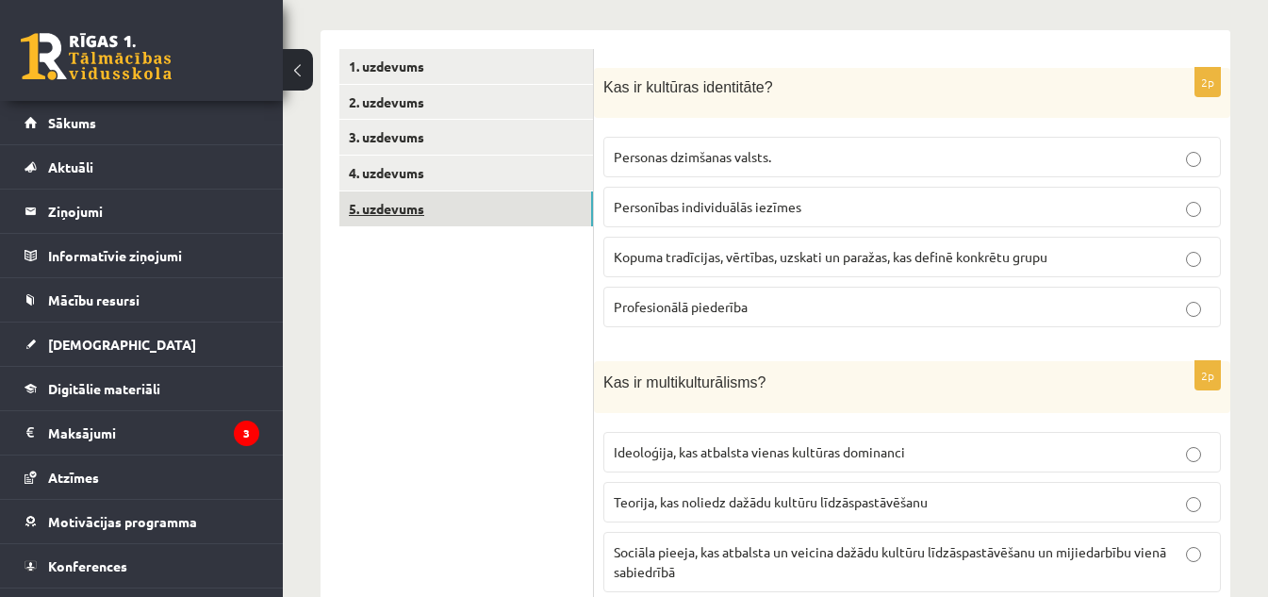
click at [486, 204] on link "5. uzdevums" at bounding box center [466, 208] width 254 height 35
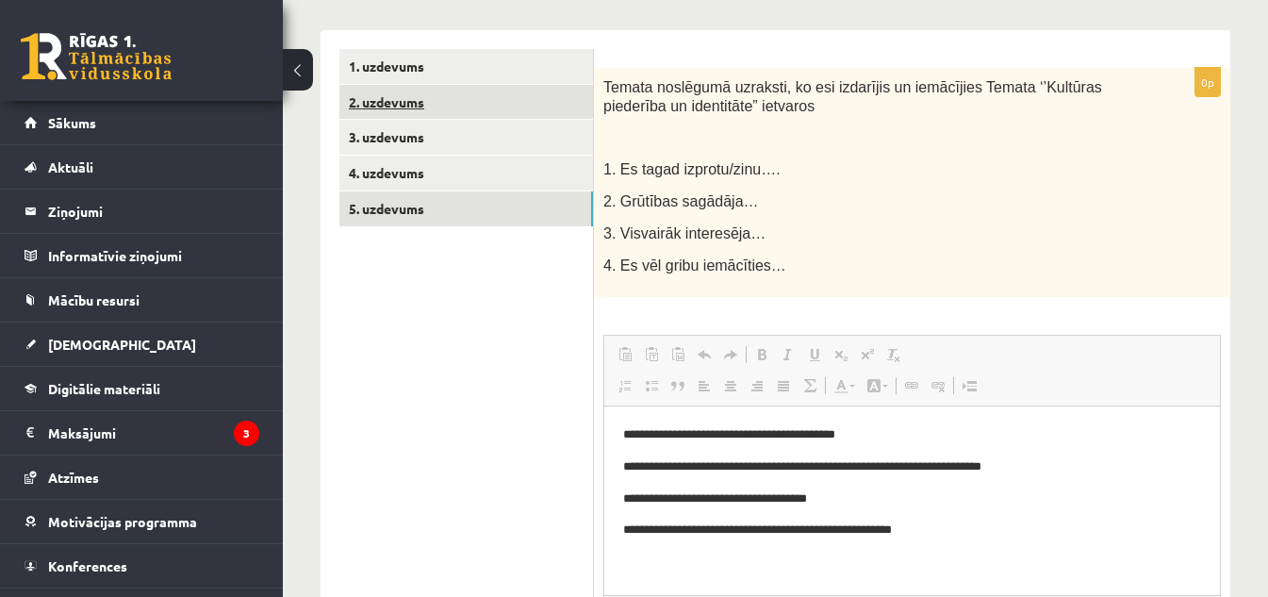
scroll to position [0, 0]
click at [479, 109] on link "2. uzdevums" at bounding box center [466, 102] width 254 height 35
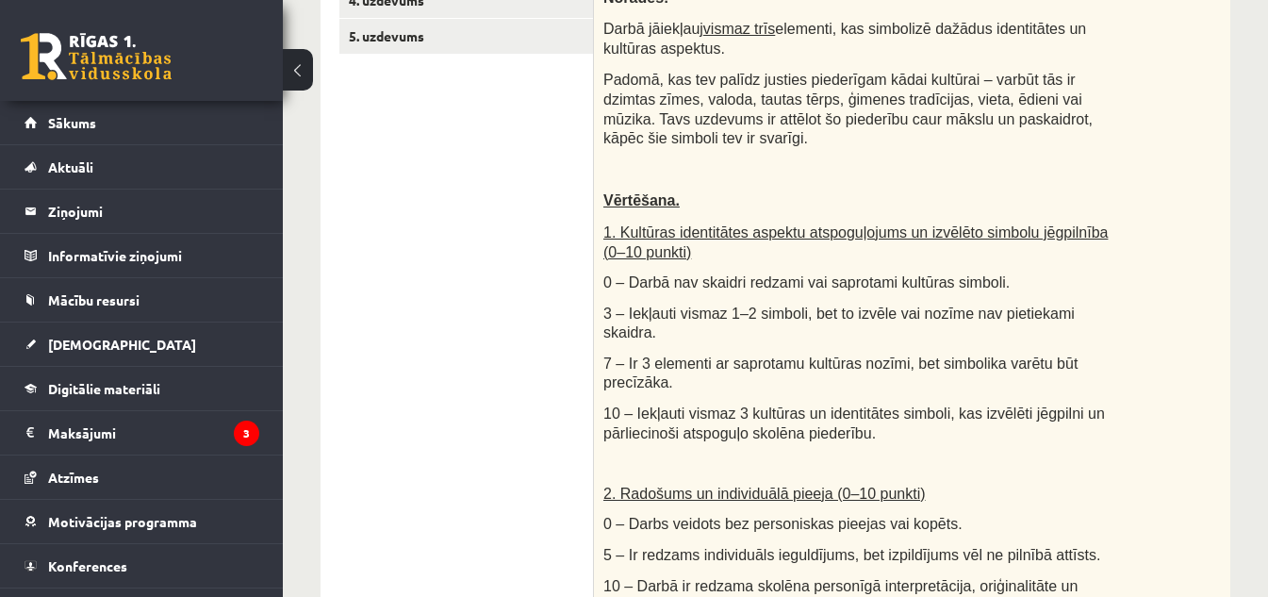
scroll to position [685, 0]
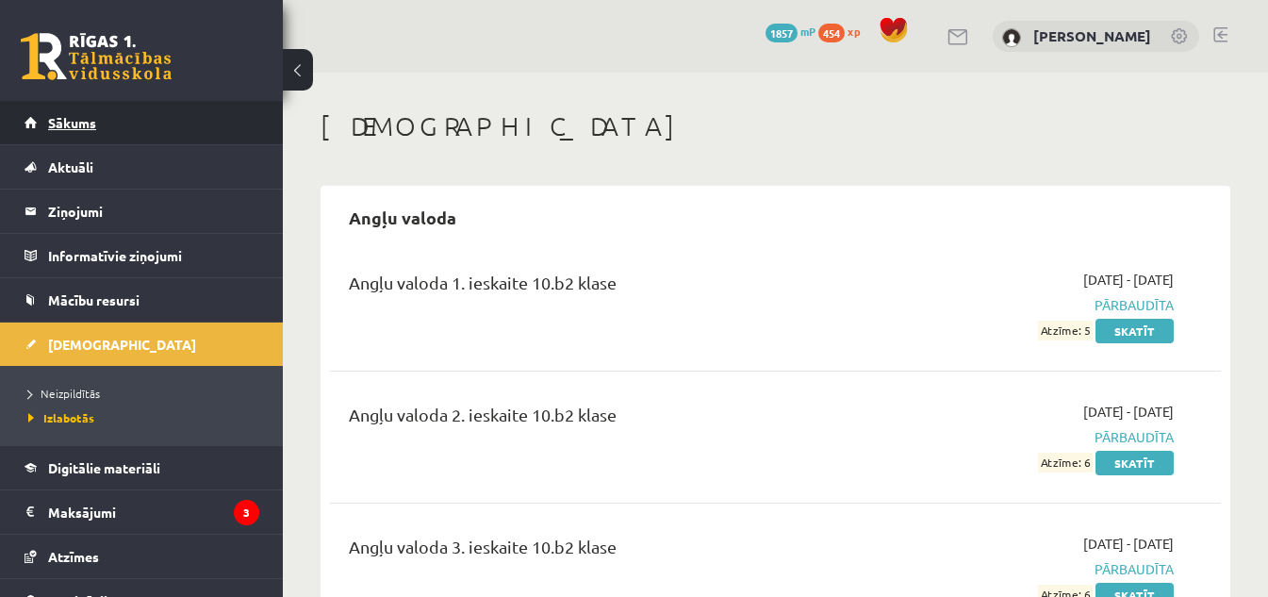
click at [32, 114] on link "Sākums" at bounding box center [142, 122] width 235 height 43
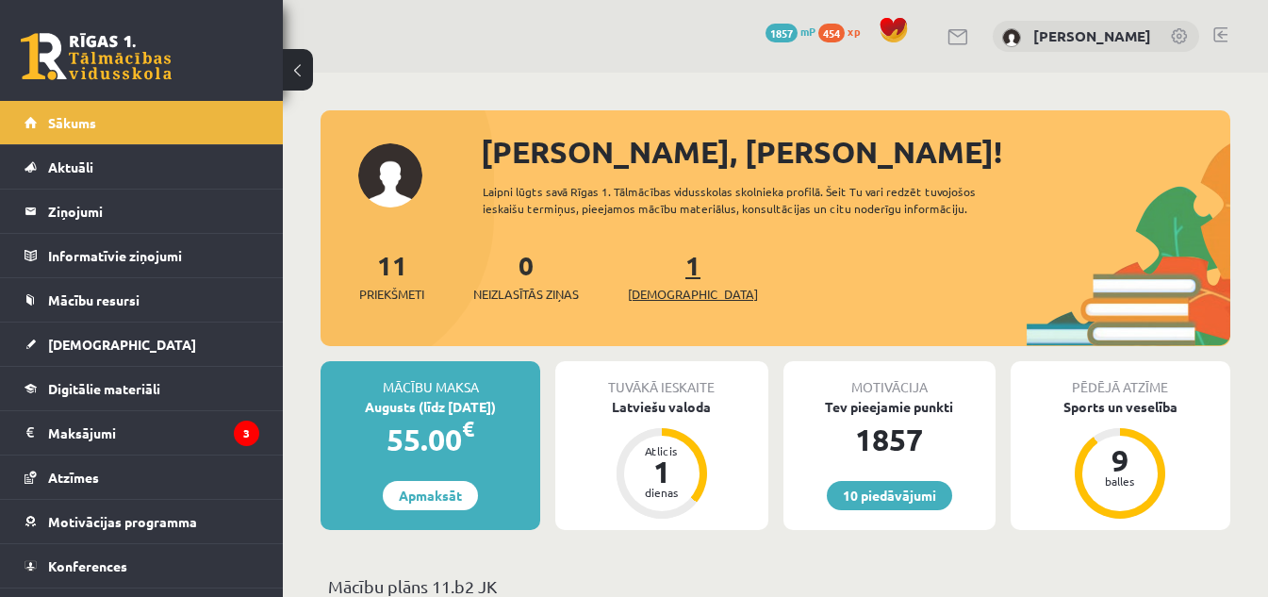
click at [667, 263] on link "1 Ieskaites" at bounding box center [693, 276] width 130 height 56
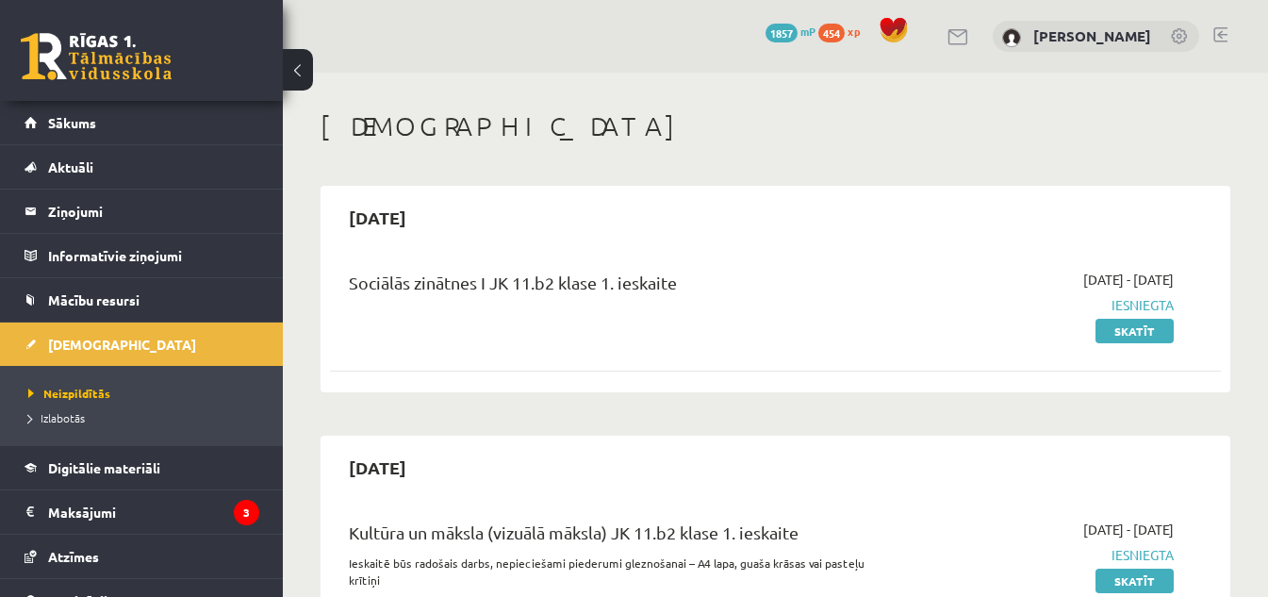
click at [1218, 31] on link at bounding box center [1220, 34] width 14 height 15
